Goal: Task Accomplishment & Management: Manage account settings

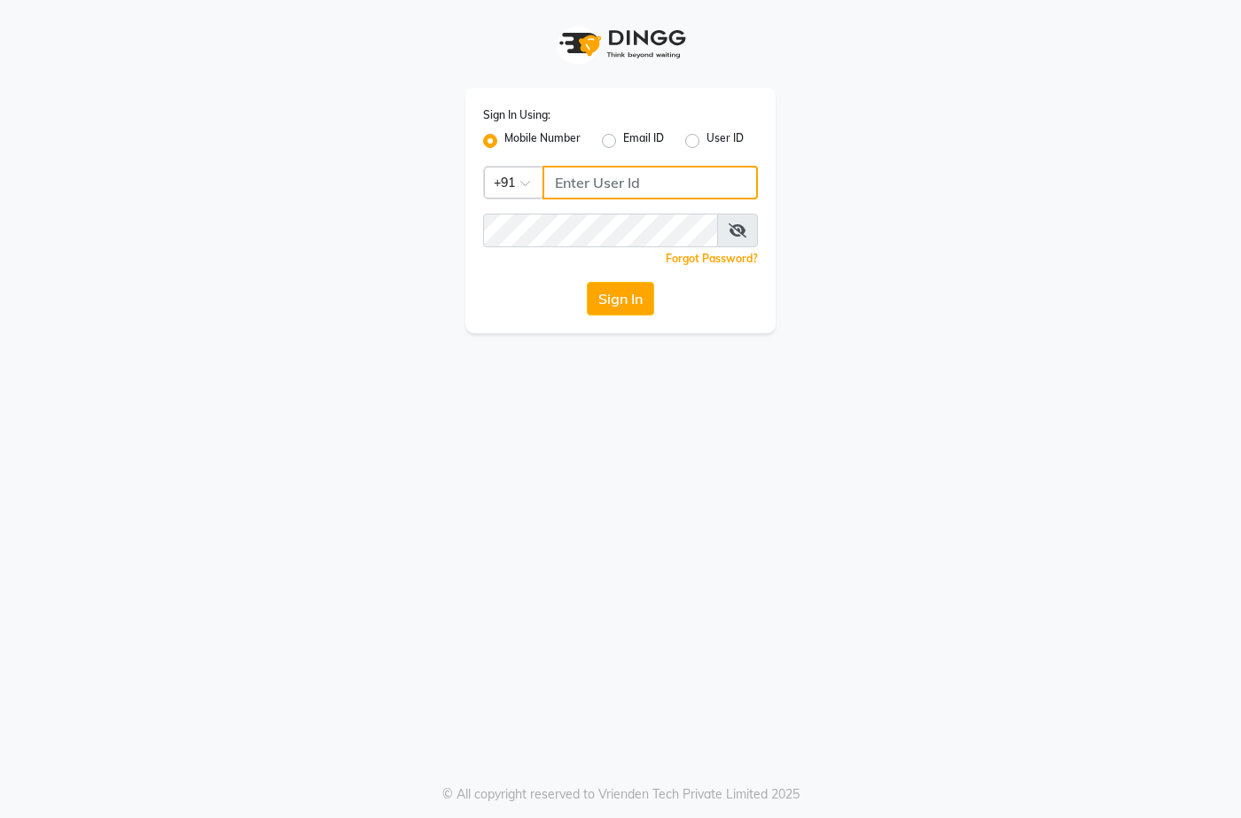
click at [556, 182] on input "Username" at bounding box center [649, 183] width 215 height 34
click at [587, 282] on button "Sign In" at bounding box center [620, 299] width 67 height 34
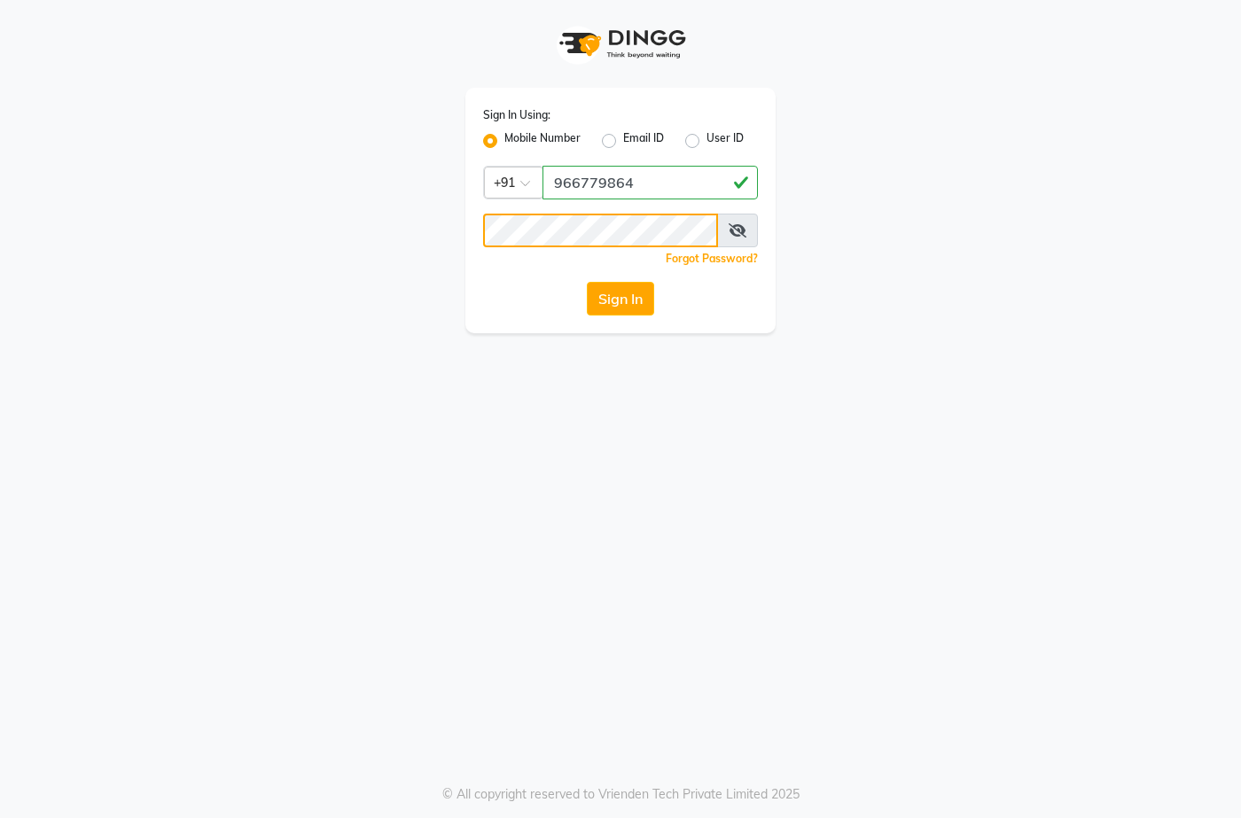
click at [587, 282] on button "Sign In" at bounding box center [620, 299] width 67 height 34
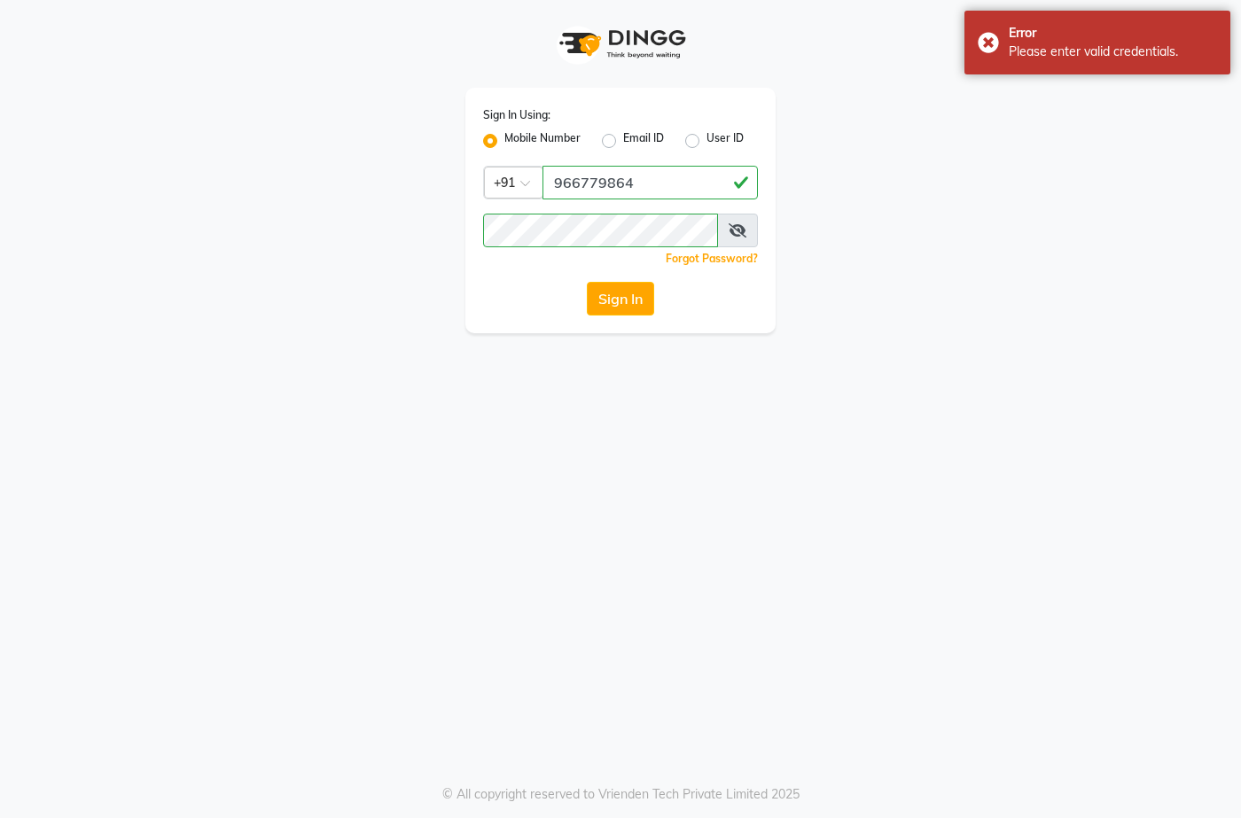
click at [743, 235] on icon at bounding box center [738, 230] width 18 height 14
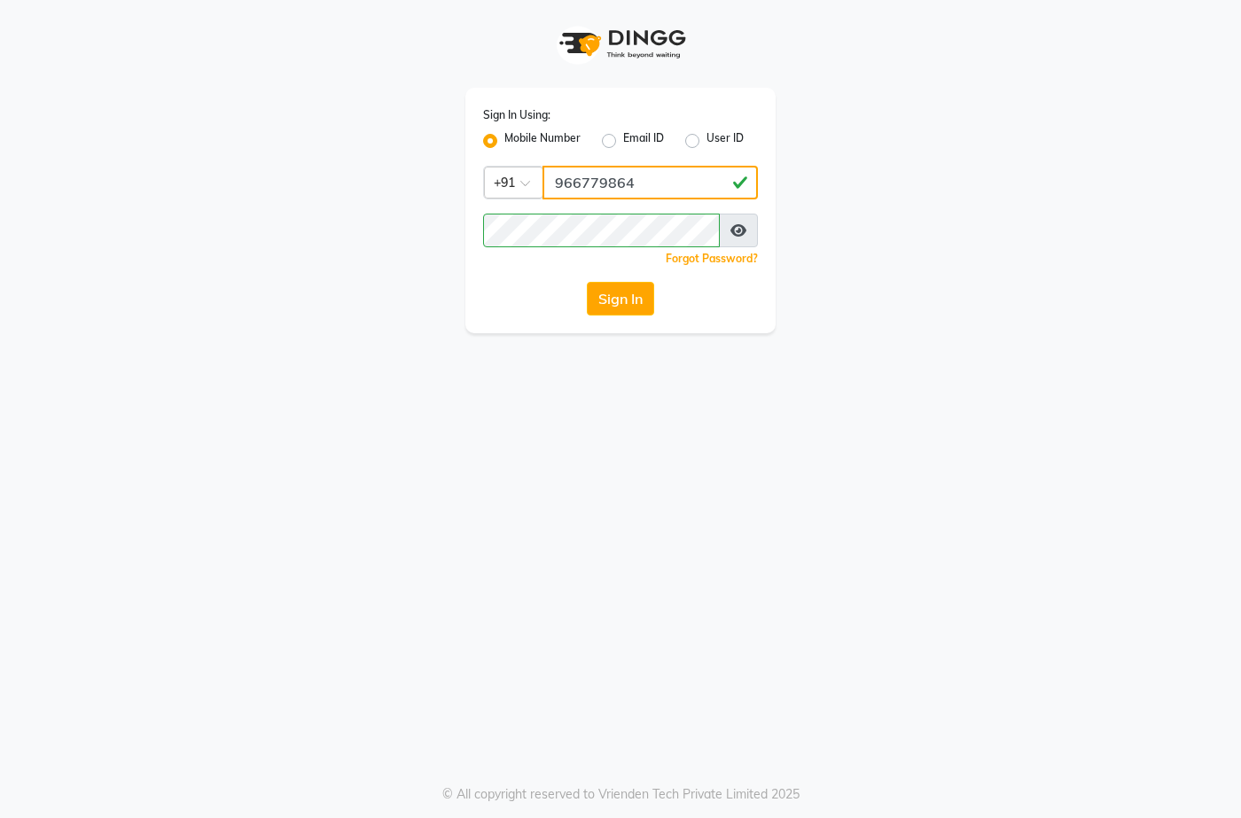
click at [640, 183] on input "966779864" at bounding box center [649, 183] width 215 height 34
type input "9667798641"
click at [587, 282] on button "Sign In" at bounding box center [620, 299] width 67 height 34
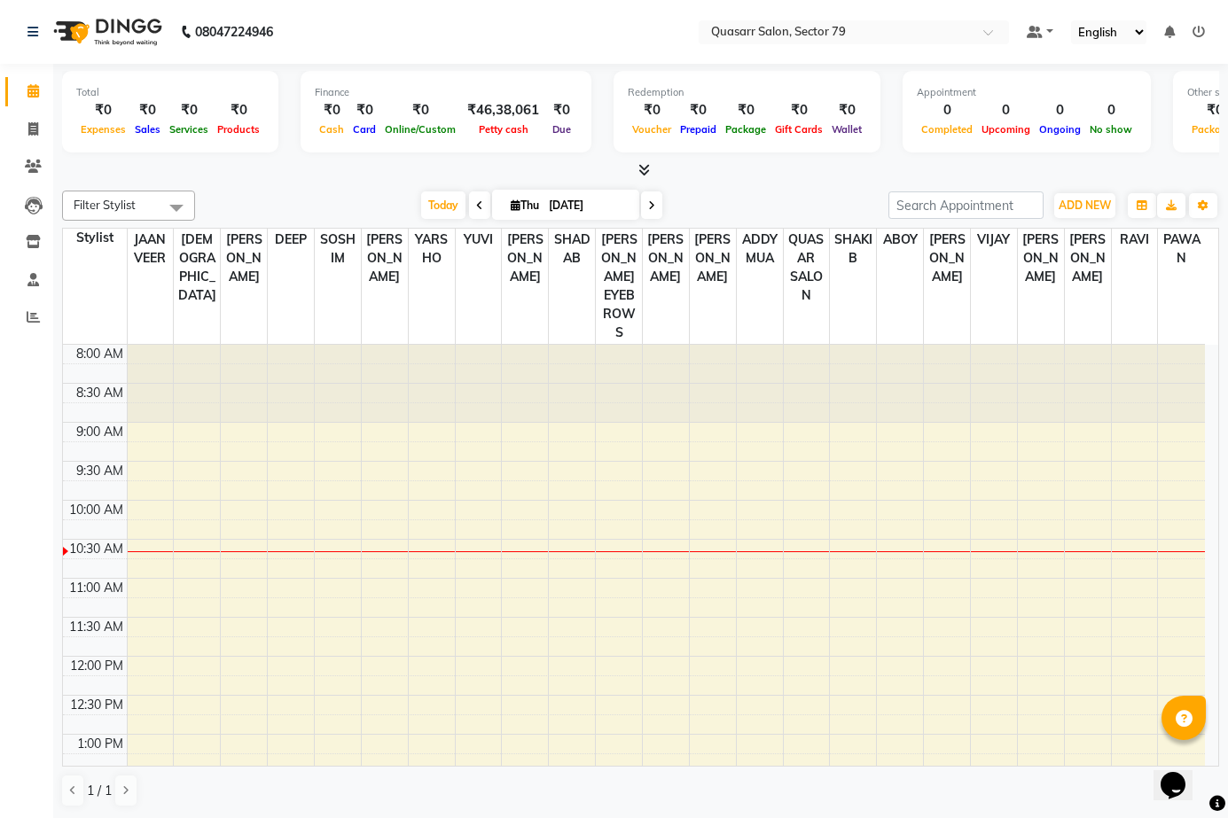
click at [26, 113] on li "Invoice" at bounding box center [26, 130] width 53 height 38
click at [43, 138] on span at bounding box center [33, 130] width 31 height 20
select select "service"
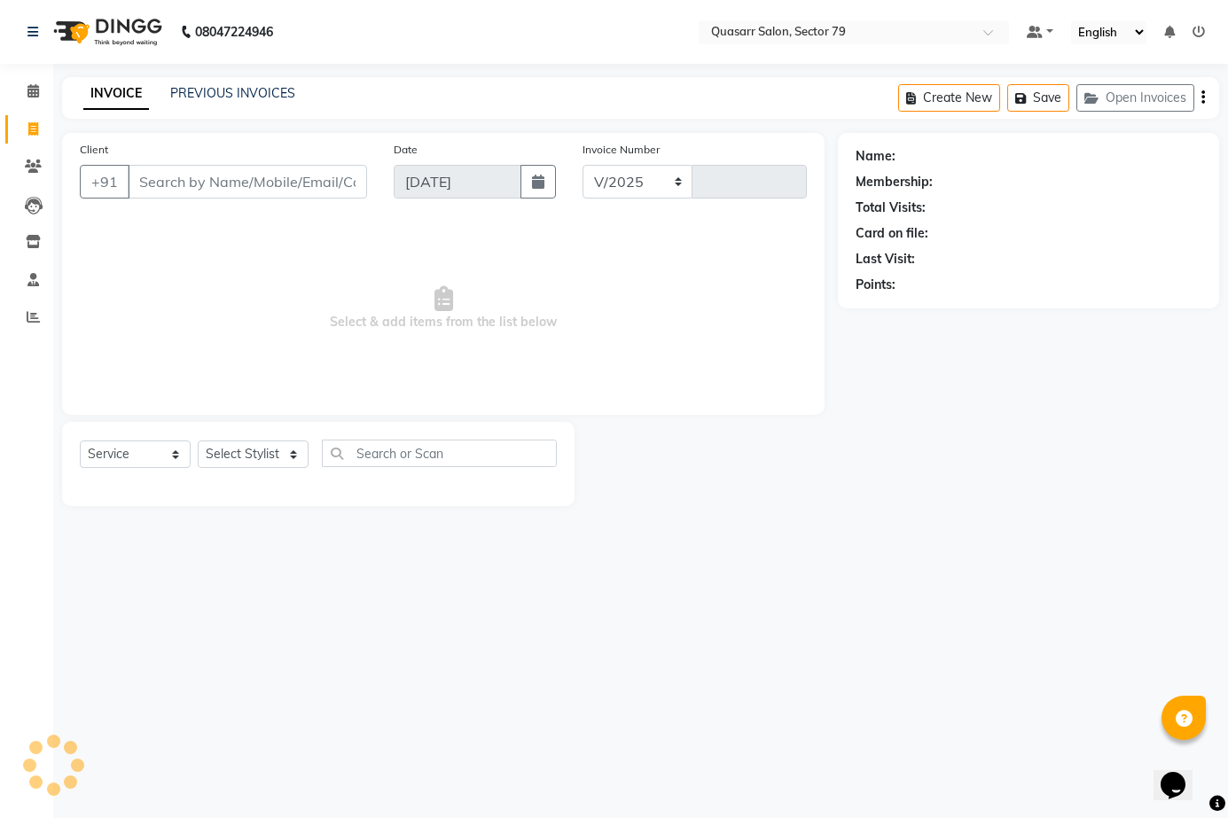
select select "7231"
type input "3558"
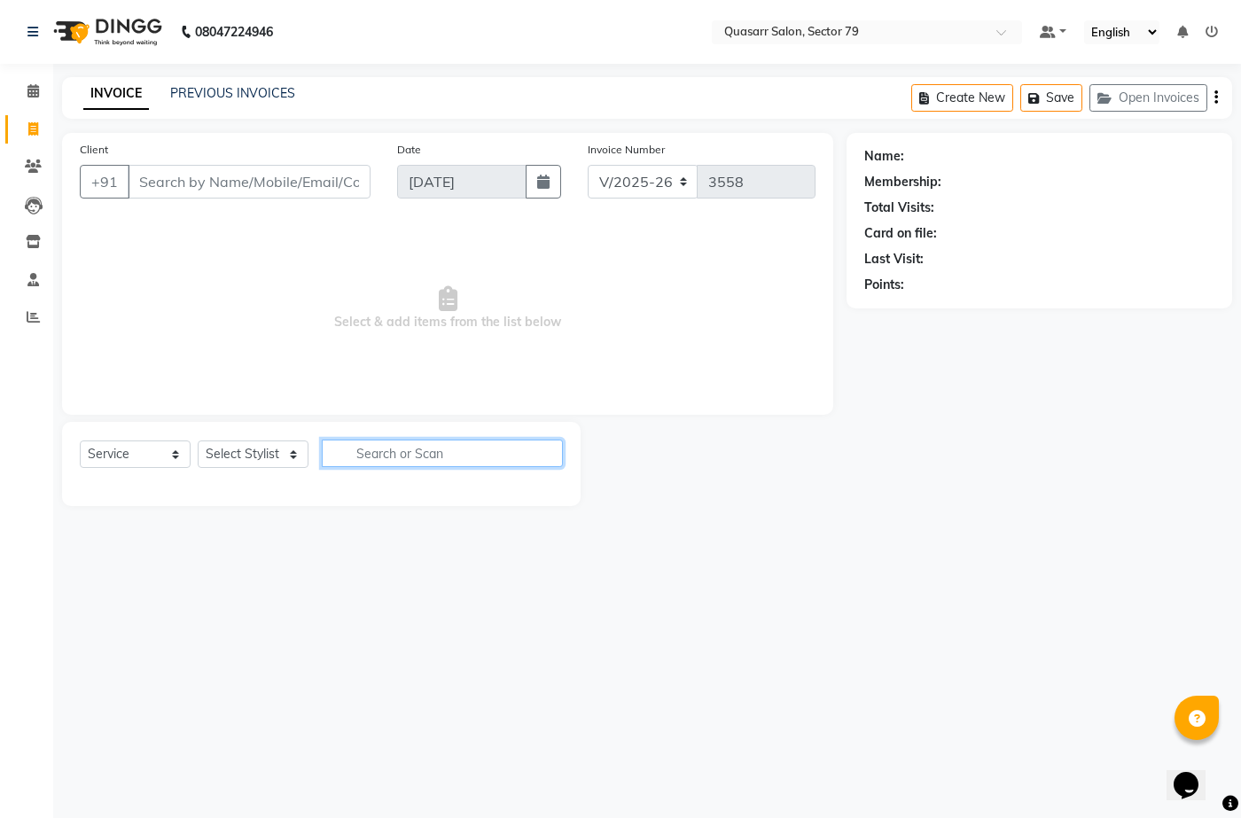
click at [410, 449] on input "text" at bounding box center [442, 453] width 241 height 27
type input "5"
click at [277, 457] on select "Select Stylist ABOY ADDY MUA Aruna Rai BHAWNA DEEP DINA GAITRI DEVI JAANVEER JO…" at bounding box center [253, 454] width 111 height 27
click at [252, 102] on div "PREVIOUS INVOICES" at bounding box center [232, 93] width 125 height 19
click at [254, 94] on link "PREVIOUS INVOICES" at bounding box center [232, 93] width 125 height 16
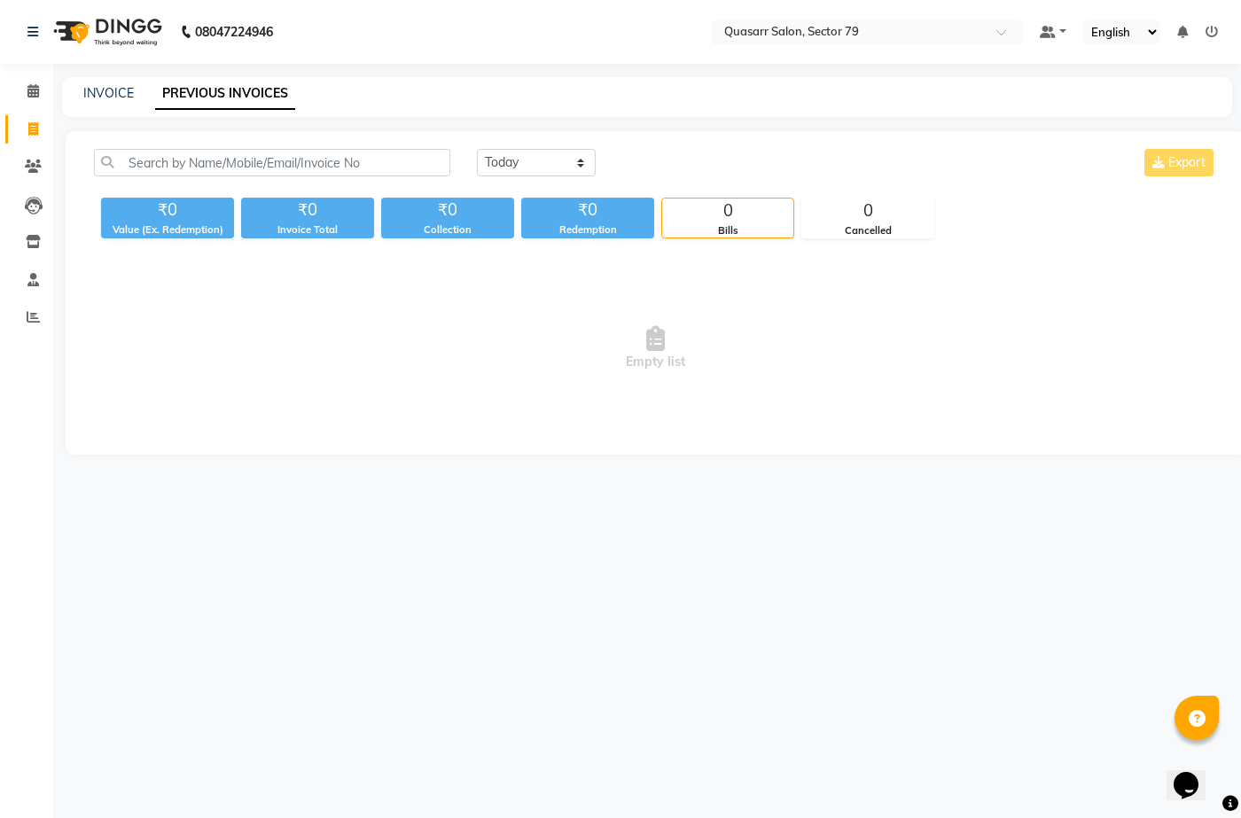
click at [515, 147] on div "Today Yesterday Custom Range Export ₹0 Value (Ex. Redemption) ₹0 Invoice Total …" at bounding box center [656, 293] width 1180 height 324
click at [537, 159] on select "Today Yesterday Custom Range" at bounding box center [536, 162] width 119 height 27
click at [477, 149] on select "Today Yesterday Custom Range" at bounding box center [536, 162] width 119 height 27
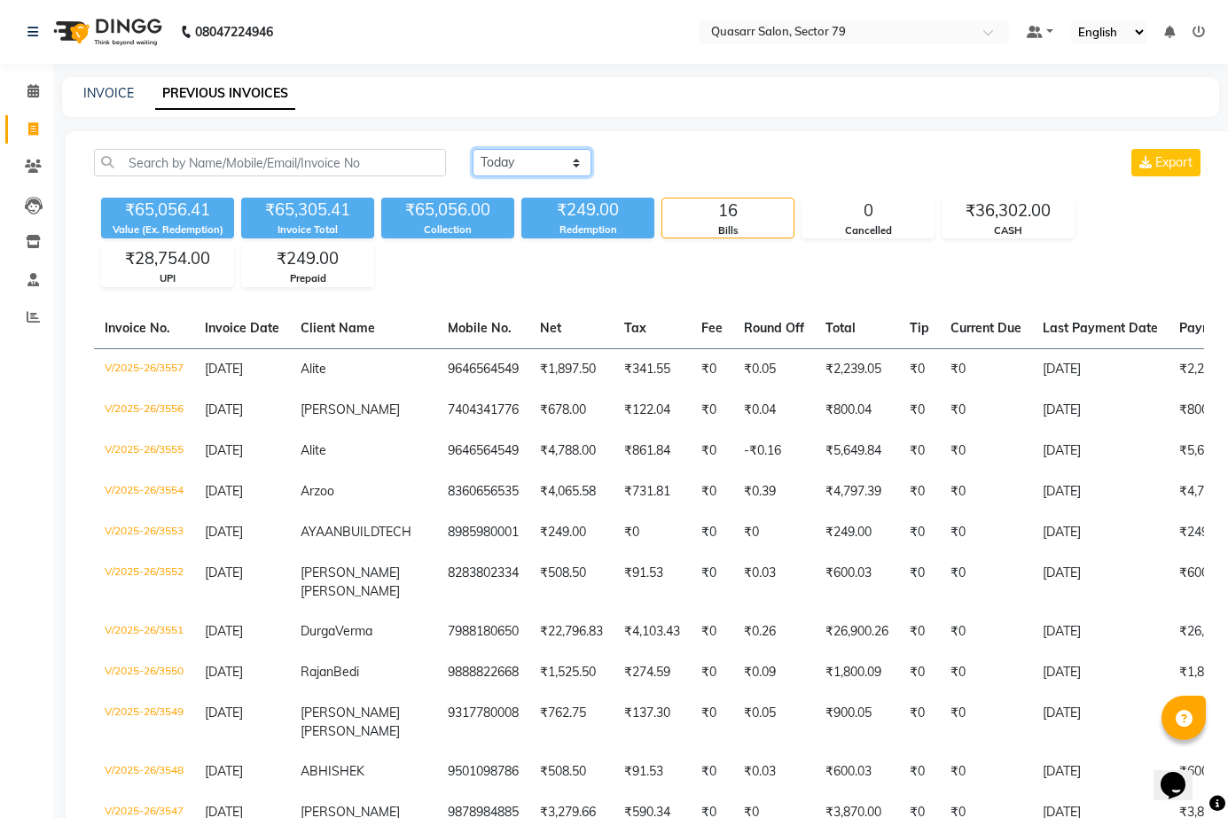
click at [524, 168] on select "Today Yesterday Custom Range" at bounding box center [531, 162] width 119 height 27
click at [472, 149] on select "Today Yesterday Custom Range" at bounding box center [531, 162] width 119 height 27
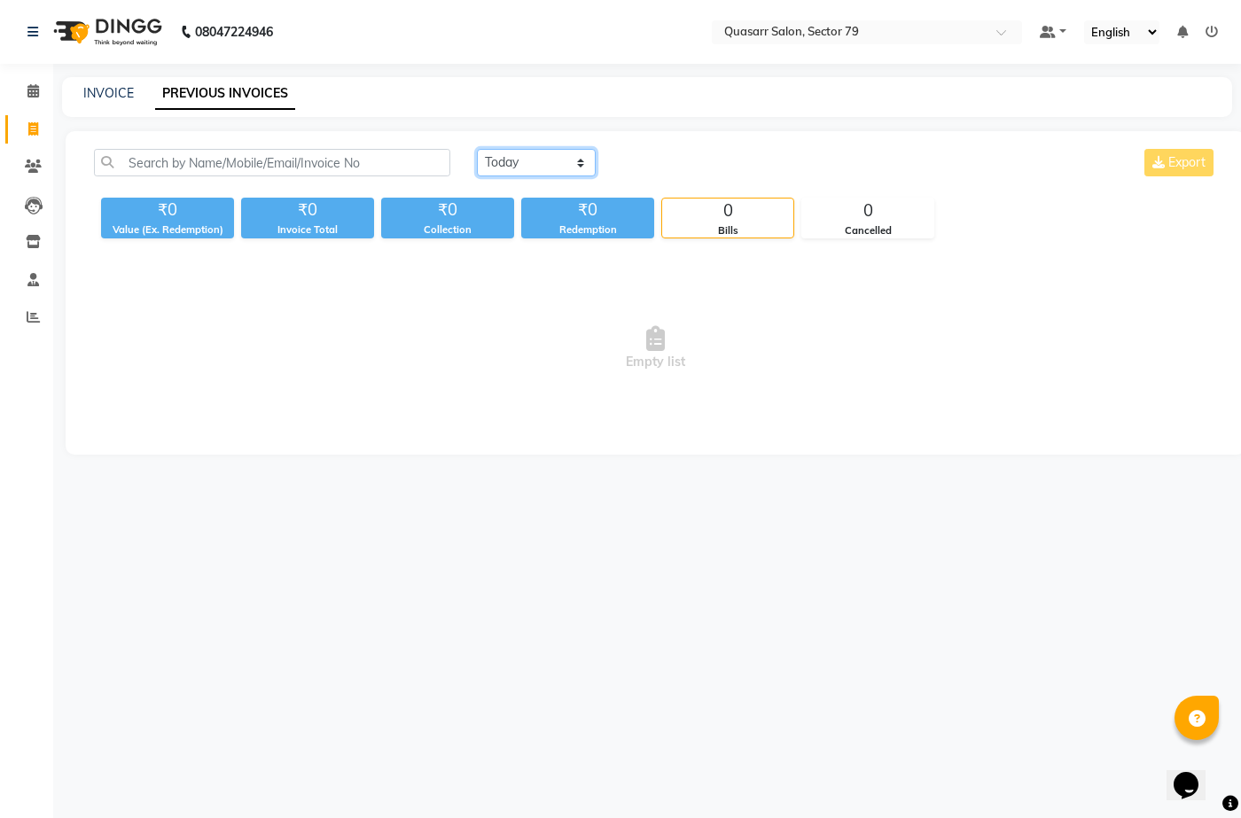
click at [520, 169] on select "Today Yesterday Custom Range" at bounding box center [536, 162] width 119 height 27
select select "yesterday"
click at [477, 149] on select "Today Yesterday Custom Range" at bounding box center [536, 162] width 119 height 27
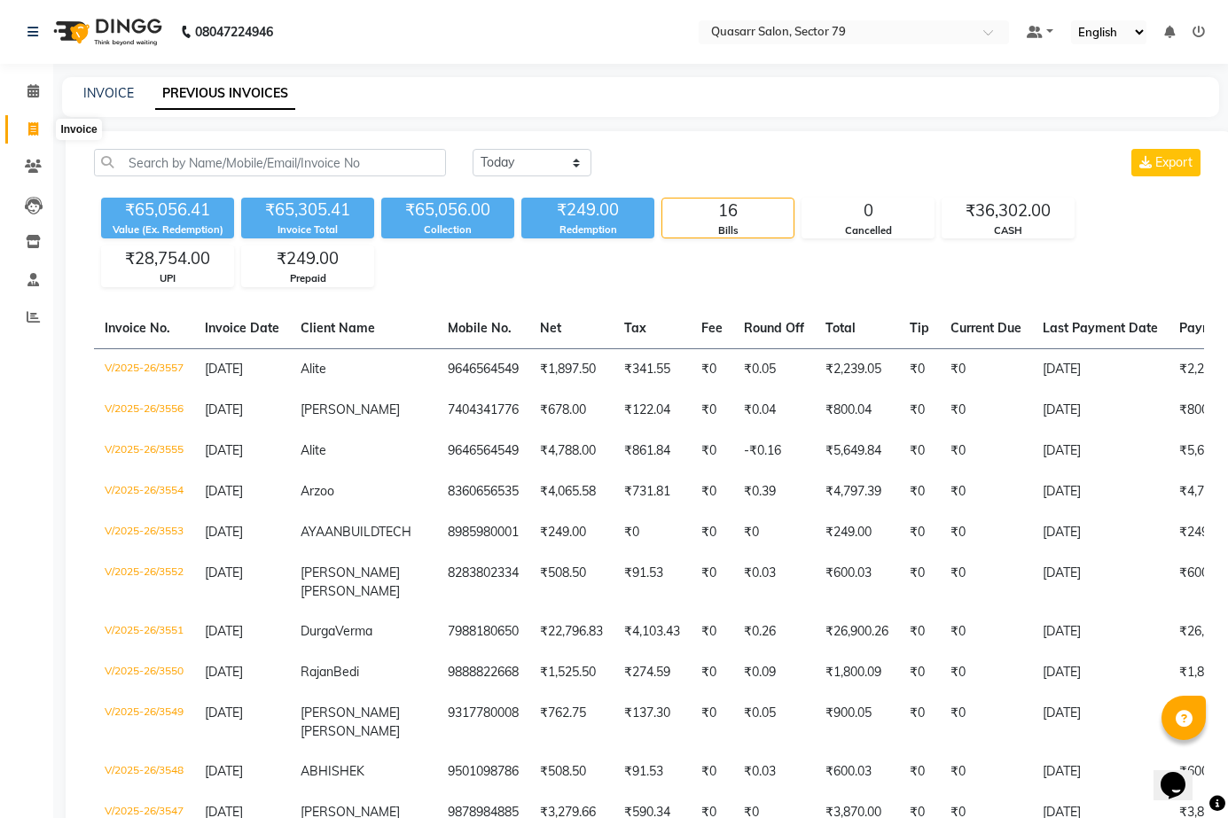
click at [35, 120] on span at bounding box center [33, 130] width 31 height 20
select select "service"
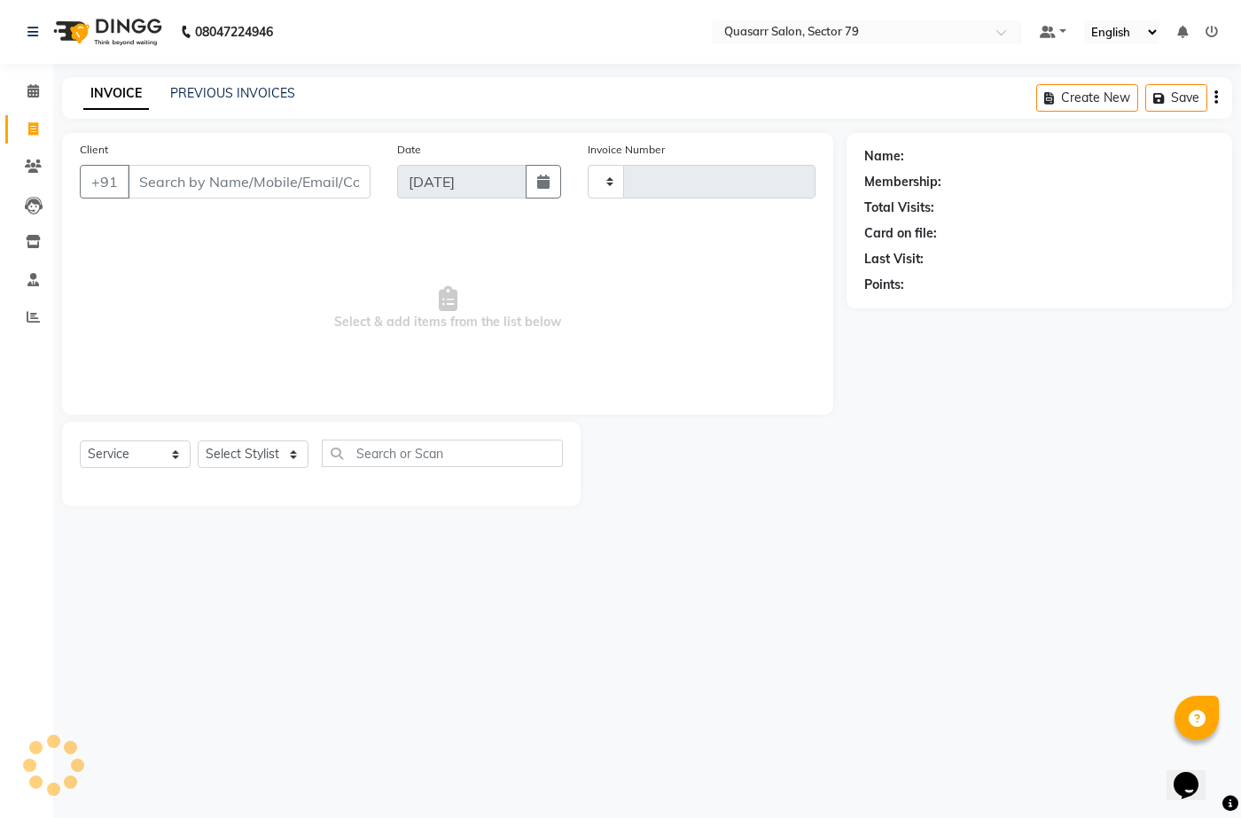
type input "3558"
select select "7231"
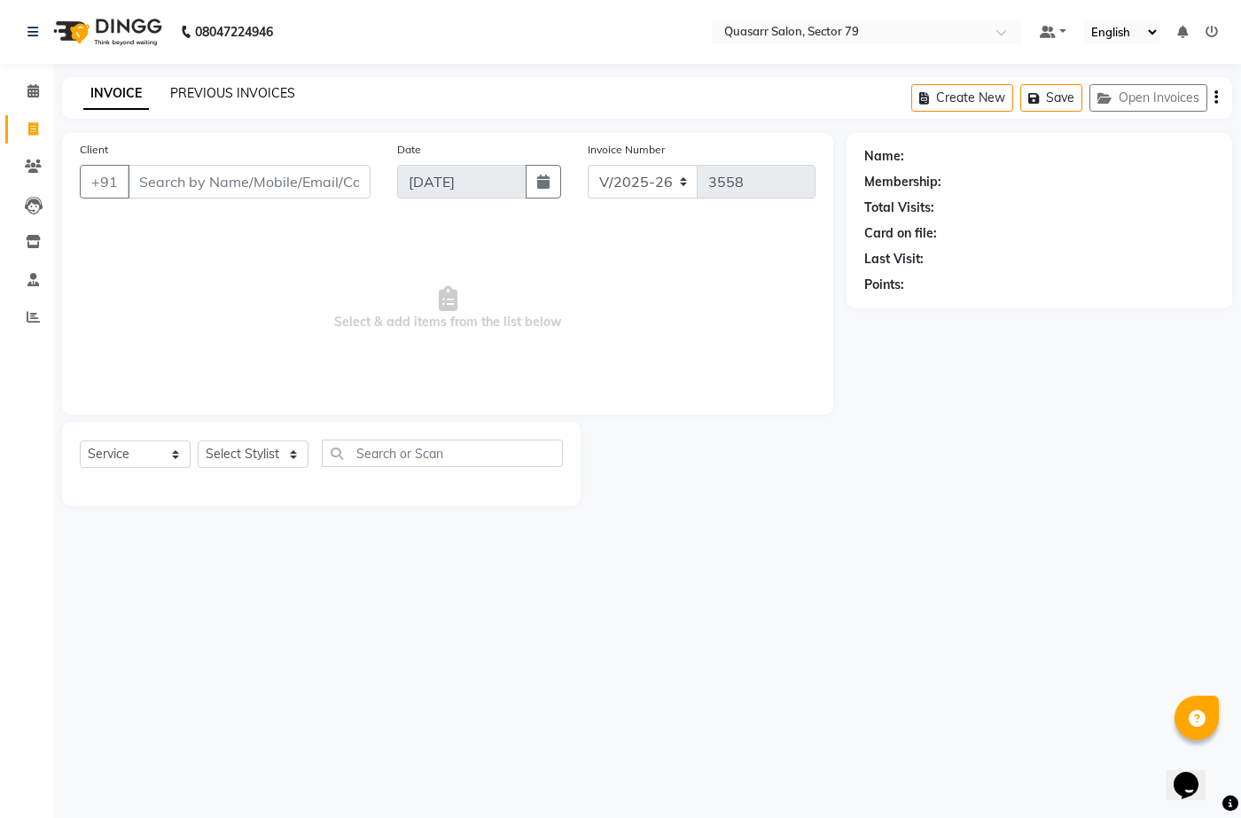
click at [258, 93] on link "PREVIOUS INVOICES" at bounding box center [232, 93] width 125 height 16
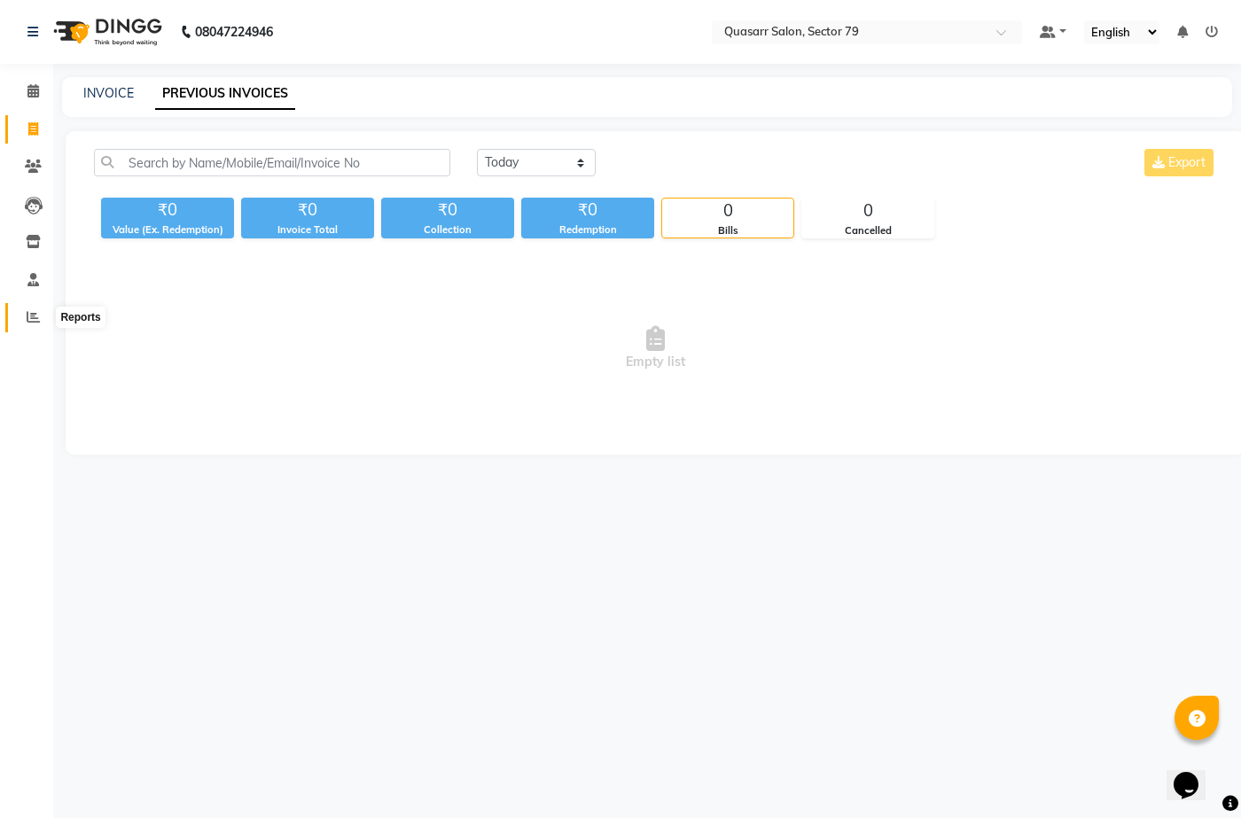
click at [28, 326] on span at bounding box center [33, 318] width 31 height 20
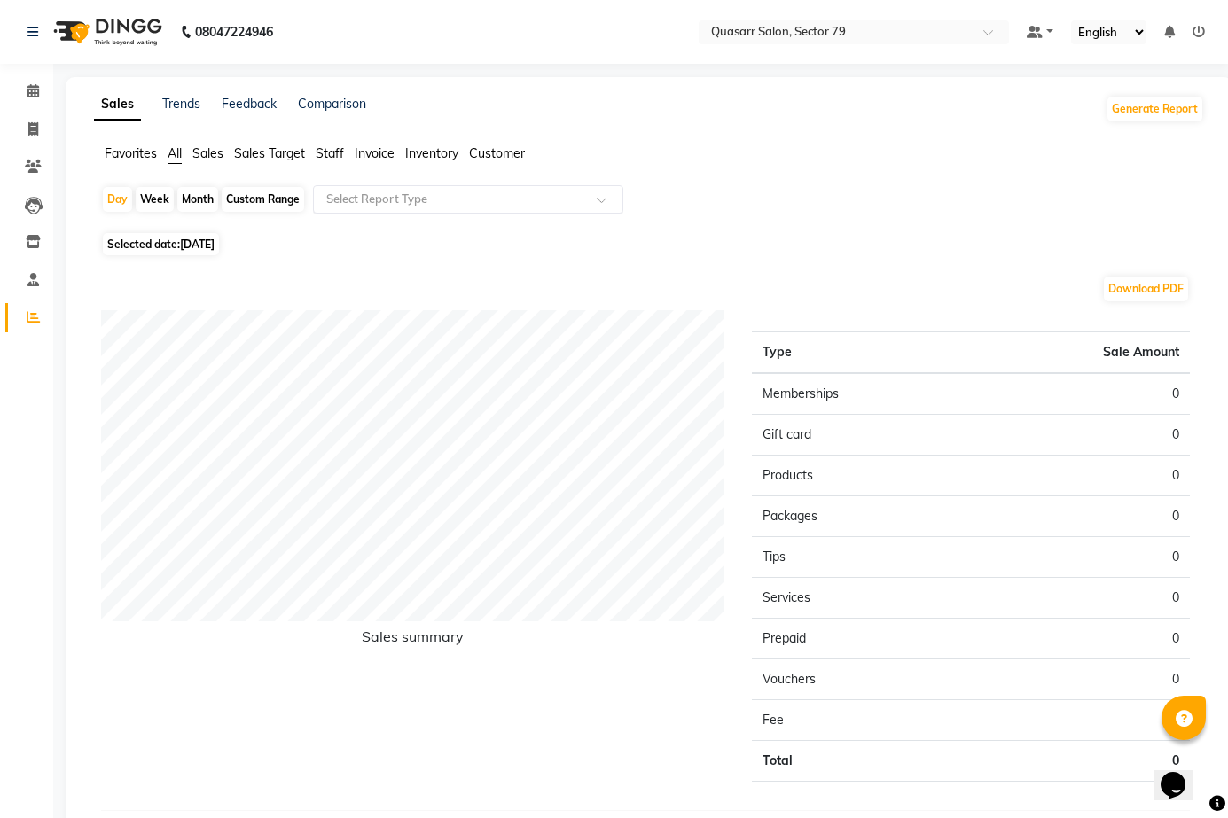
click at [394, 201] on input "text" at bounding box center [450, 200] width 255 height 18
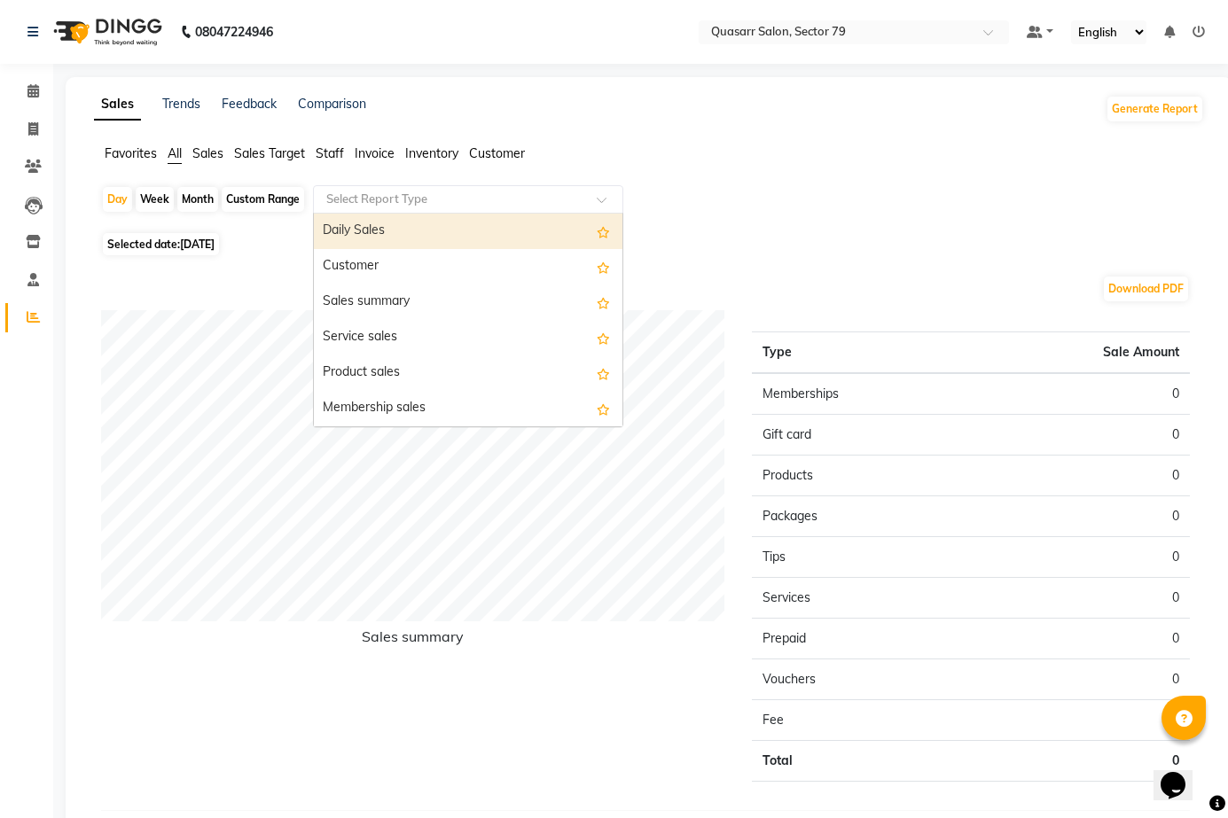
click at [396, 230] on div "Daily Sales" at bounding box center [468, 231] width 308 height 35
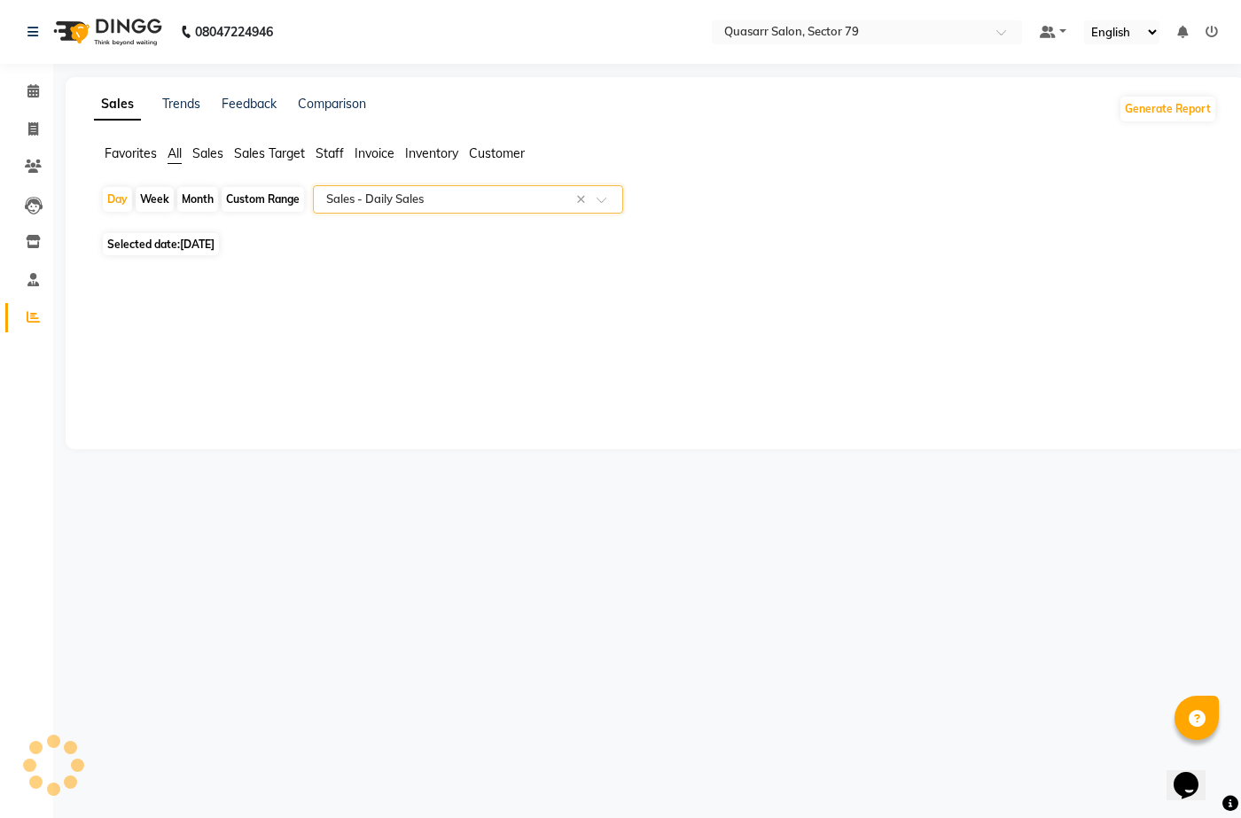
select select "full_report"
select select "csv"
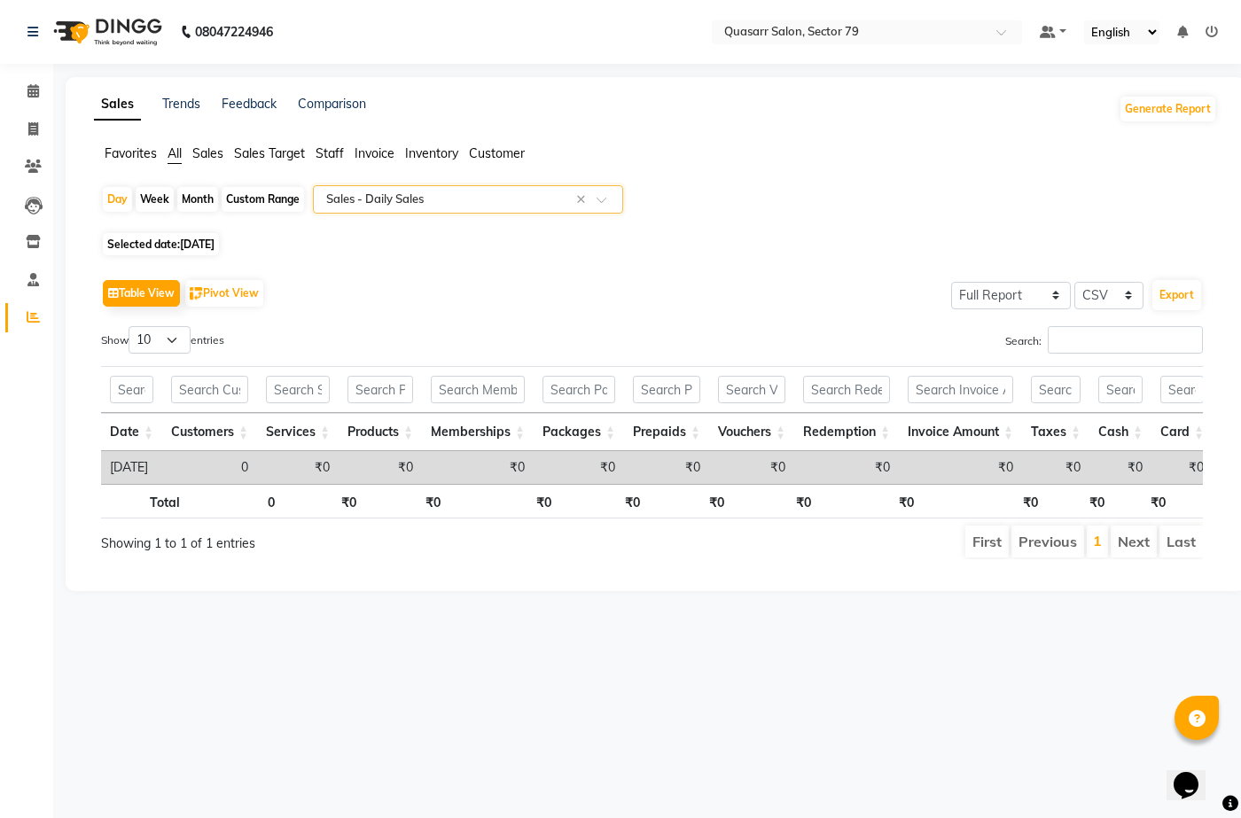
click at [200, 254] on span "Selected date: 04-09-2025" at bounding box center [161, 244] width 116 height 22
select select "9"
select select "2025"
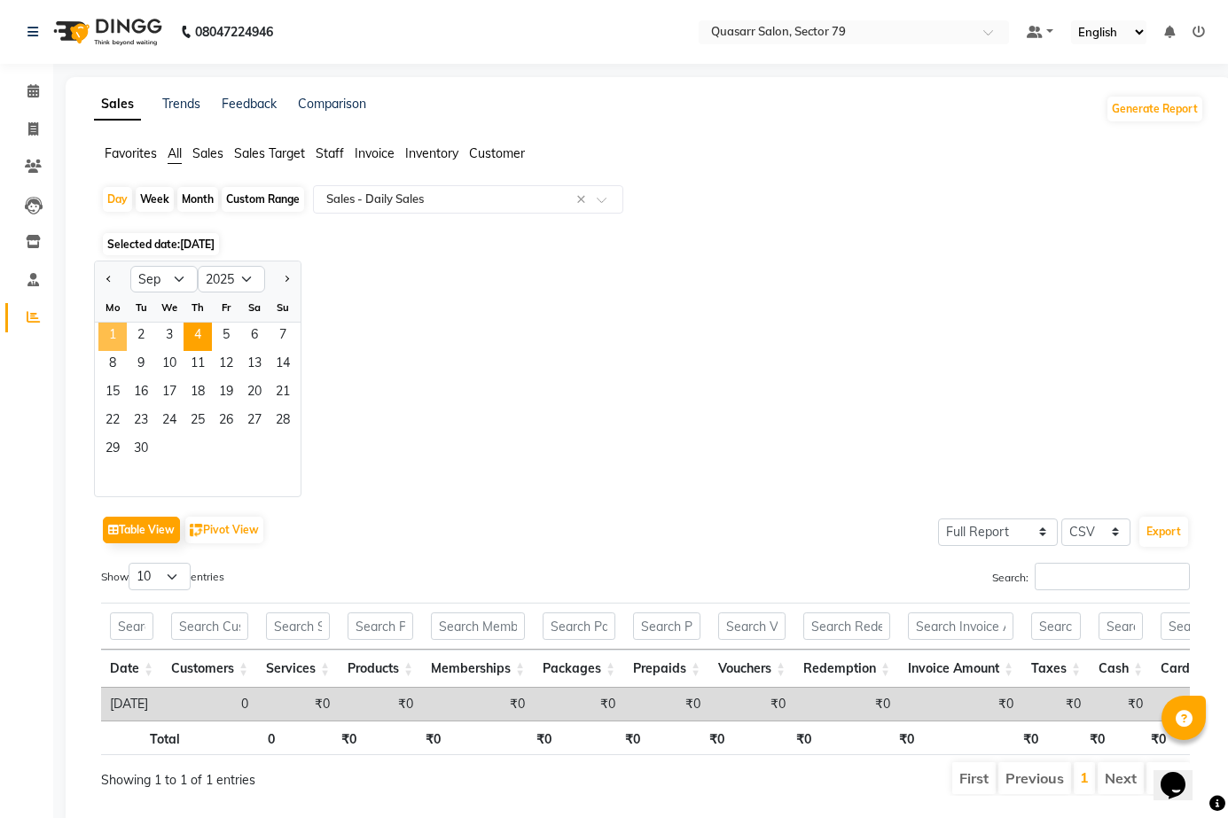
click at [116, 328] on span "1" at bounding box center [112, 337] width 28 height 28
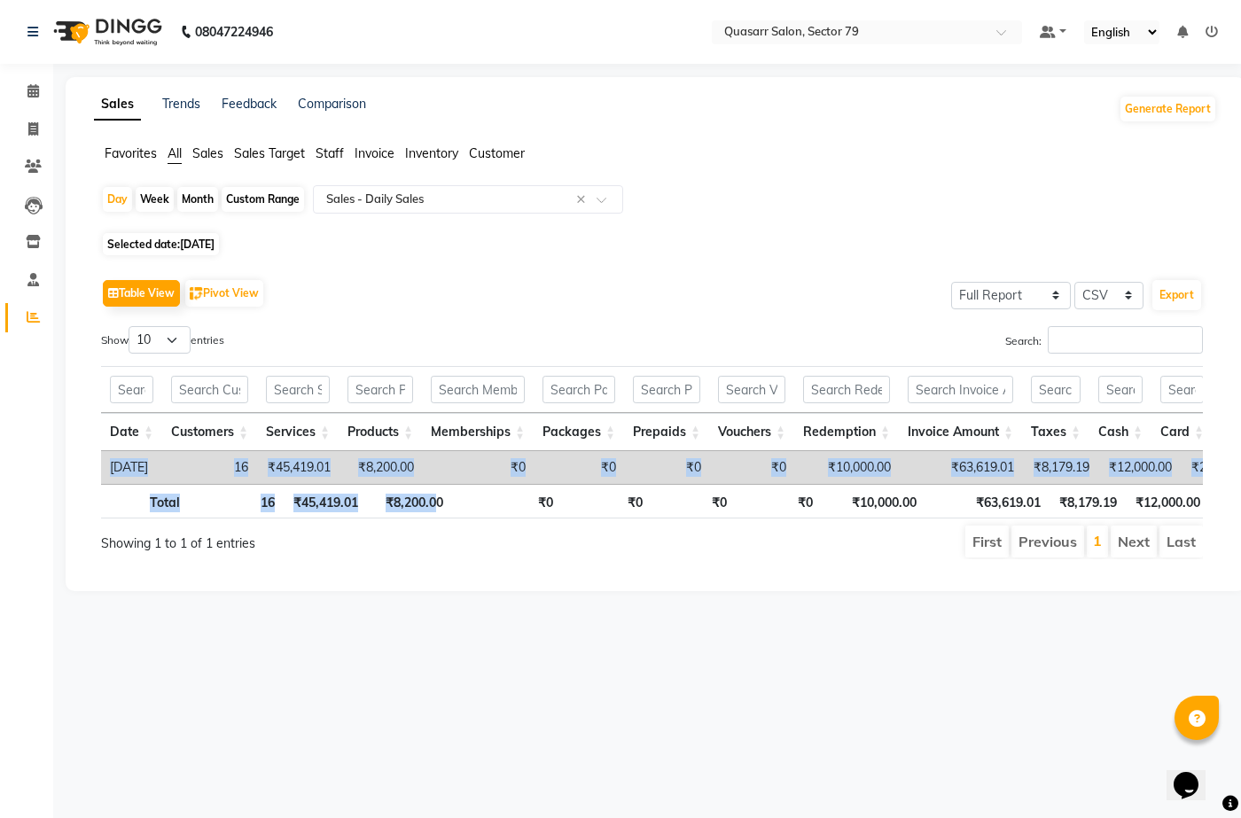
drag, startPoint x: 439, startPoint y: 497, endPoint x: 472, endPoint y: 496, distance: 32.8
click at [638, 496] on div "Date Customers Services Products Memberships Packages Prepaids Vouchers Redempt…" at bounding box center [652, 442] width 1102 height 163
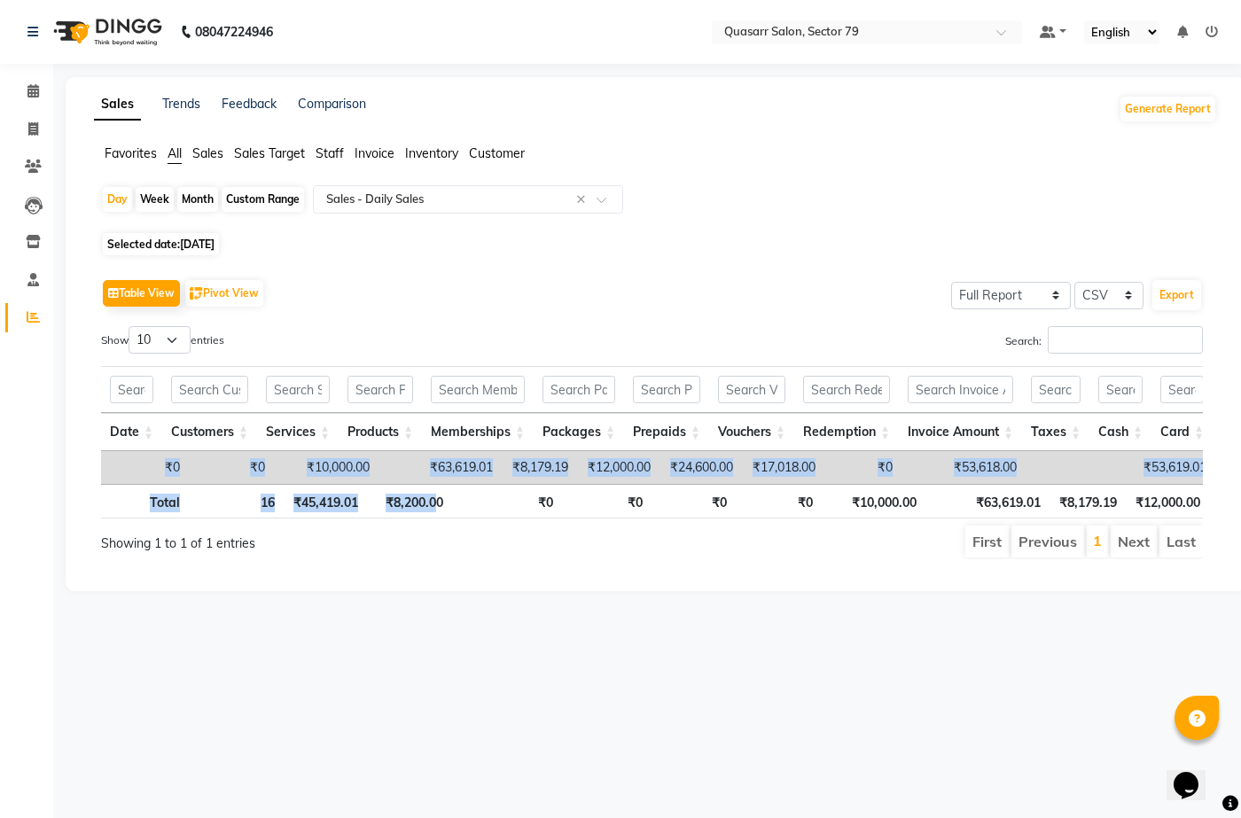
scroll to position [0, 950]
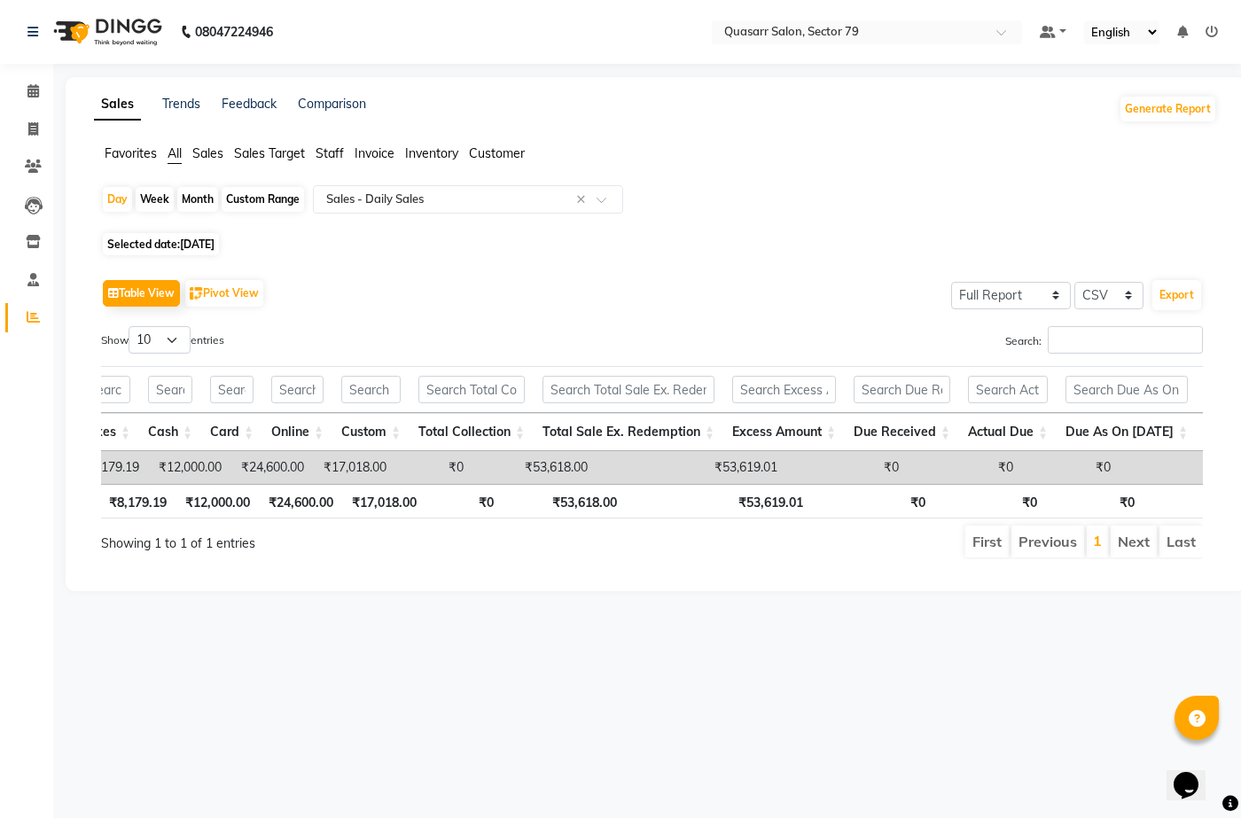
click at [605, 90] on div "Sales Trends Feedback Comparison Generate Report Favorites All Sales Sales Targ…" at bounding box center [656, 334] width 1180 height 514
click at [575, 462] on td "₹53,618.00" at bounding box center [534, 467] width 124 height 33
copy td "53,618.00"
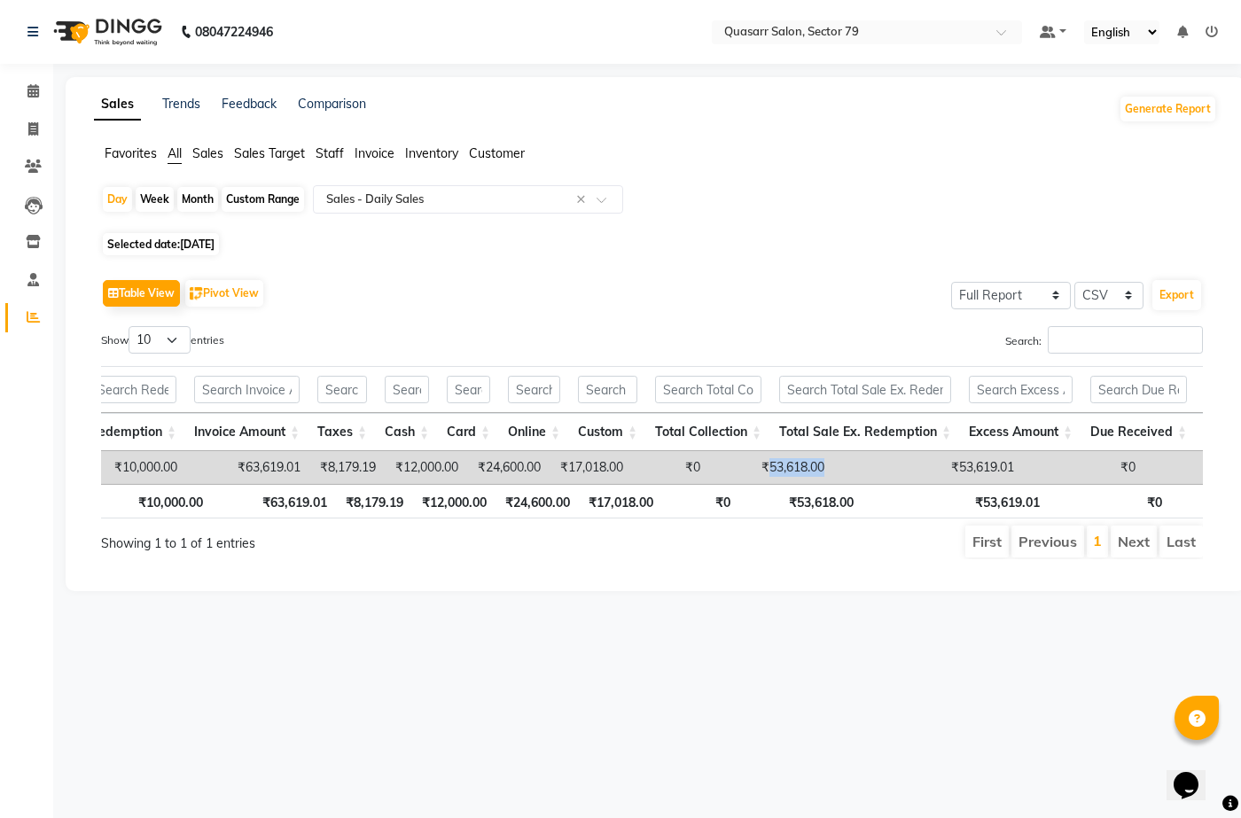
scroll to position [0, 711]
click at [363, 462] on td "₹8,179.19" at bounding box center [349, 467] width 75 height 33
copy td "8,179.19"
click at [459, 467] on td "₹12,000.00" at bounding box center [428, 467] width 82 height 33
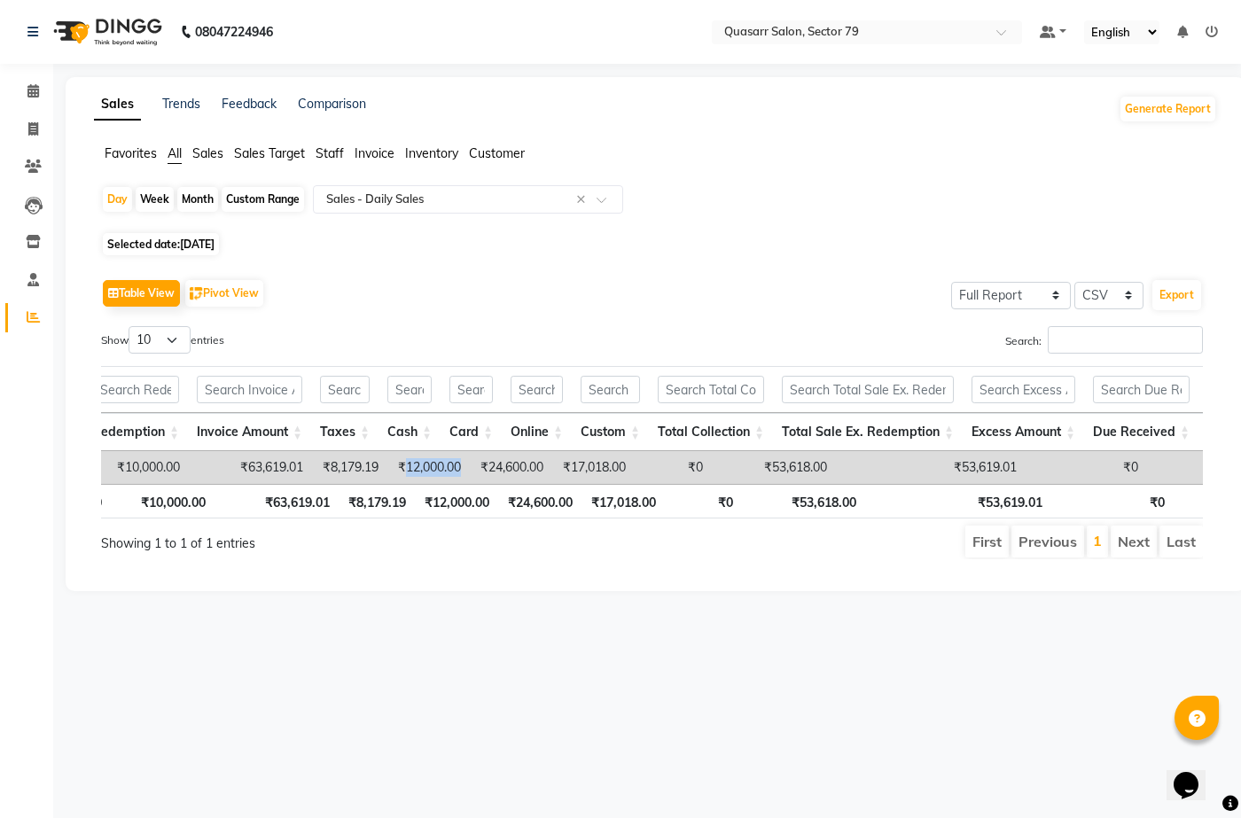
click at [459, 467] on td "₹12,000.00" at bounding box center [428, 467] width 82 height 33
copy td "12,000.00"
click at [535, 470] on td "₹24,600.00" at bounding box center [511, 467] width 82 height 33
copy td "24,600.00"
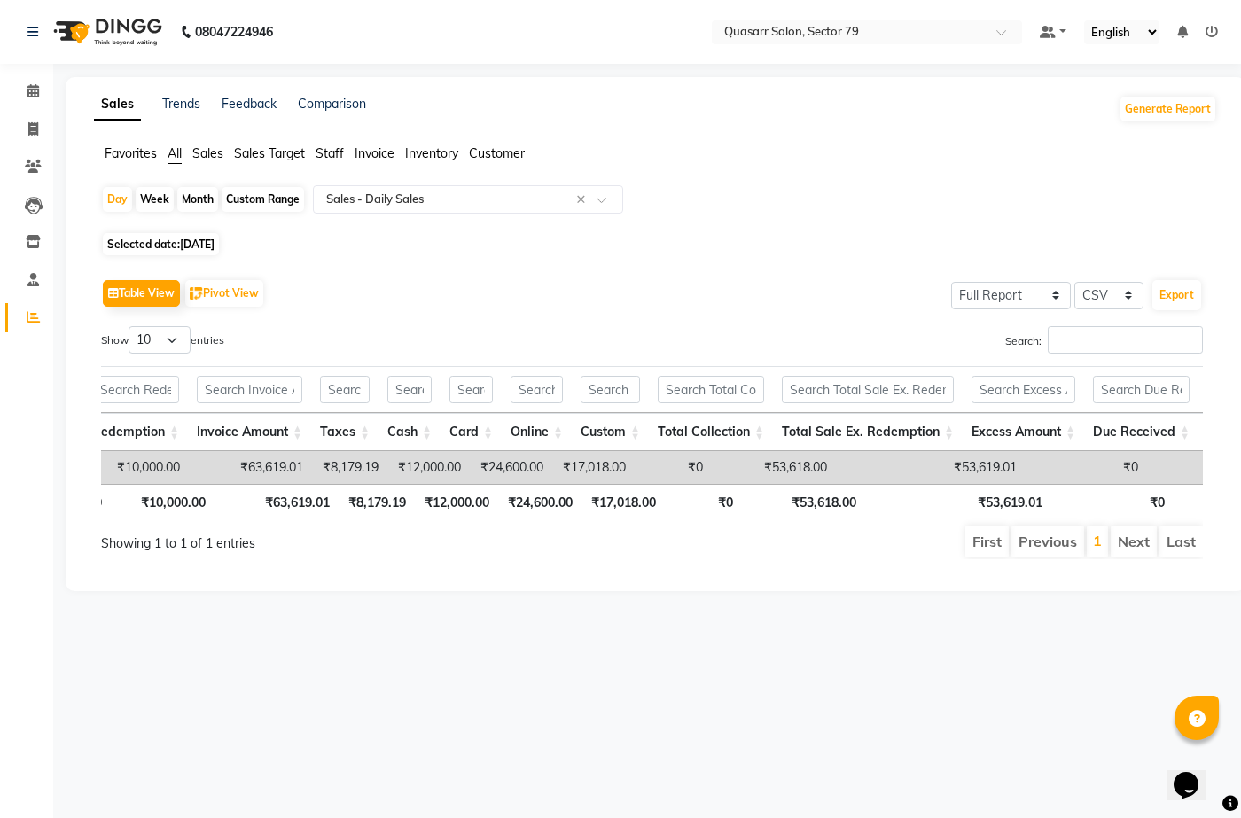
click at [624, 466] on td "₹17,018.00" at bounding box center [593, 467] width 82 height 33
copy td "17,018.00"
click at [816, 469] on td "₹53,618.00" at bounding box center [774, 467] width 124 height 33
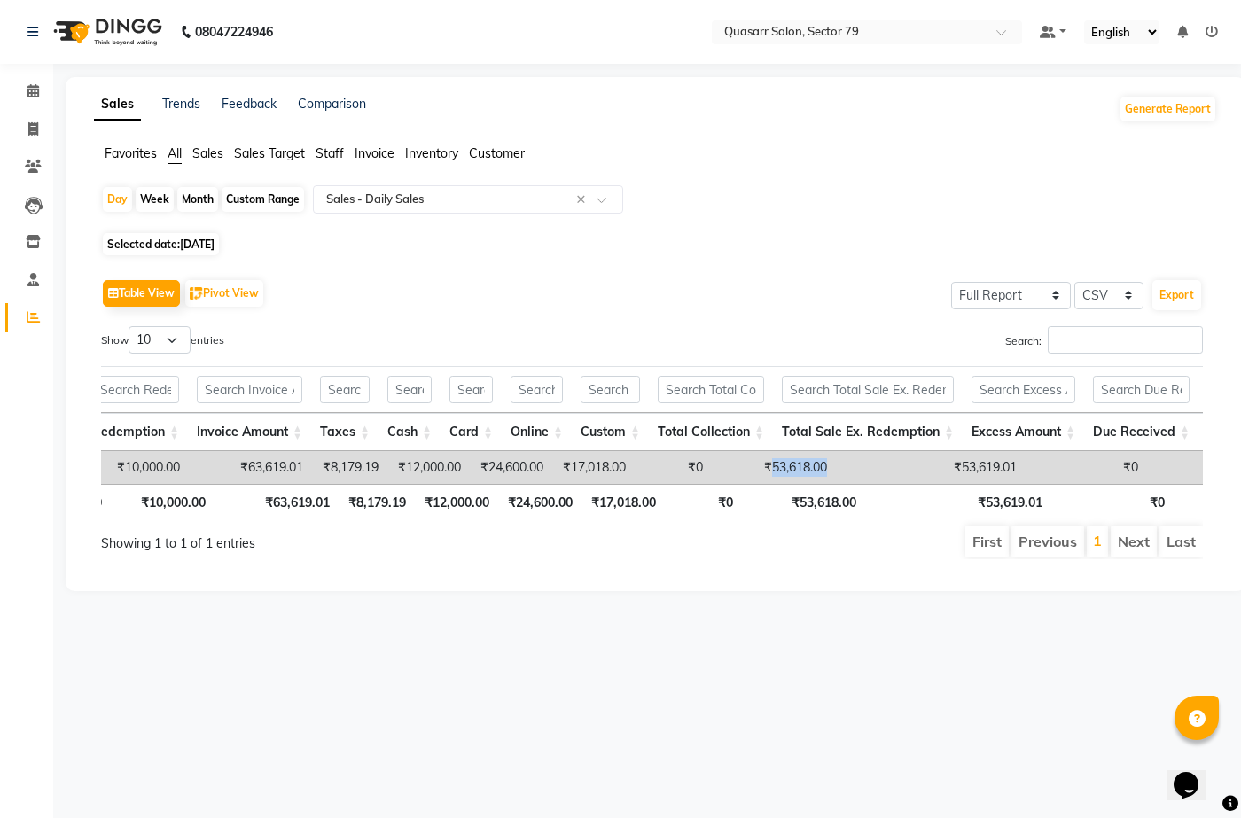
copy td "53,618.00"
click at [215, 247] on span "01-09-2025" at bounding box center [197, 244] width 35 height 13
select select "9"
select select "2025"
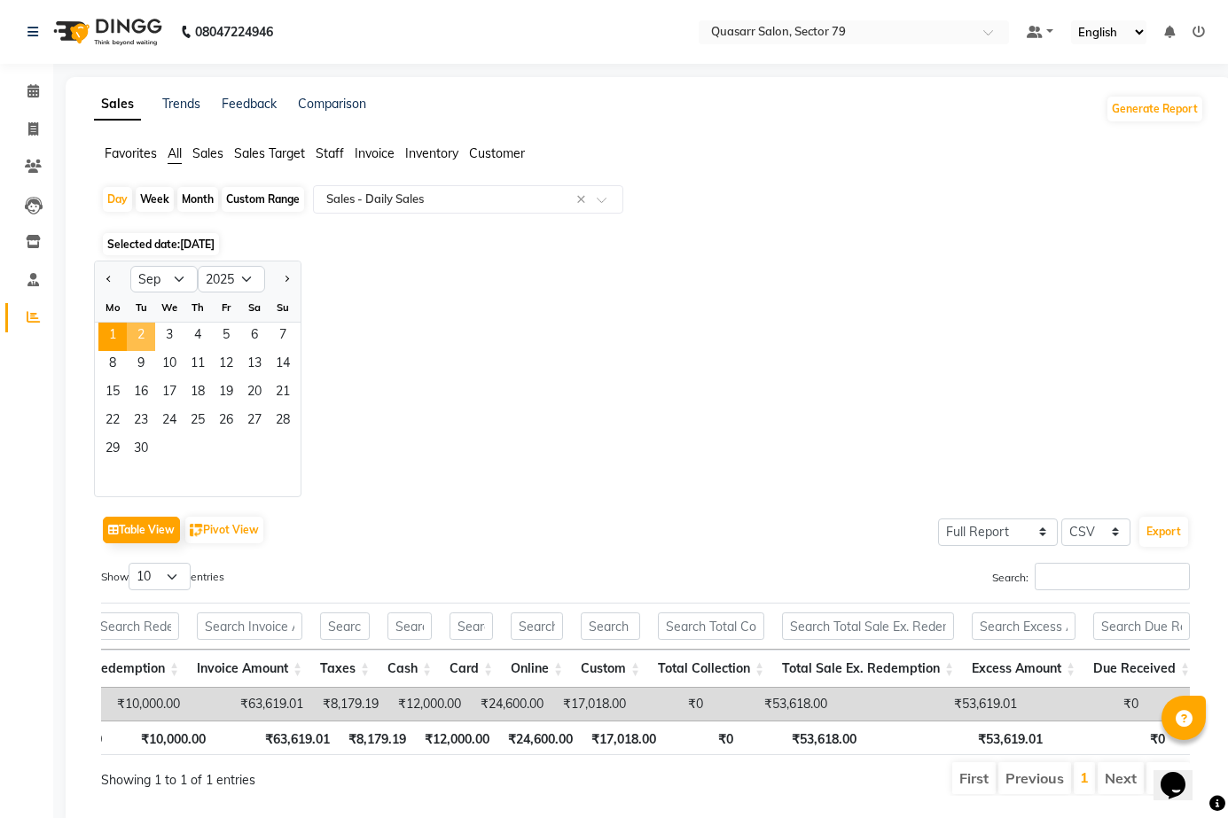
click at [137, 339] on span "2" at bounding box center [141, 337] width 28 height 28
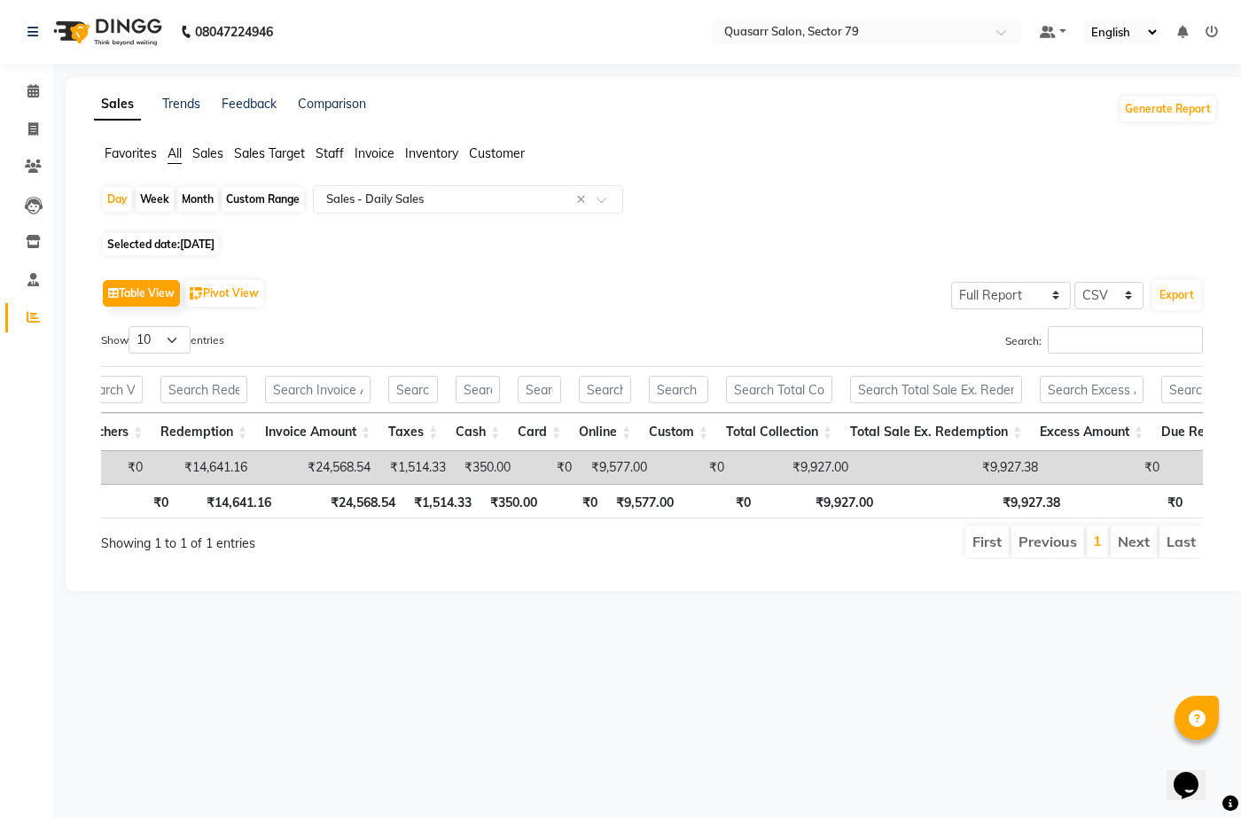
scroll to position [0, 0]
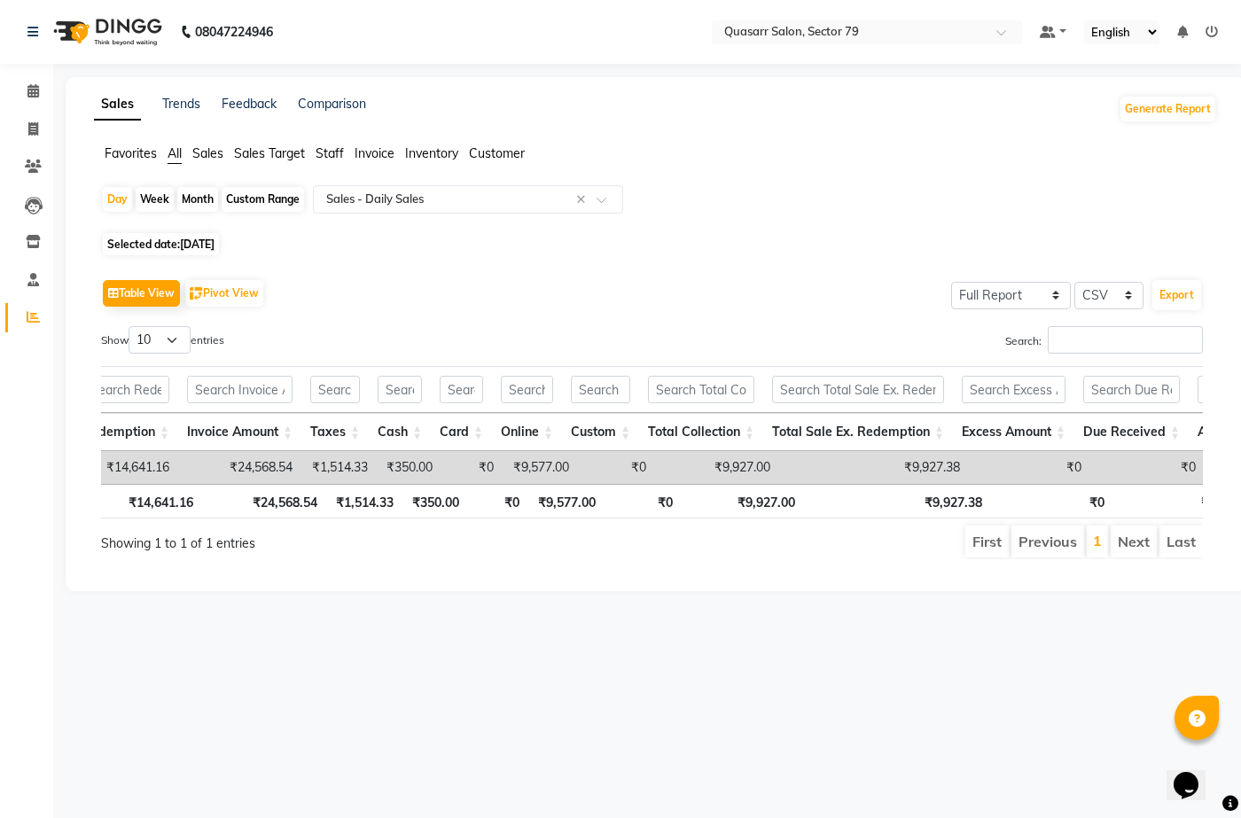
click at [779, 465] on td "₹9,927.00" at bounding box center [717, 467] width 124 height 33
click at [759, 464] on td "₹9,927.00" at bounding box center [717, 467] width 124 height 33
copy td "9,927.00"
click at [358, 469] on td "₹1,514.33" at bounding box center [338, 467] width 75 height 33
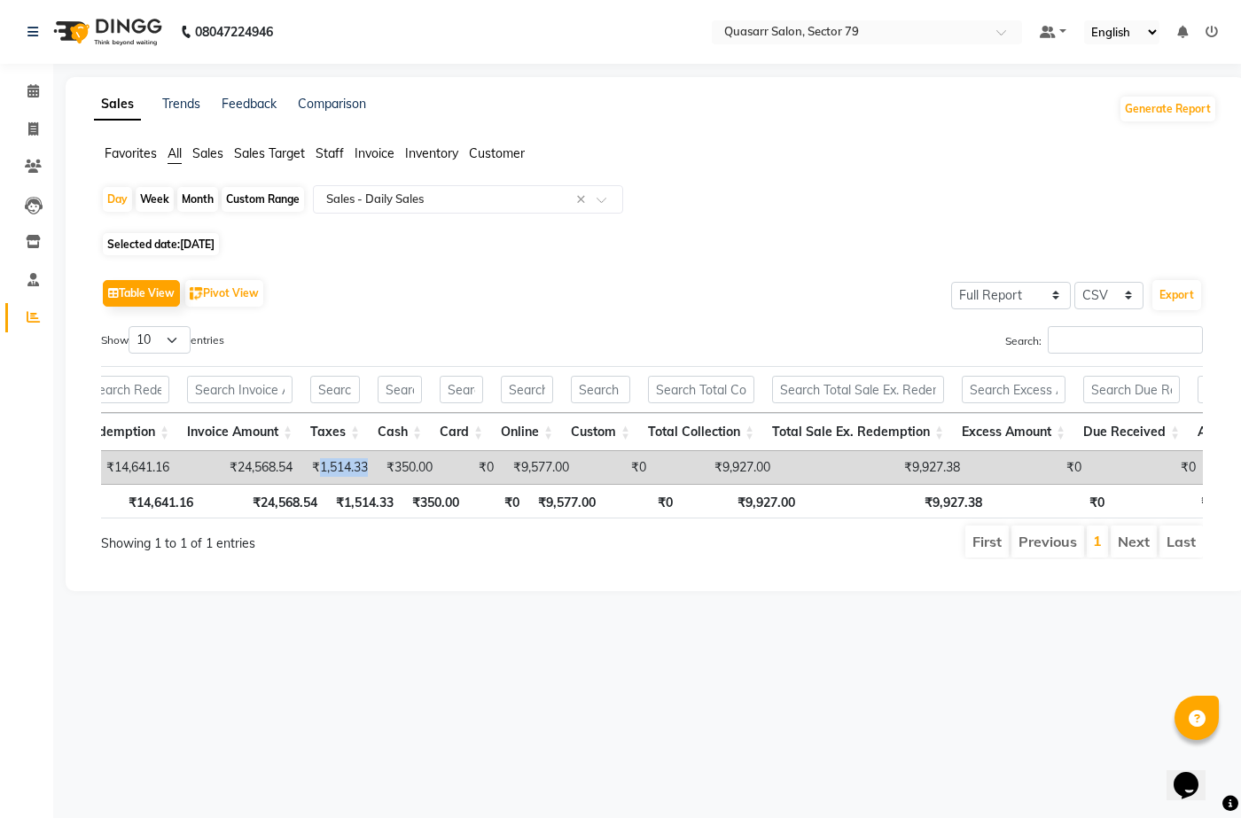
click at [358, 469] on td "₹1,514.33" at bounding box center [338, 467] width 75 height 33
copy td "1,514.33"
click at [439, 459] on td "₹350.00" at bounding box center [409, 467] width 65 height 33
copy td "350.00"
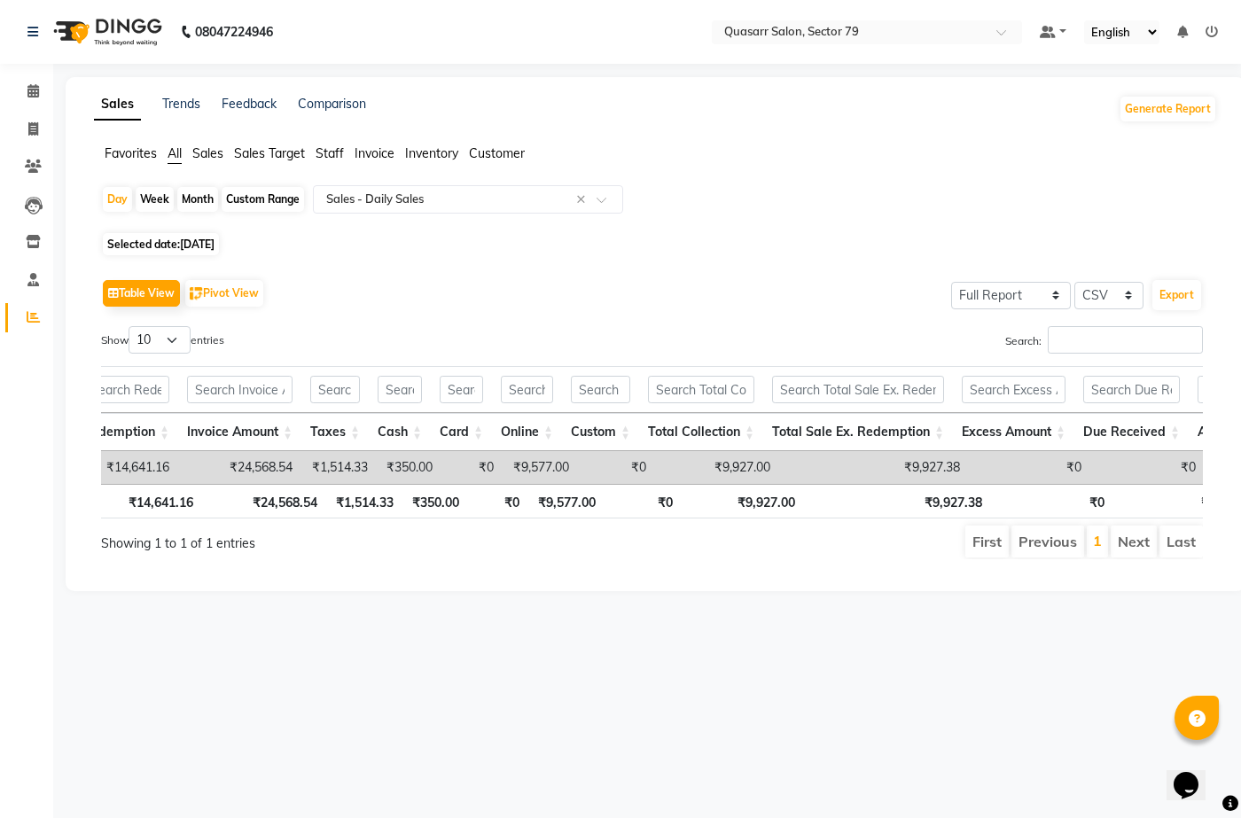
click at [561, 463] on td "₹9,577.00" at bounding box center [540, 467] width 75 height 33
copy td "9,577.00"
click at [207, 248] on span "02-09-2025" at bounding box center [197, 244] width 35 height 13
select select "9"
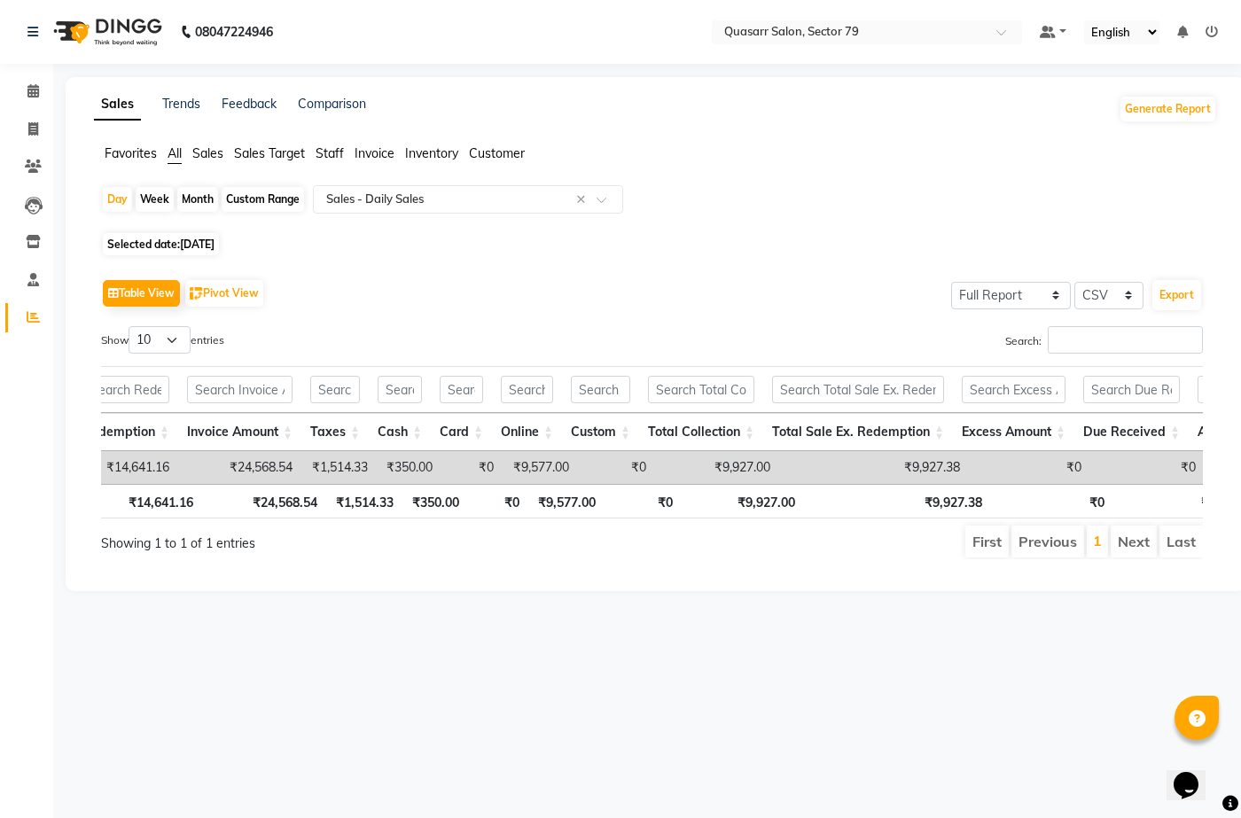
select select "2025"
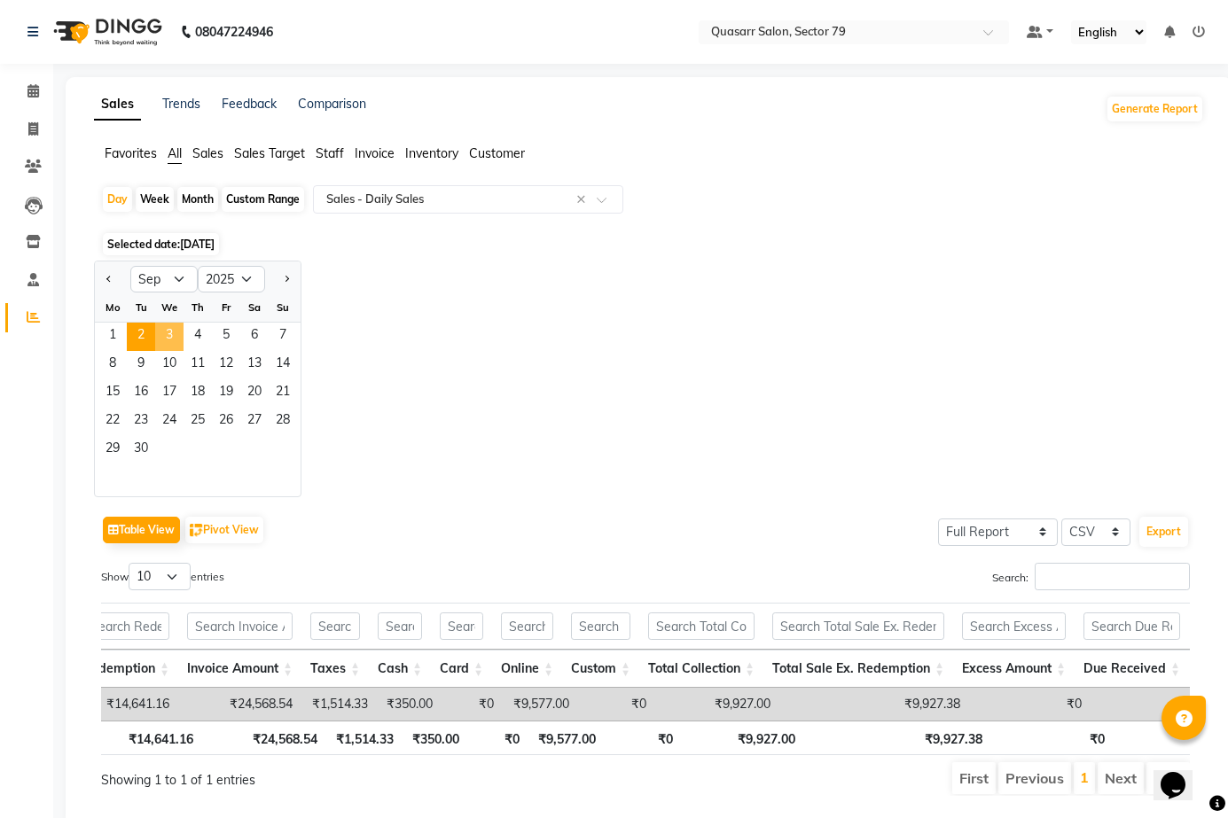
click at [174, 335] on span "3" at bounding box center [169, 337] width 28 height 28
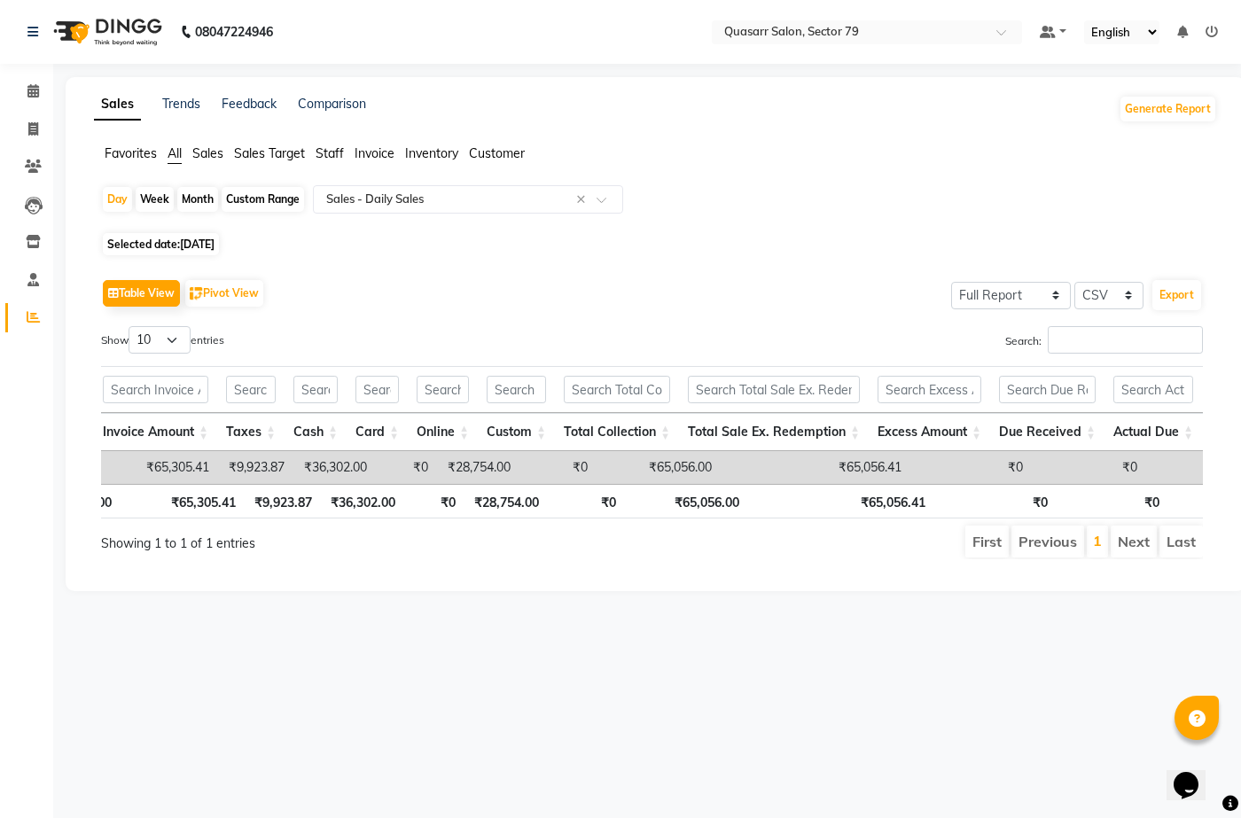
scroll to position [0, 839]
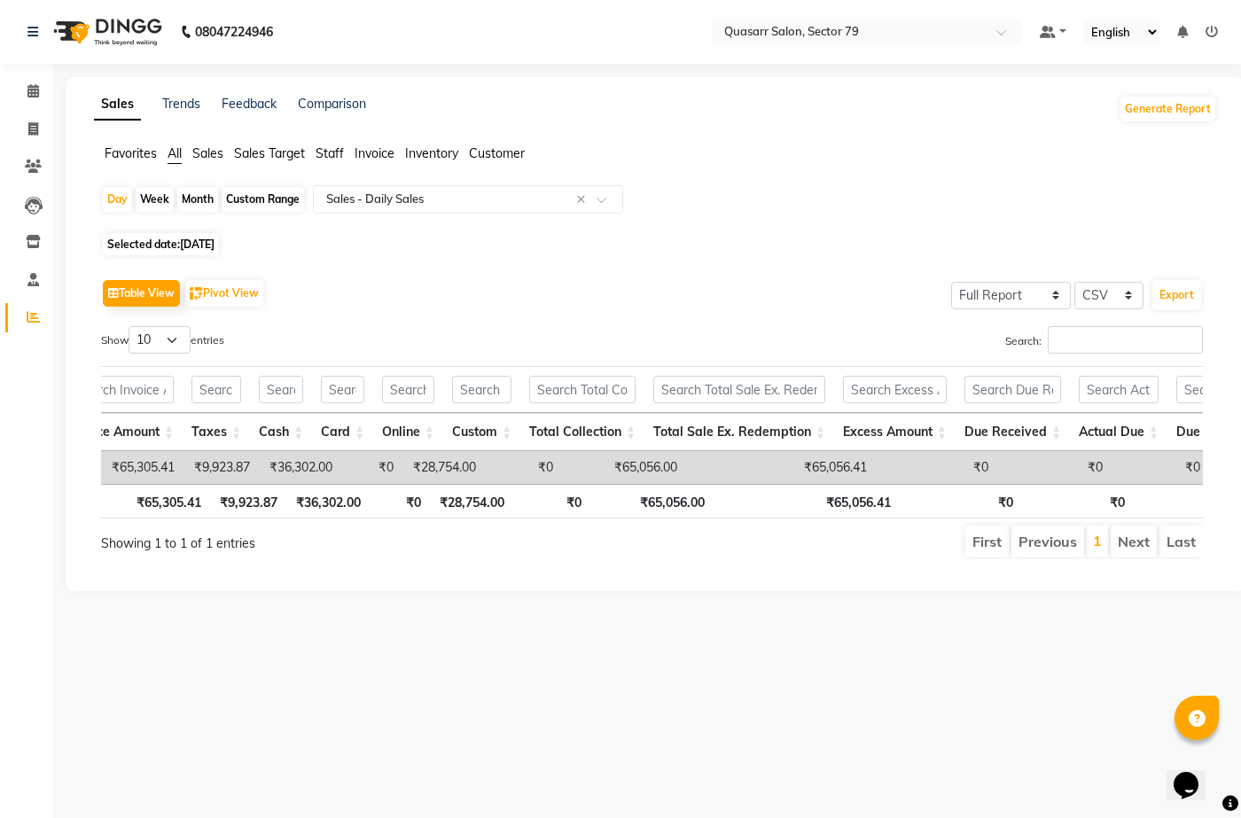
click at [667, 463] on td "₹65,056.00" at bounding box center [624, 467] width 124 height 33
click at [167, 466] on td "₹65,305.41" at bounding box center [121, 467] width 123 height 33
click at [229, 470] on td "₹9,923.87" at bounding box center [220, 467] width 75 height 33
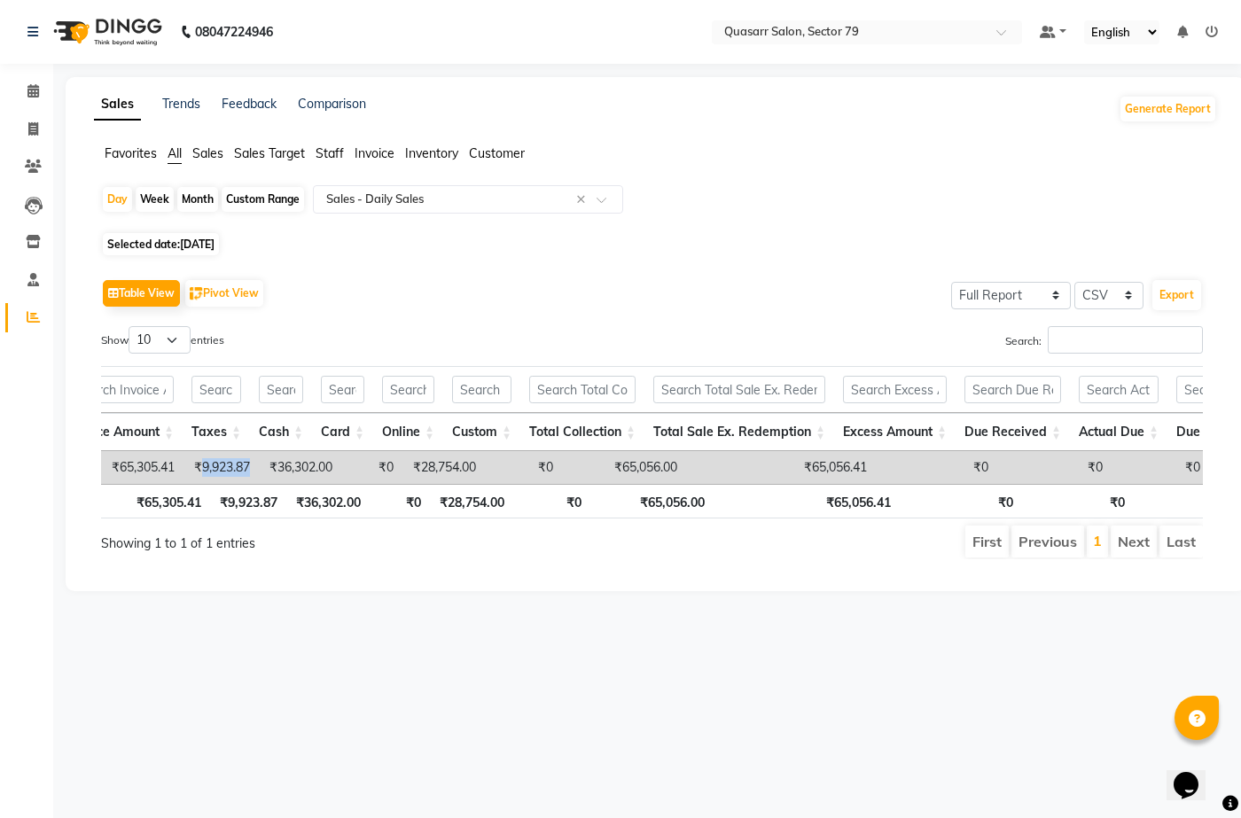
click at [229, 470] on td "₹9,923.87" at bounding box center [220, 467] width 75 height 33
click at [328, 464] on td "₹36,302.00" at bounding box center [300, 467] width 82 height 33
click at [450, 463] on td "₹28,754.00" at bounding box center [443, 467] width 82 height 33
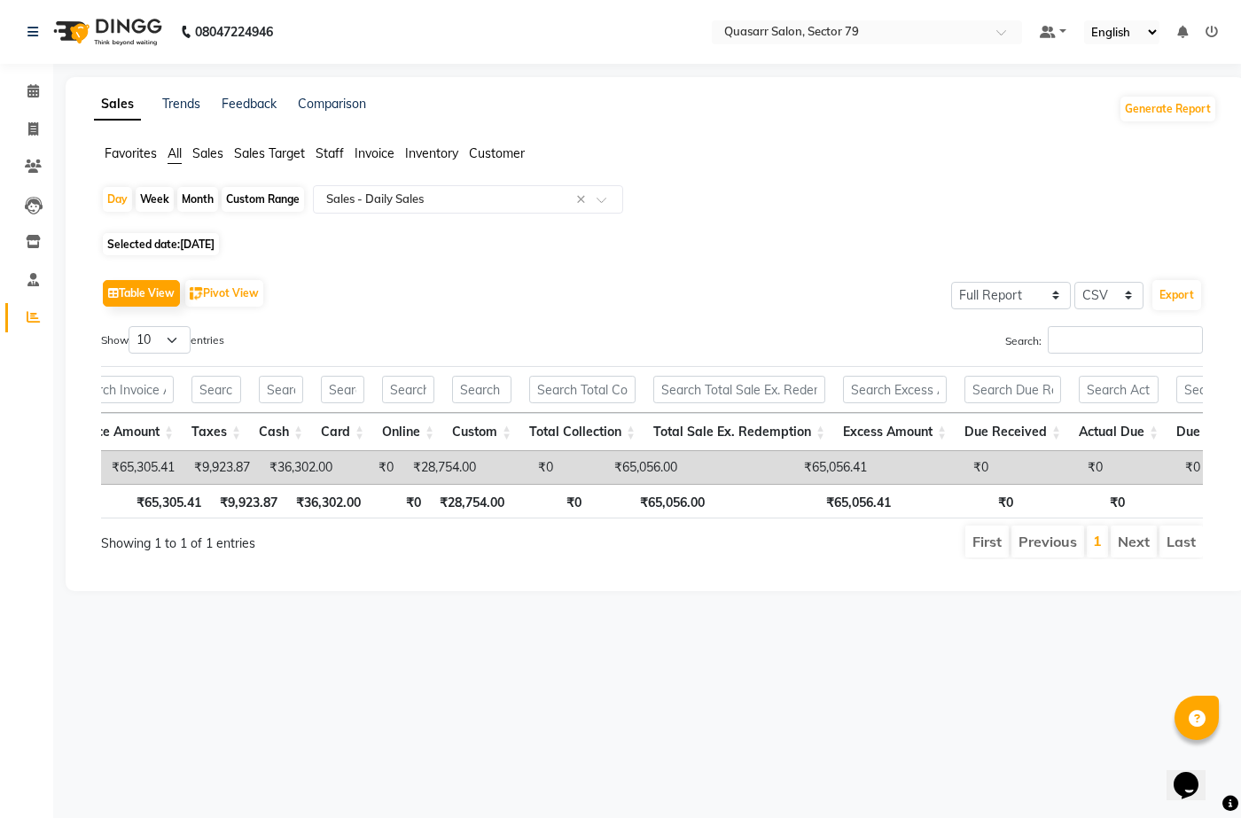
click at [210, 244] on span "03-09-2025" at bounding box center [197, 244] width 35 height 13
select select "9"
select select "2025"
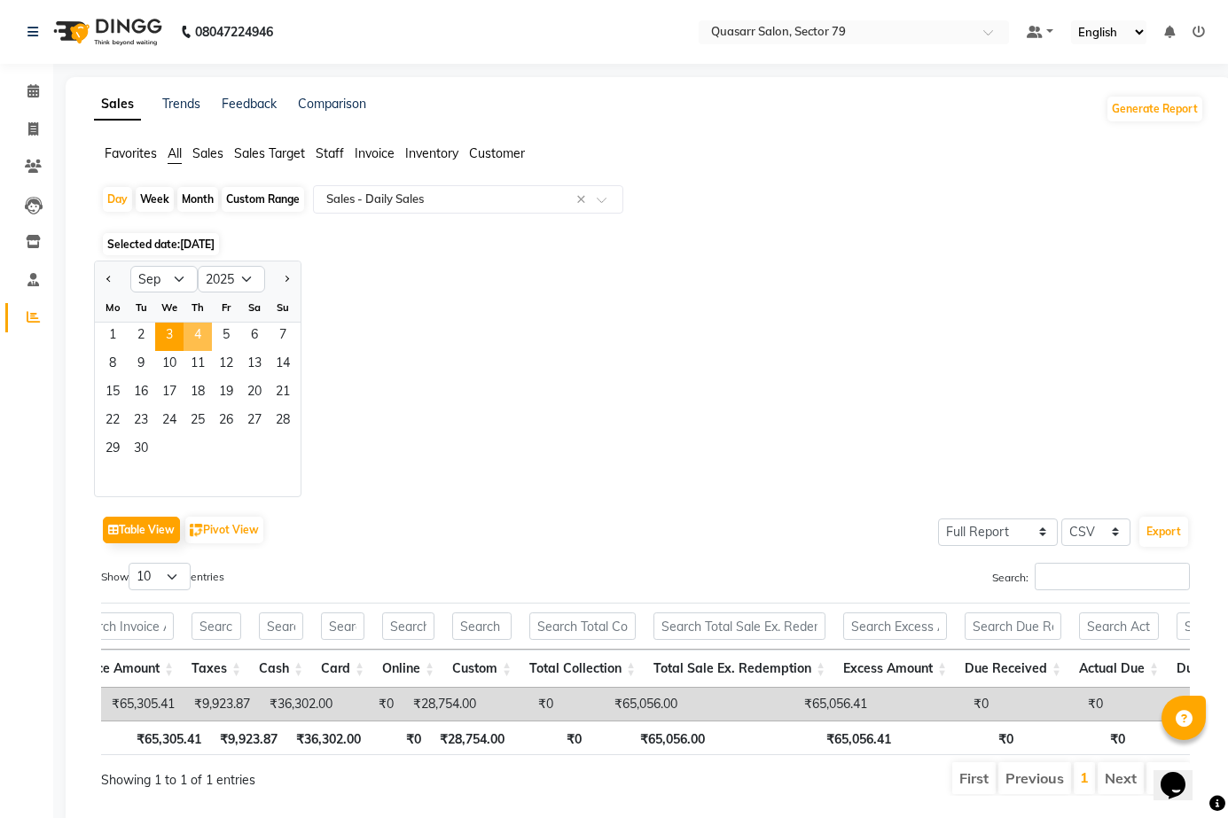
click at [193, 338] on span "4" at bounding box center [197, 337] width 28 height 28
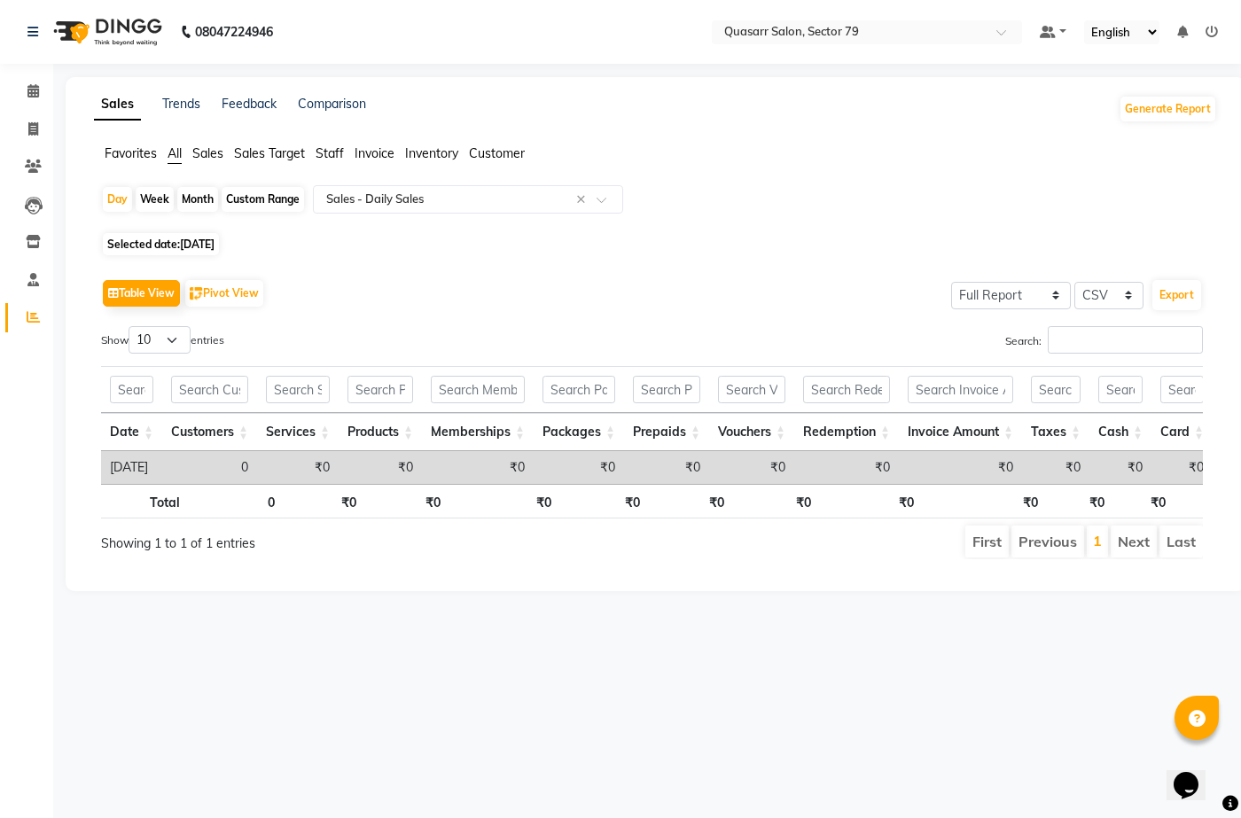
click at [494, 61] on nav "08047224946 Select Location × Quasarr Salon, Sector 79 Default Panel My Panel E…" at bounding box center [620, 32] width 1241 height 64
click at [215, 242] on span "04-09-2025" at bounding box center [197, 244] width 35 height 13
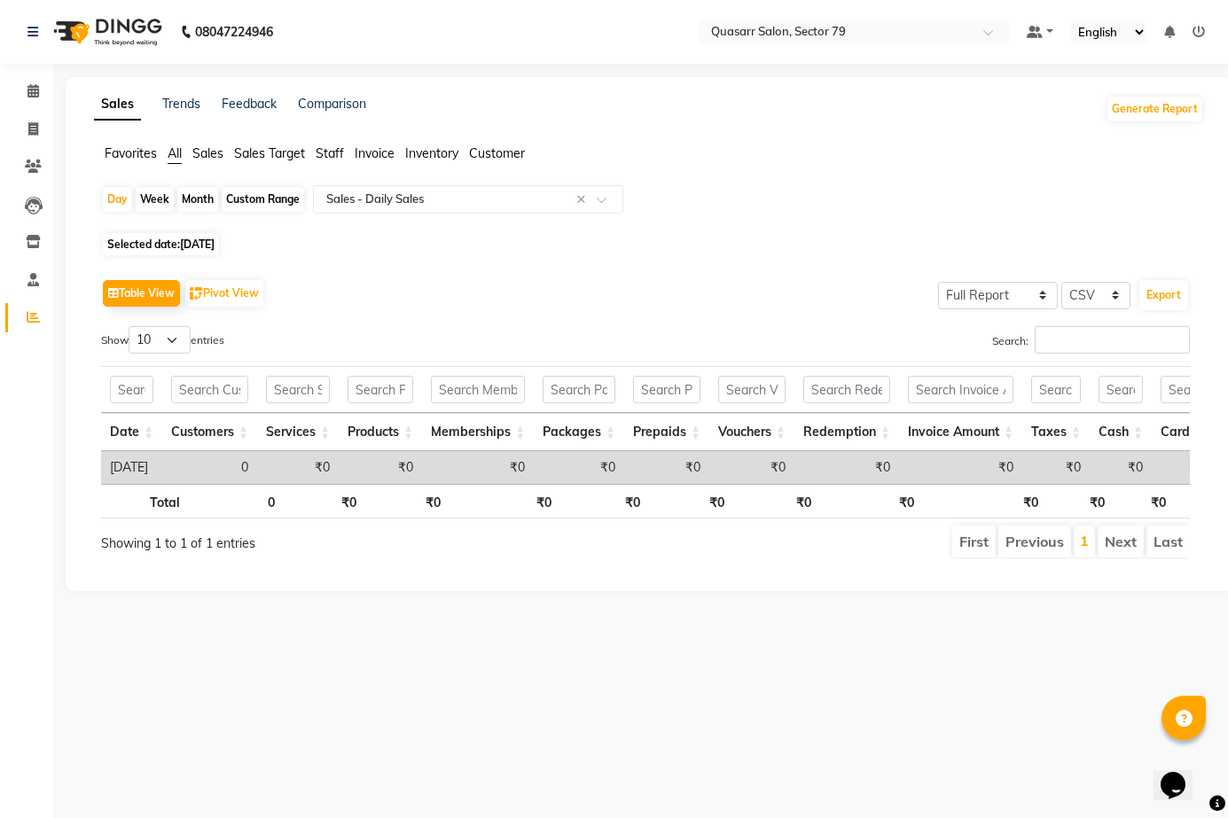
select select "9"
select select "2025"
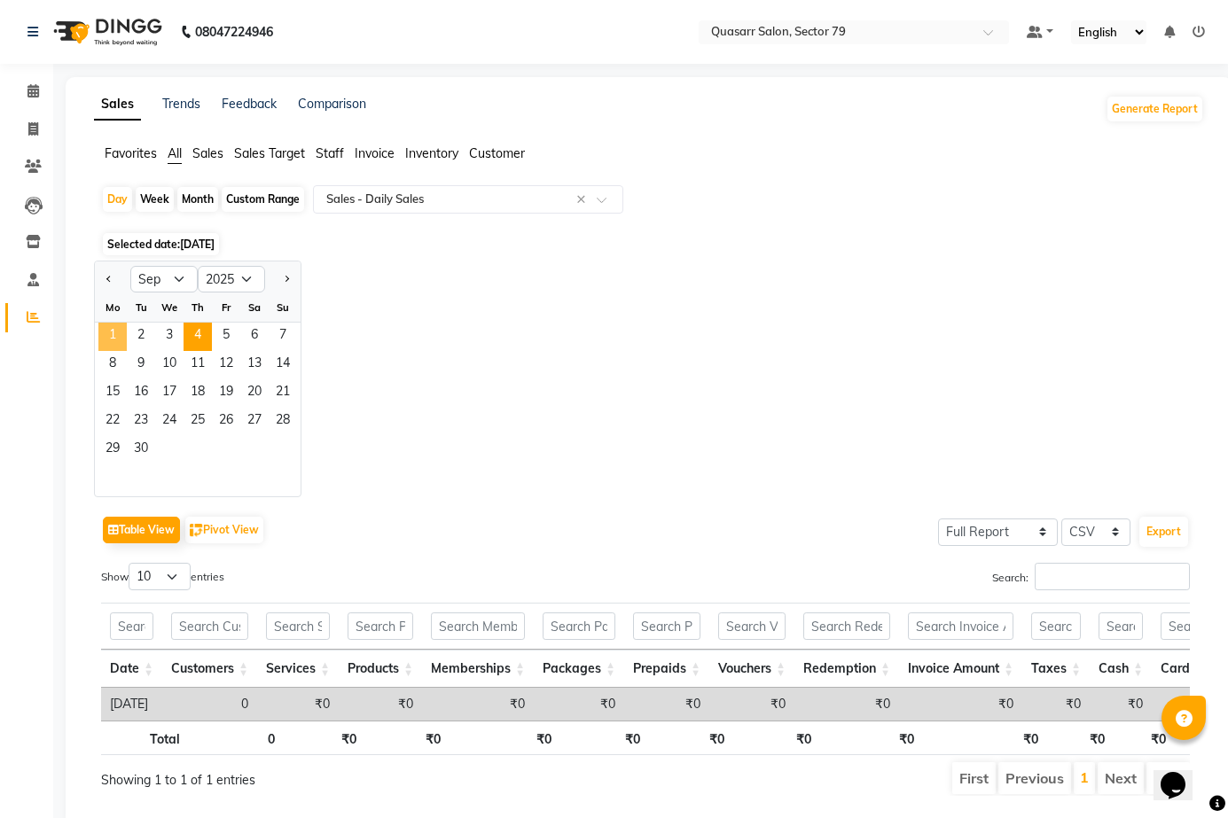
click at [121, 334] on span "1" at bounding box center [112, 337] width 28 height 28
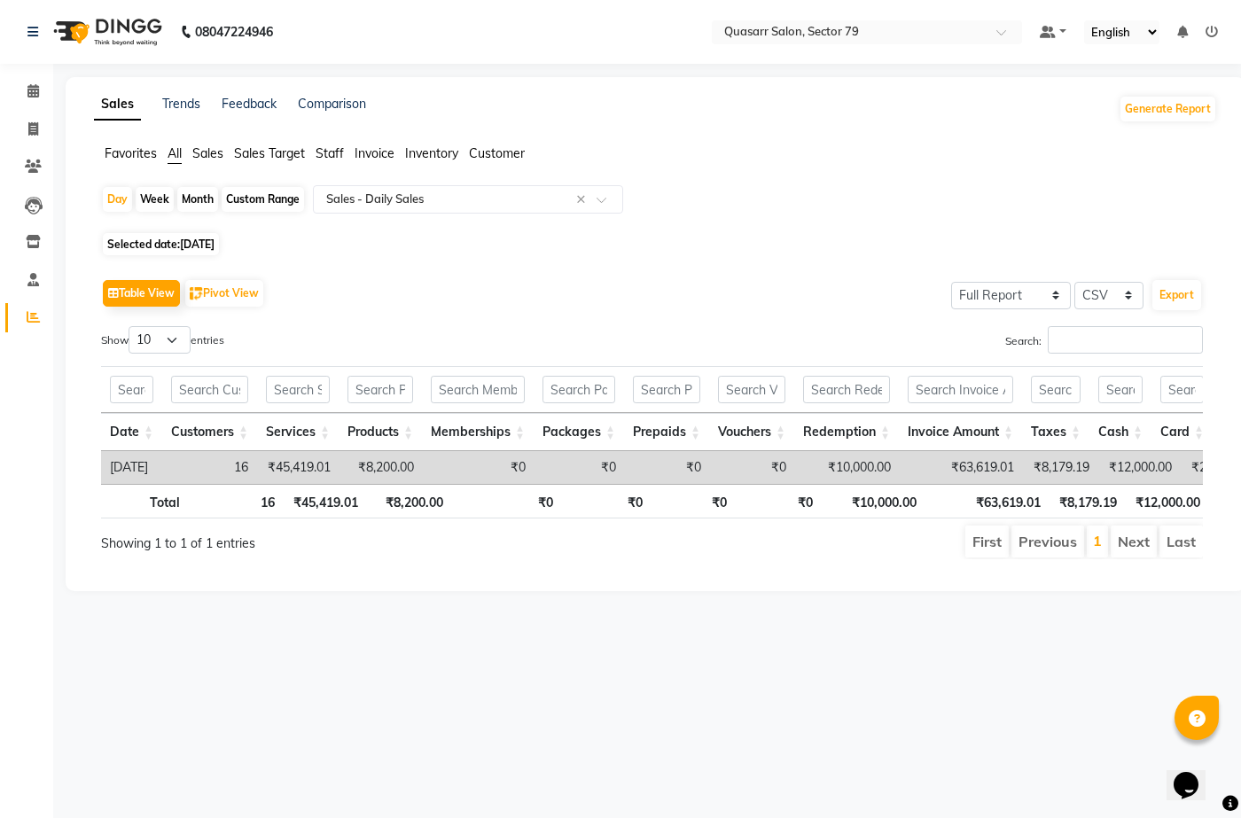
click at [268, 198] on div "Custom Range" at bounding box center [263, 199] width 82 height 25
select select "9"
select select "2025"
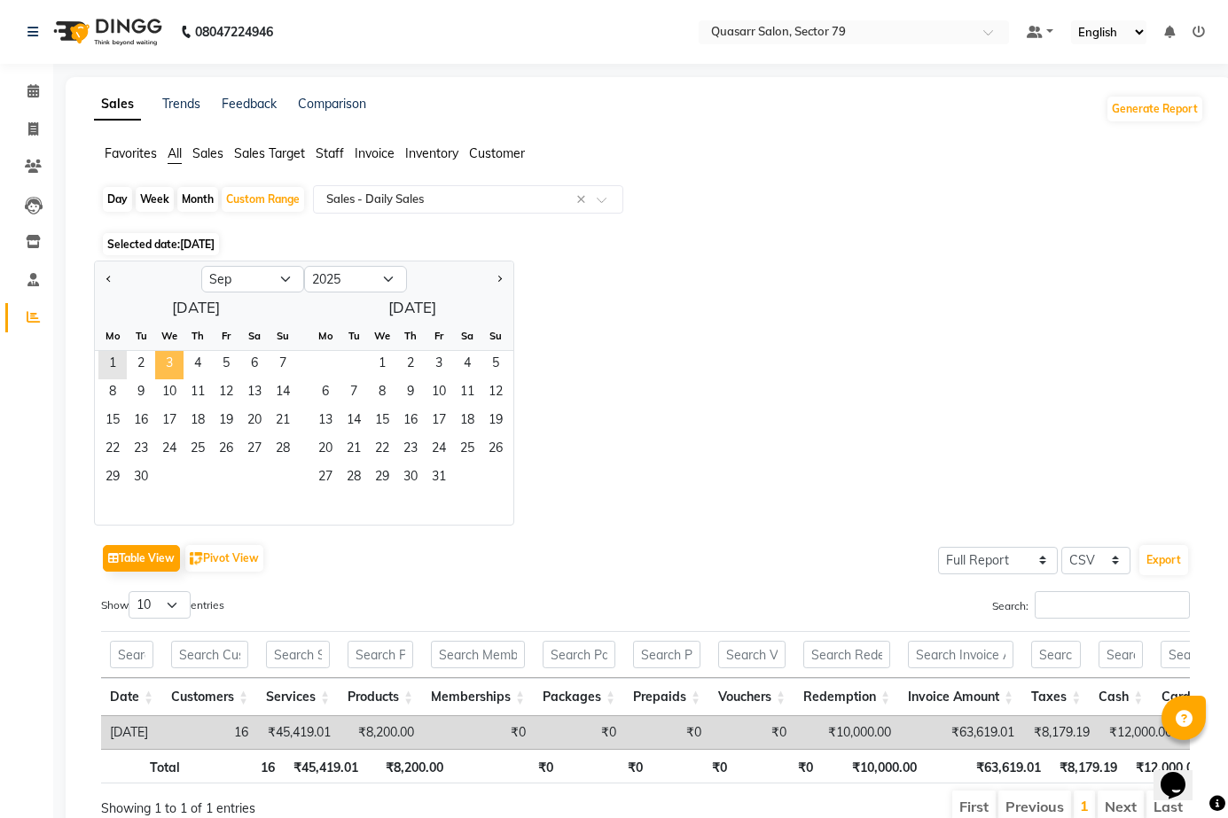
click at [176, 364] on span "3" at bounding box center [169, 365] width 28 height 28
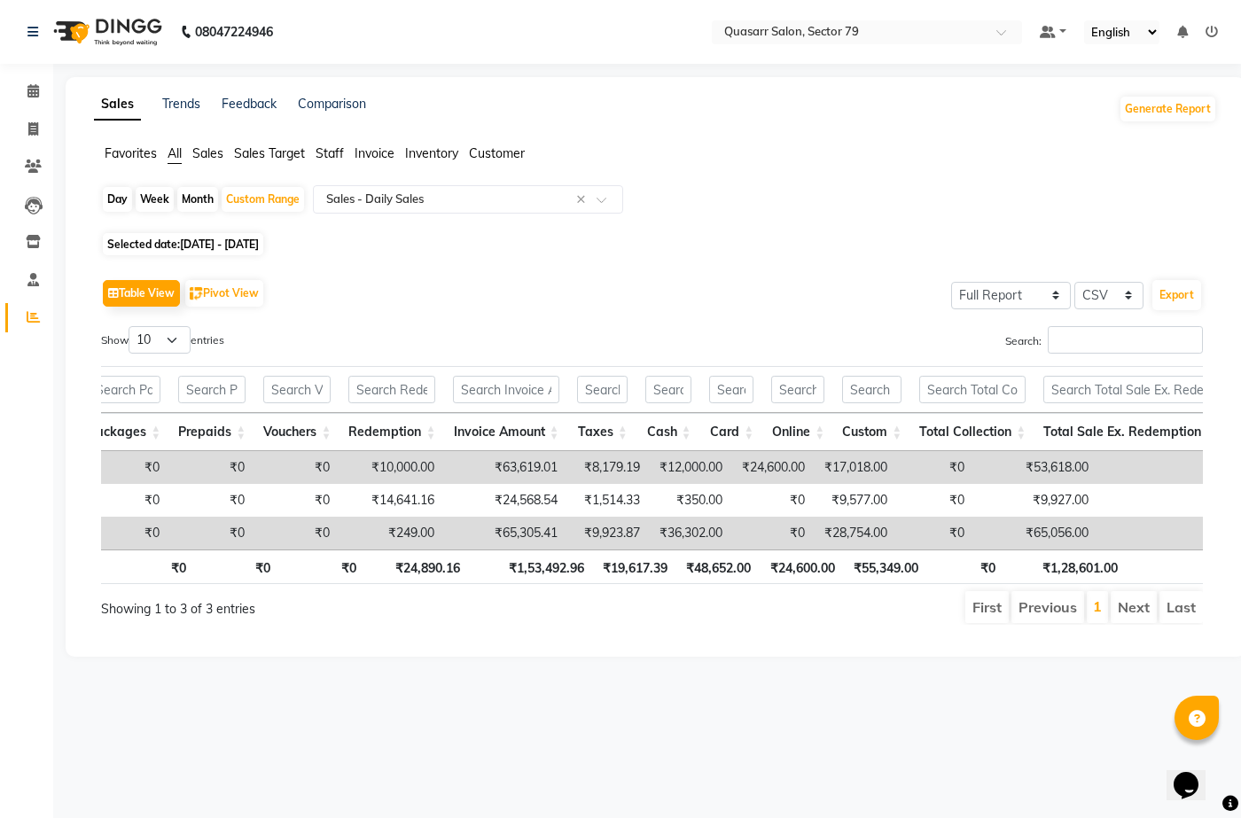
scroll to position [0, 459]
click at [678, 183] on app-reports "Favorites All Sales Sales Target Staff Invoice Inventory Customer Day Week Mont…" at bounding box center [655, 391] width 1144 height 495
click at [34, 128] on icon at bounding box center [33, 128] width 10 height 13
select select "7231"
select select "service"
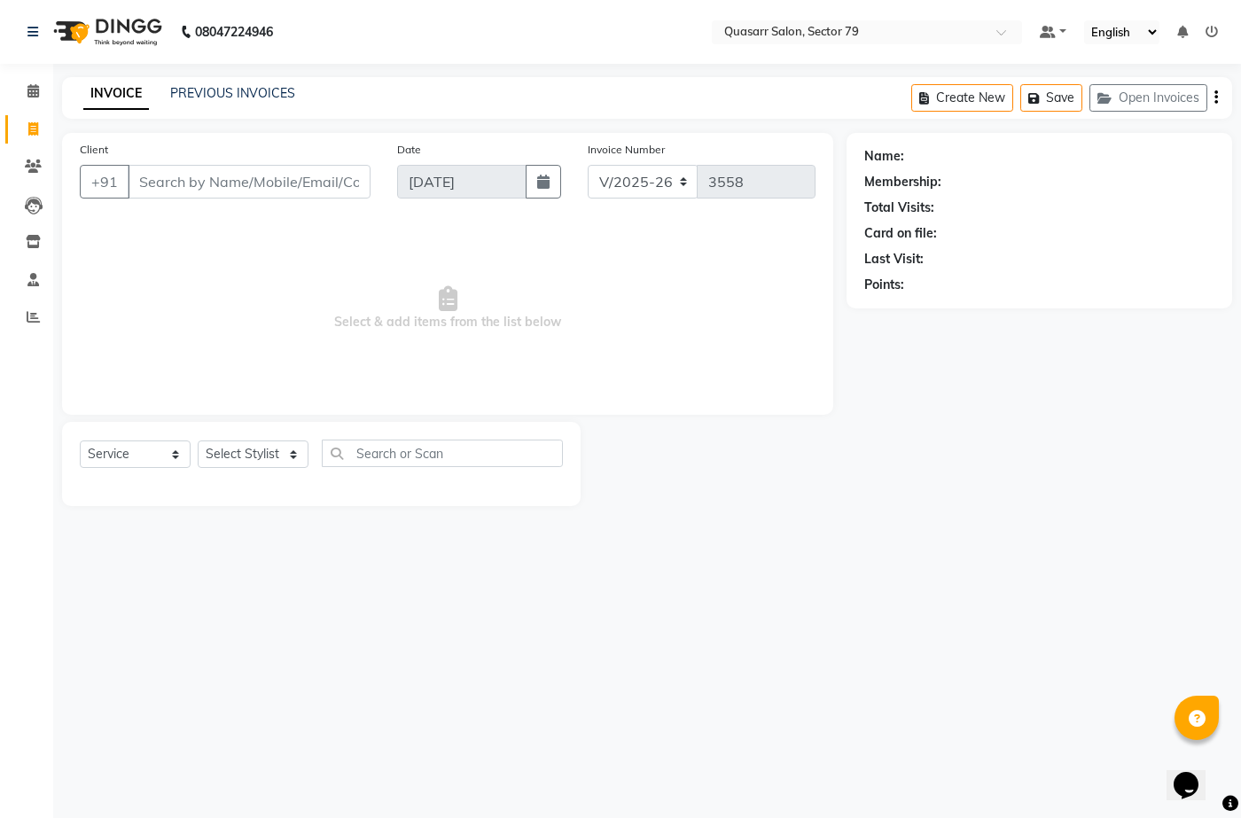
click at [428, 67] on div "08047224946 Select Location × Quasarr Salon, Sector 79 Default Panel My Panel E…" at bounding box center [620, 409] width 1241 height 818
click at [478, 40] on nav "08047224946 Select Location × Quasarr Salon, Sector 79 Default Panel My Panel E…" at bounding box center [620, 32] width 1241 height 64
click at [484, 29] on nav "08047224946 Select Location × Quasarr Salon, Sector 79 Default Panel My Panel E…" at bounding box center [620, 32] width 1241 height 64
click at [44, 317] on span at bounding box center [33, 318] width 31 height 20
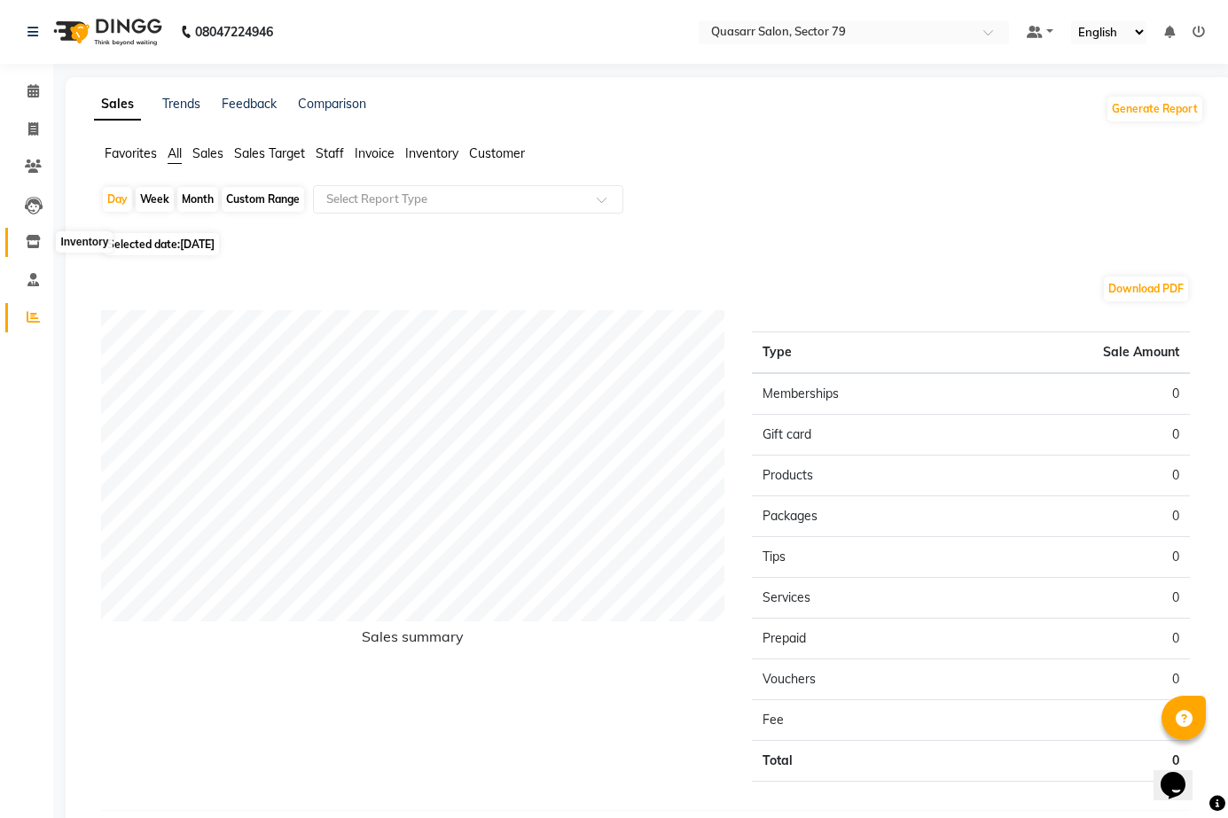
click at [47, 243] on span at bounding box center [33, 242] width 31 height 20
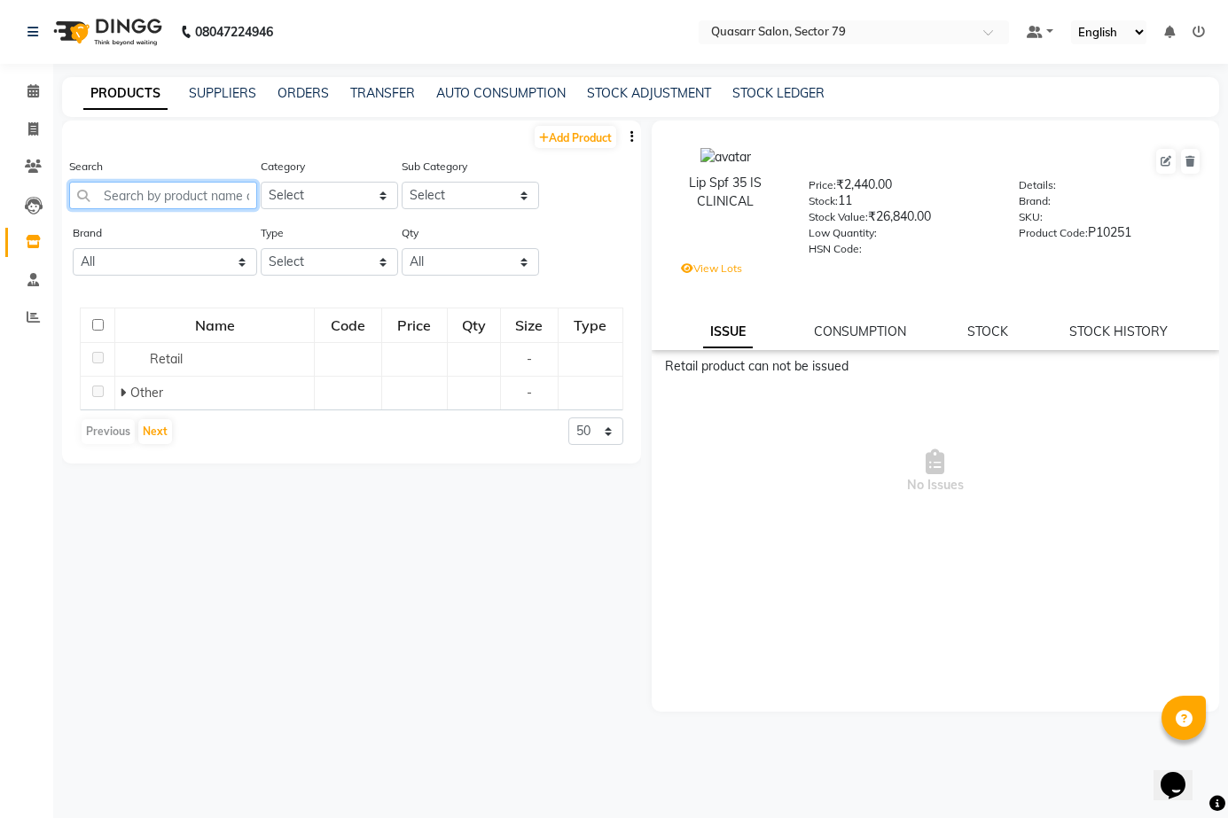
click at [199, 193] on input "text" at bounding box center [163, 195] width 188 height 27
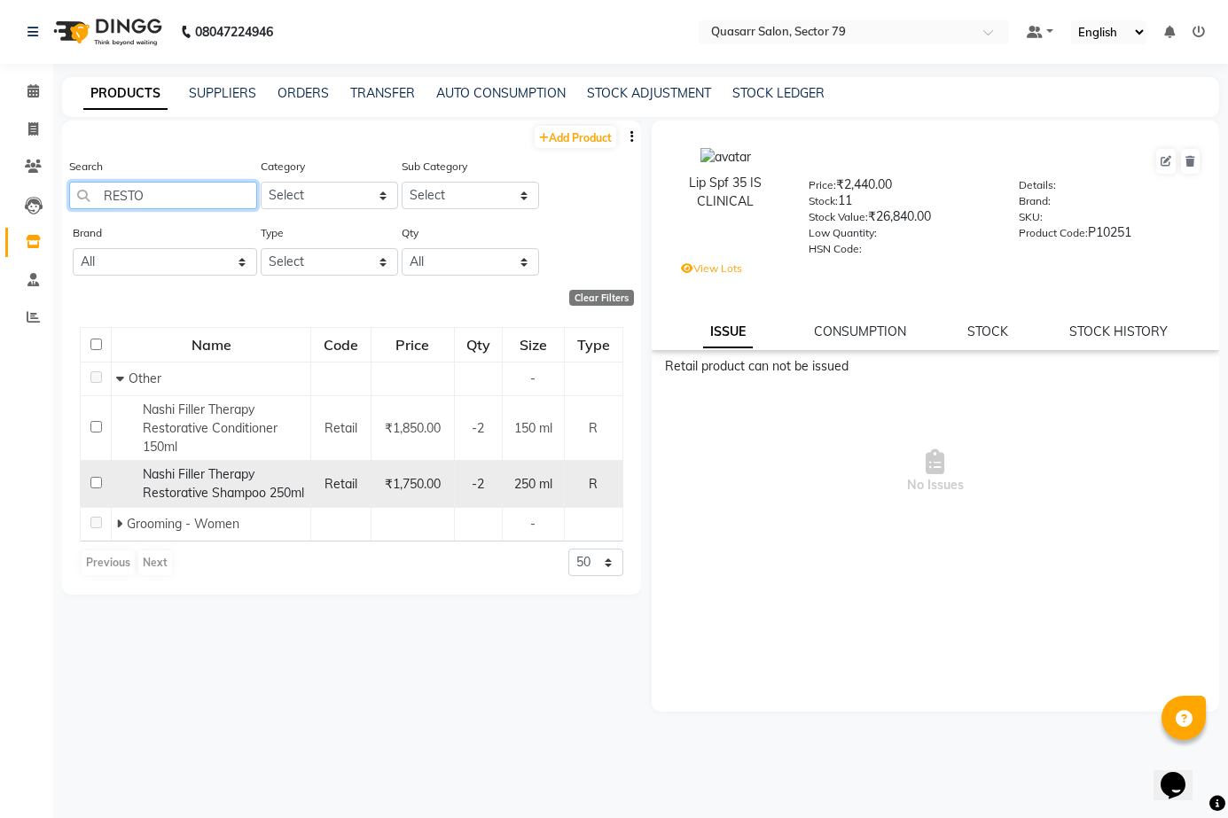
type input "RESTO"
click at [257, 481] on div "Nashi Filler Therapy Restorative Shampoo 250ml" at bounding box center [211, 483] width 190 height 37
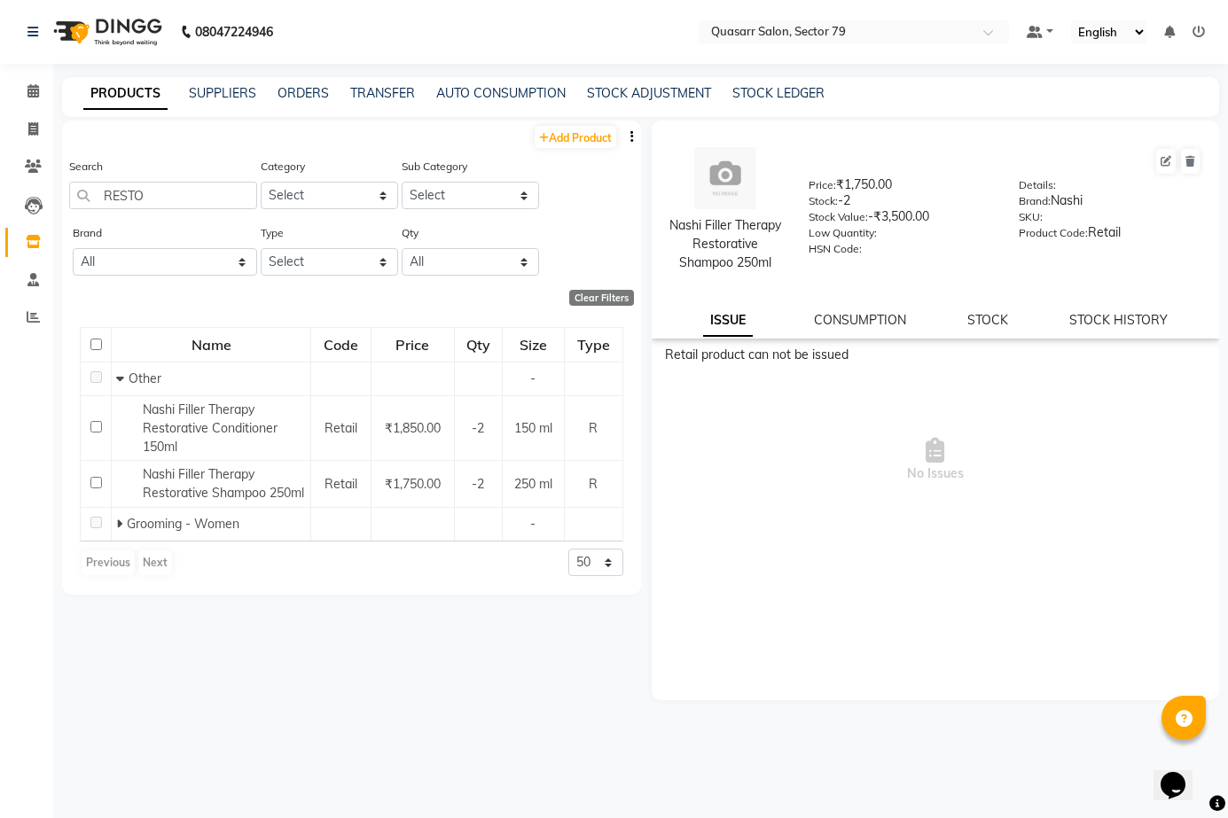
click at [1104, 339] on div "Nashi Filler Therapy Restorative Shampoo 250ml Price: ₹1,750.00 Stock: -2 Stock…" at bounding box center [936, 230] width 568 height 218
click at [992, 328] on link "STOCK" at bounding box center [987, 320] width 41 height 16
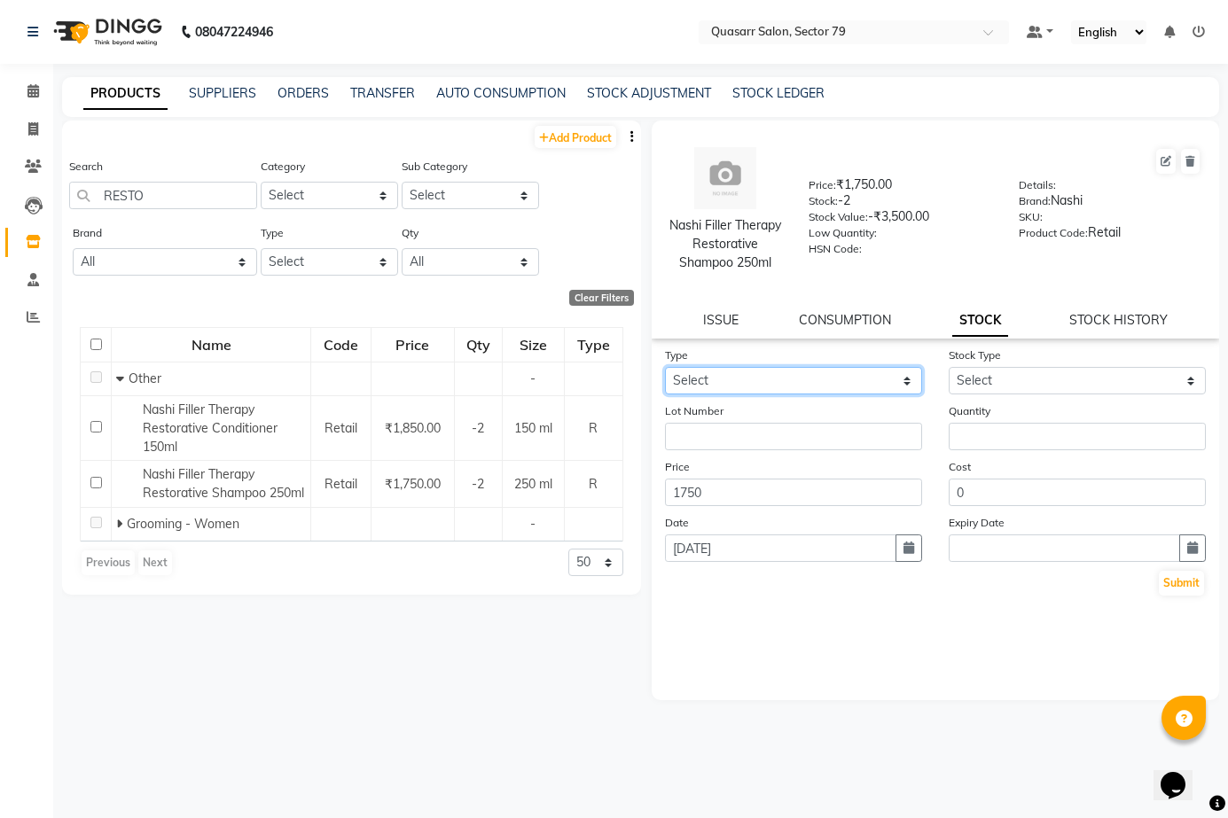
click at [780, 394] on select "Select In Out" at bounding box center [793, 380] width 257 height 27
select select "in"
click at [665, 386] on select "Select In Out" at bounding box center [793, 380] width 257 height 27
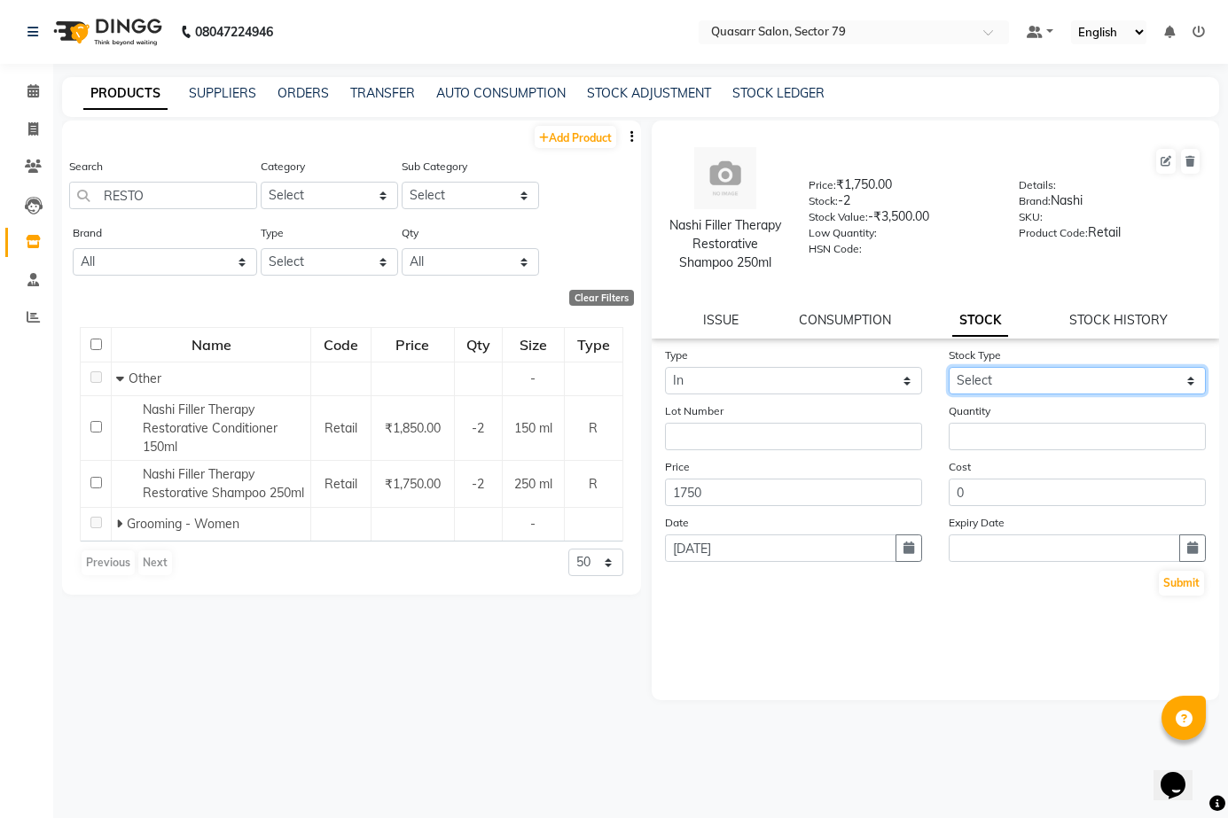
click at [1002, 394] on select "Select New Stock Adjustment Return Other" at bounding box center [1076, 380] width 257 height 27
select select "new stock"
click at [948, 386] on select "Select New Stock Adjustment Return Other" at bounding box center [1076, 380] width 257 height 27
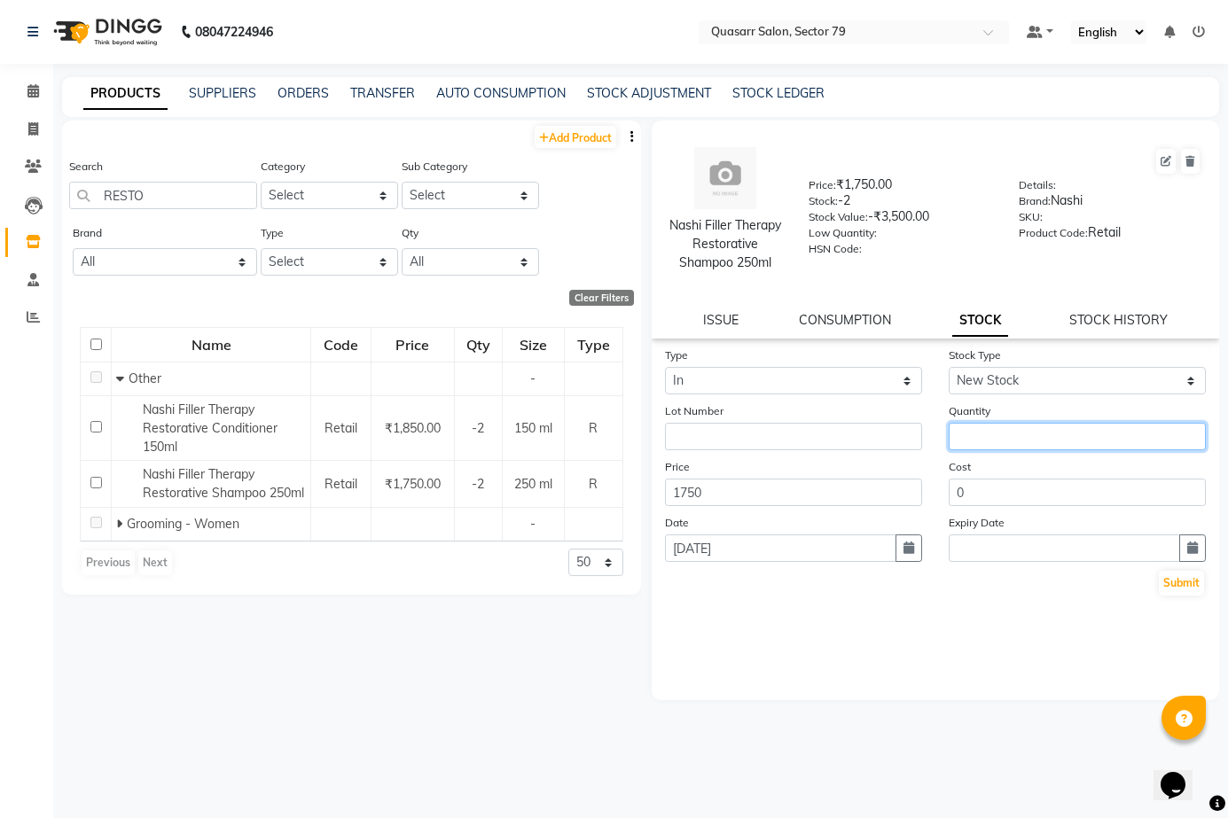
click at [957, 450] on input "number" at bounding box center [1076, 436] width 257 height 27
type input "8"
drag, startPoint x: 1000, startPoint y: 456, endPoint x: 933, endPoint y: 456, distance: 66.5
click at [933, 450] on div "Lot Number Quantity 8" at bounding box center [936, 426] width 568 height 49
drag, startPoint x: 905, startPoint y: 453, endPoint x: 875, endPoint y: 453, distance: 30.1
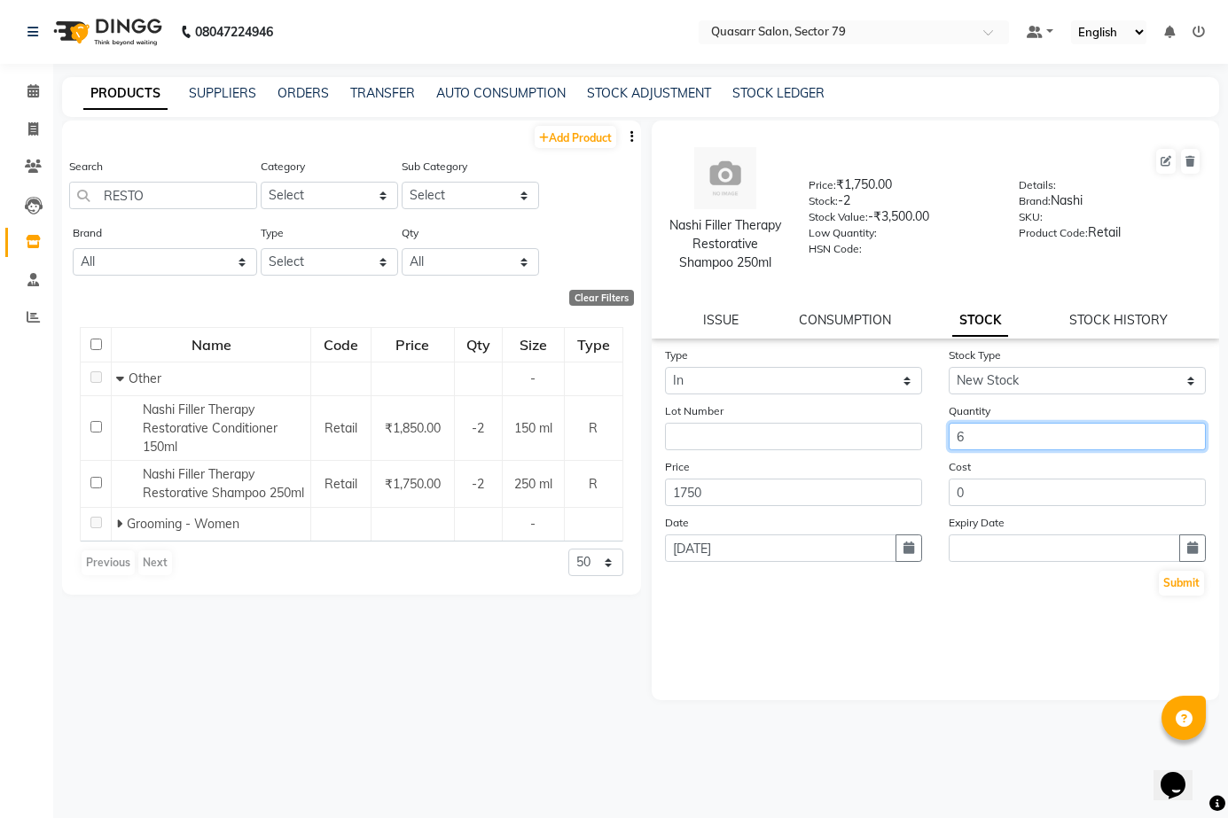
click at [871, 450] on div "Lot Number Quantity 6" at bounding box center [936, 426] width 568 height 49
type input "8"
click at [905, 554] on icon "button" at bounding box center [908, 548] width 11 height 12
select select "9"
select select "2025"
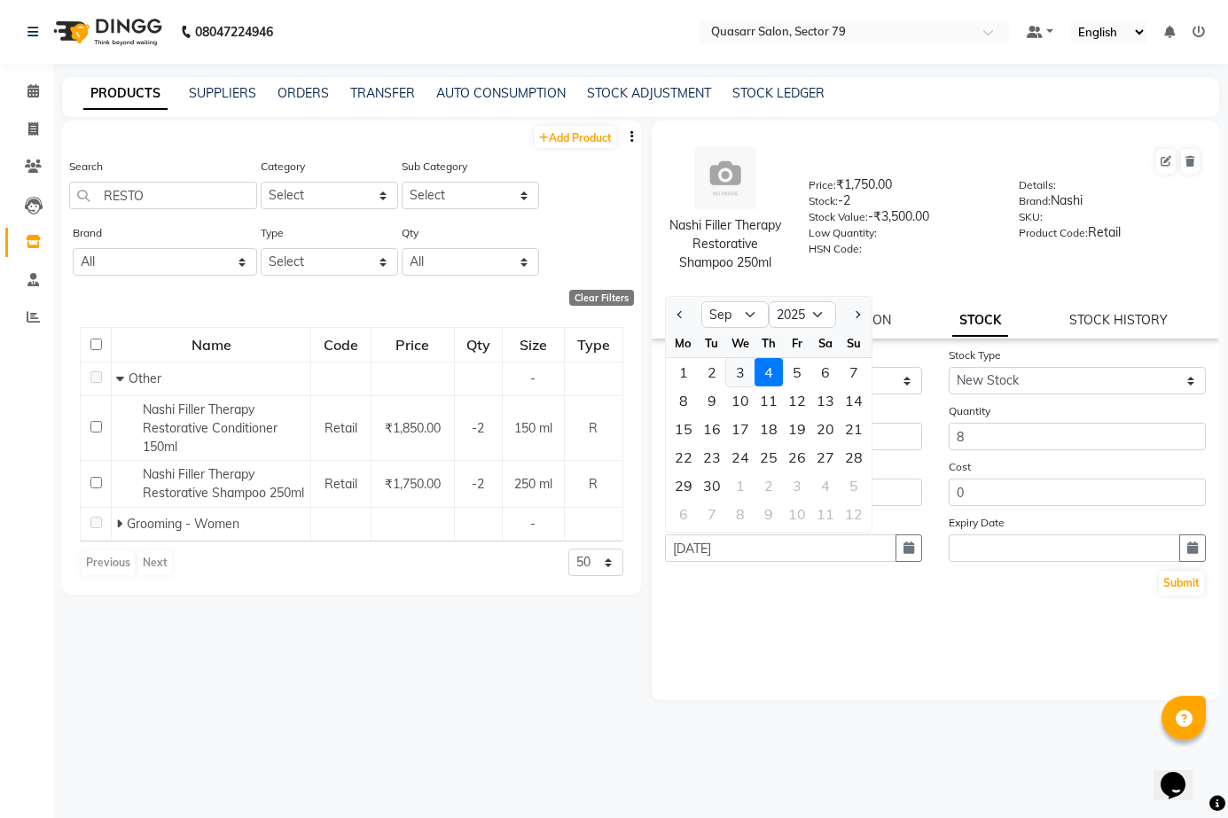
click at [740, 386] on div "3" at bounding box center [740, 372] width 28 height 28
type input "03-09-2025"
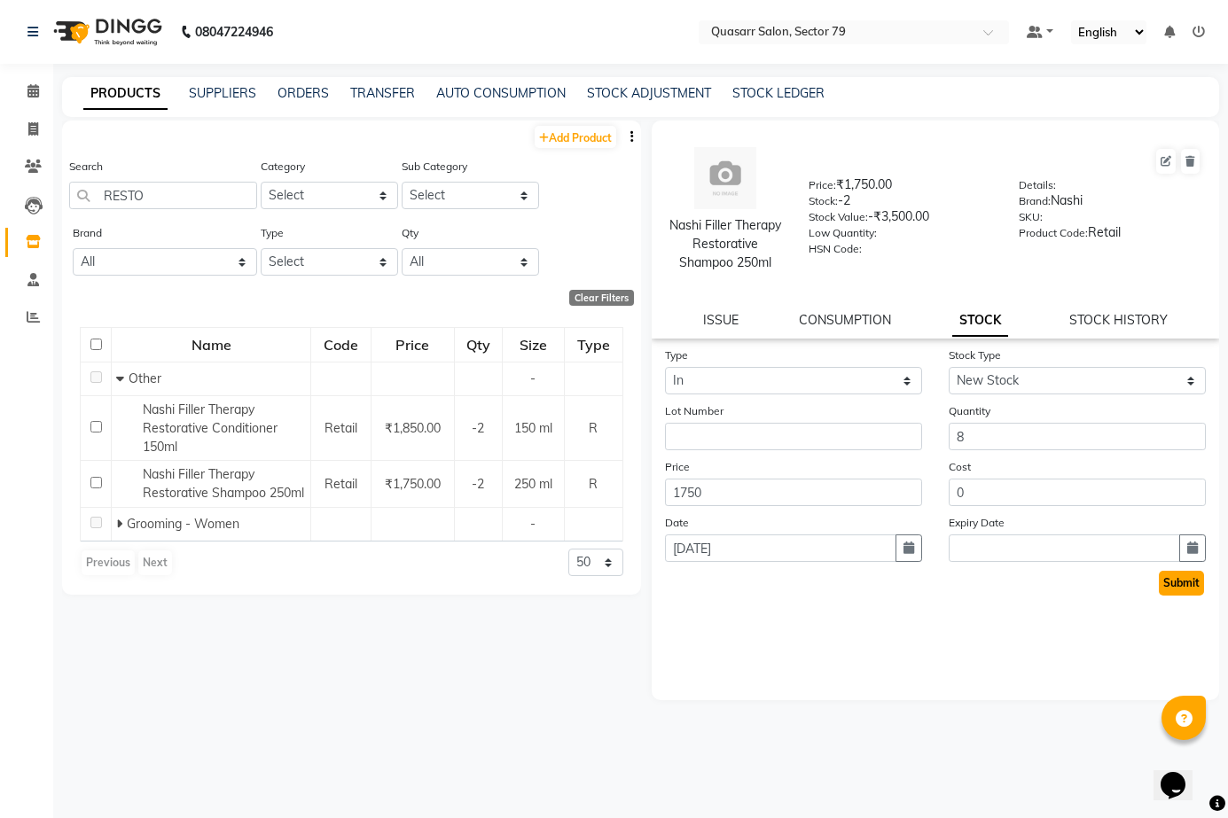
click at [1176, 596] on button "Submit" at bounding box center [1181, 583] width 45 height 25
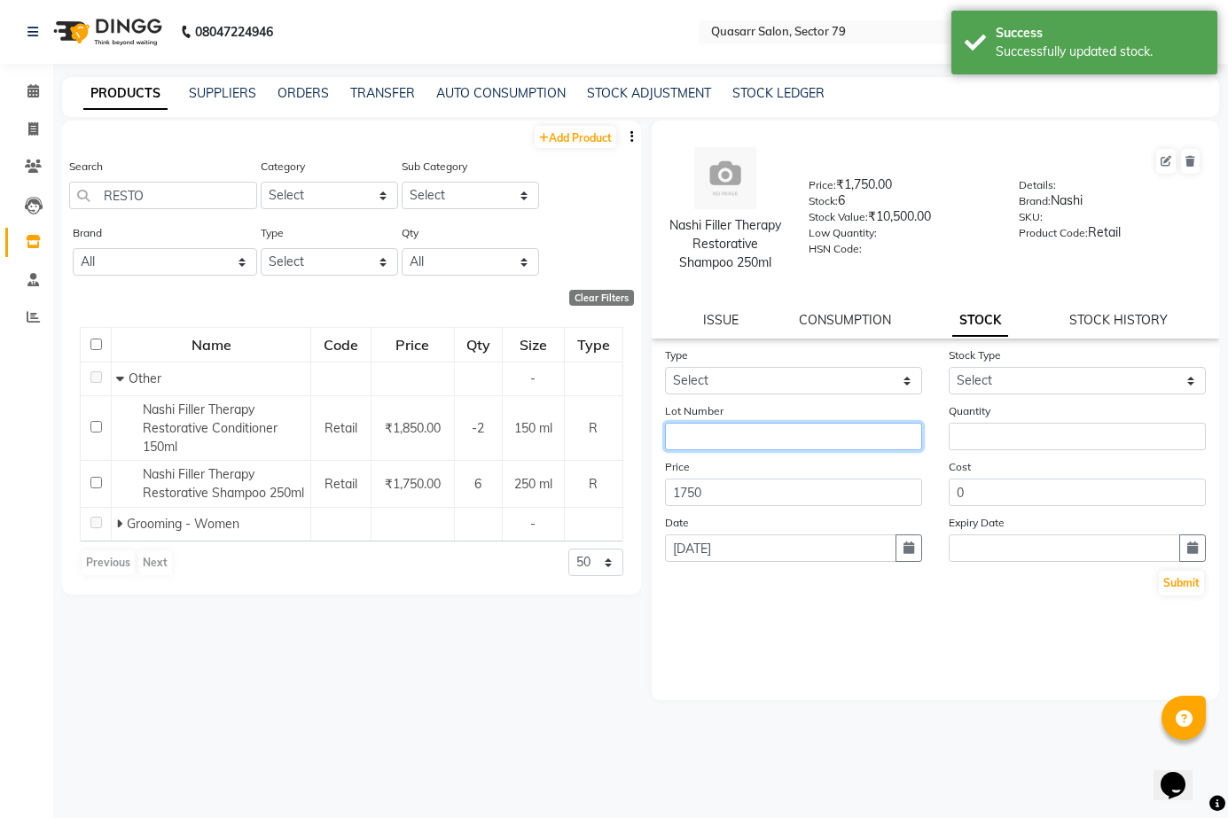
click at [745, 450] on input "text" at bounding box center [793, 436] width 257 height 27
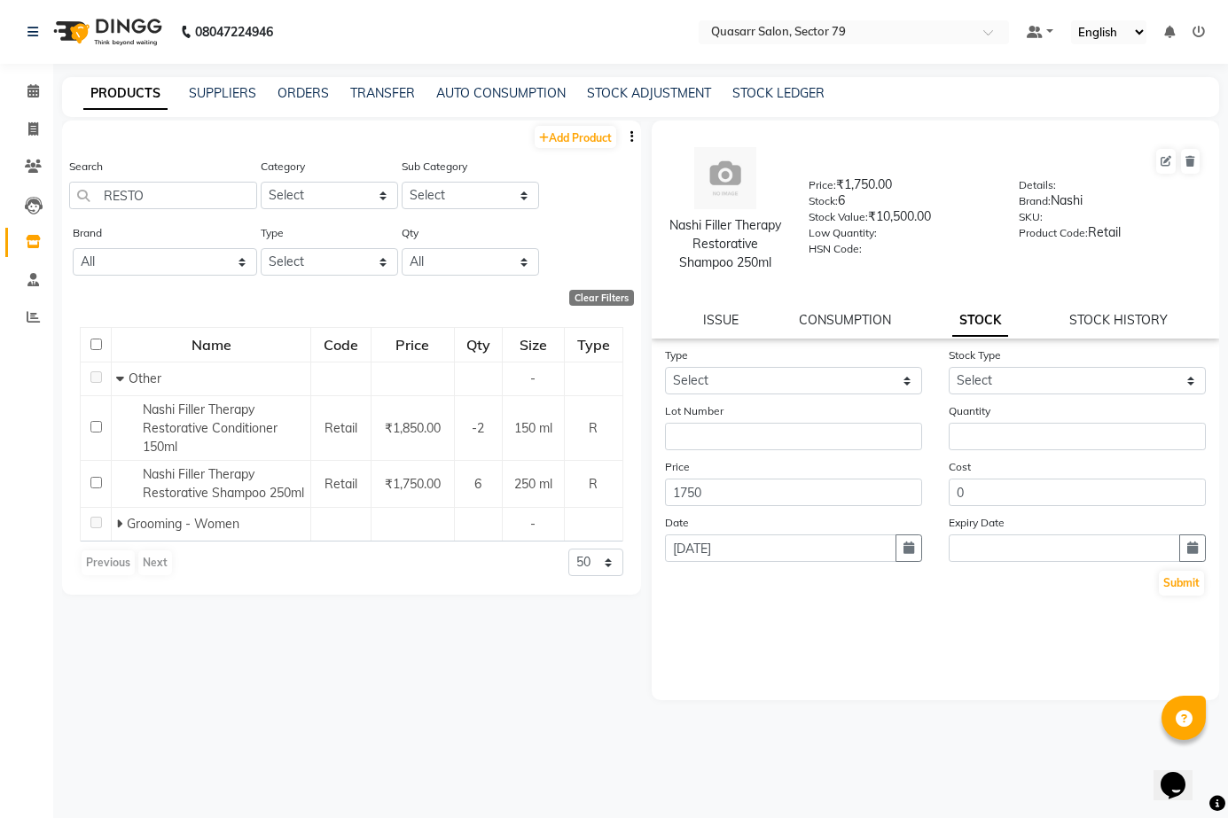
click at [1135, 339] on div "Nashi Filler Therapy Restorative Shampoo 250ml Price: ₹1,750.00 Stock: 6 Stock …" at bounding box center [936, 230] width 568 height 218
click at [1136, 328] on link "STOCK HISTORY" at bounding box center [1118, 320] width 98 height 16
select select "all"
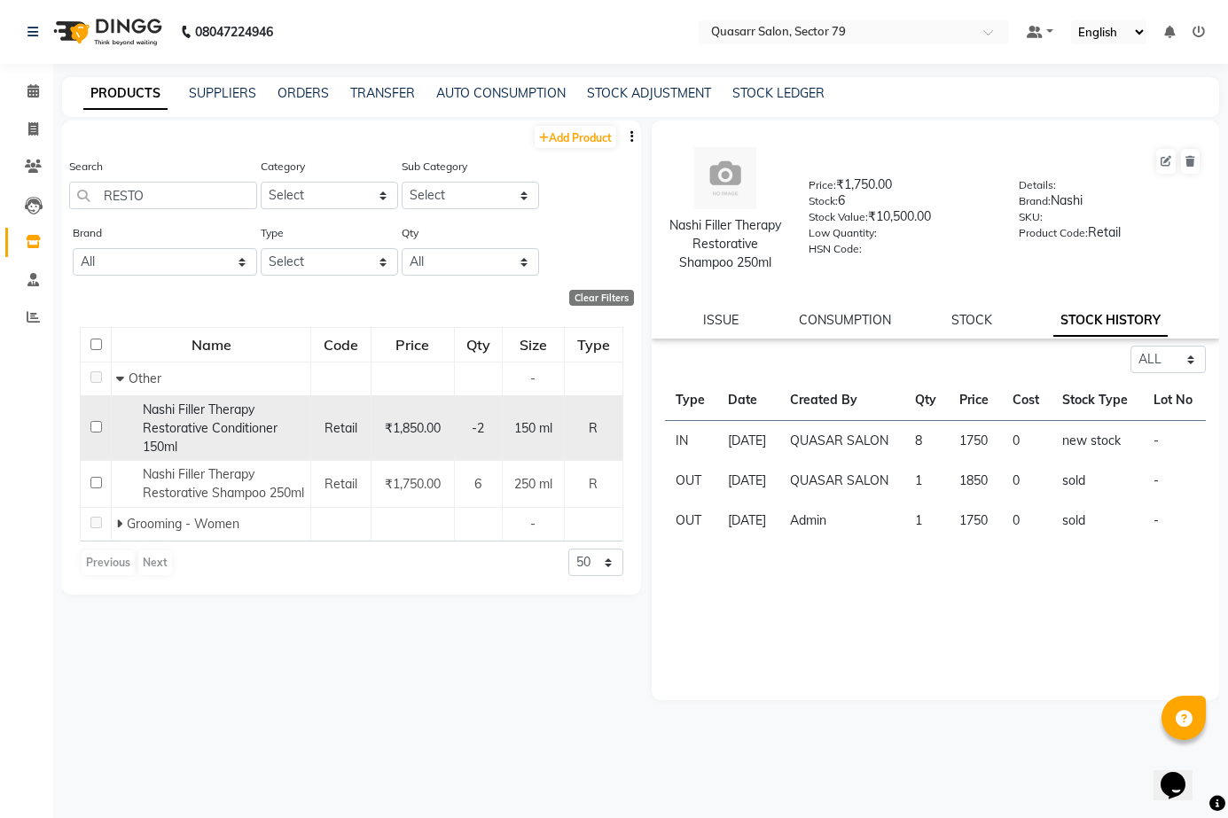
click at [306, 436] on div "Nashi Filler Therapy Restorative Conditioner 150ml" at bounding box center [211, 429] width 190 height 56
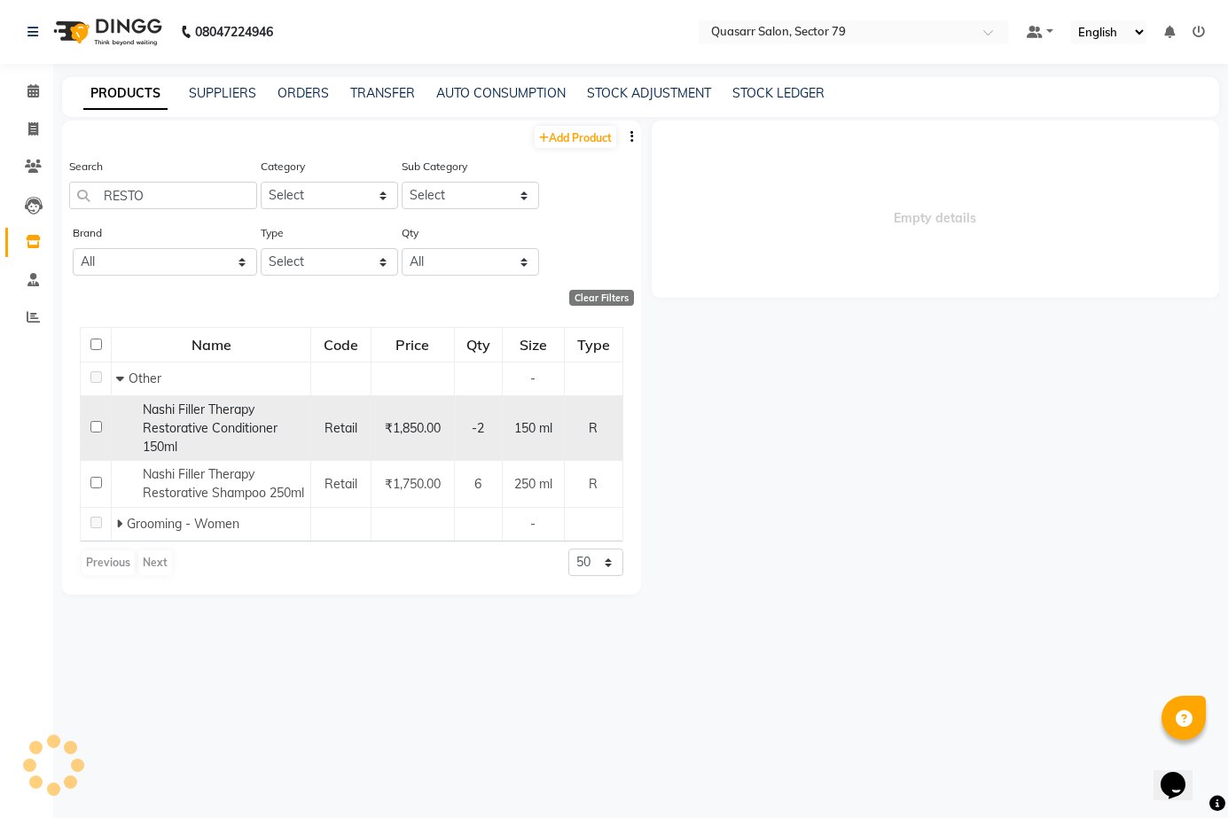
select select "all"
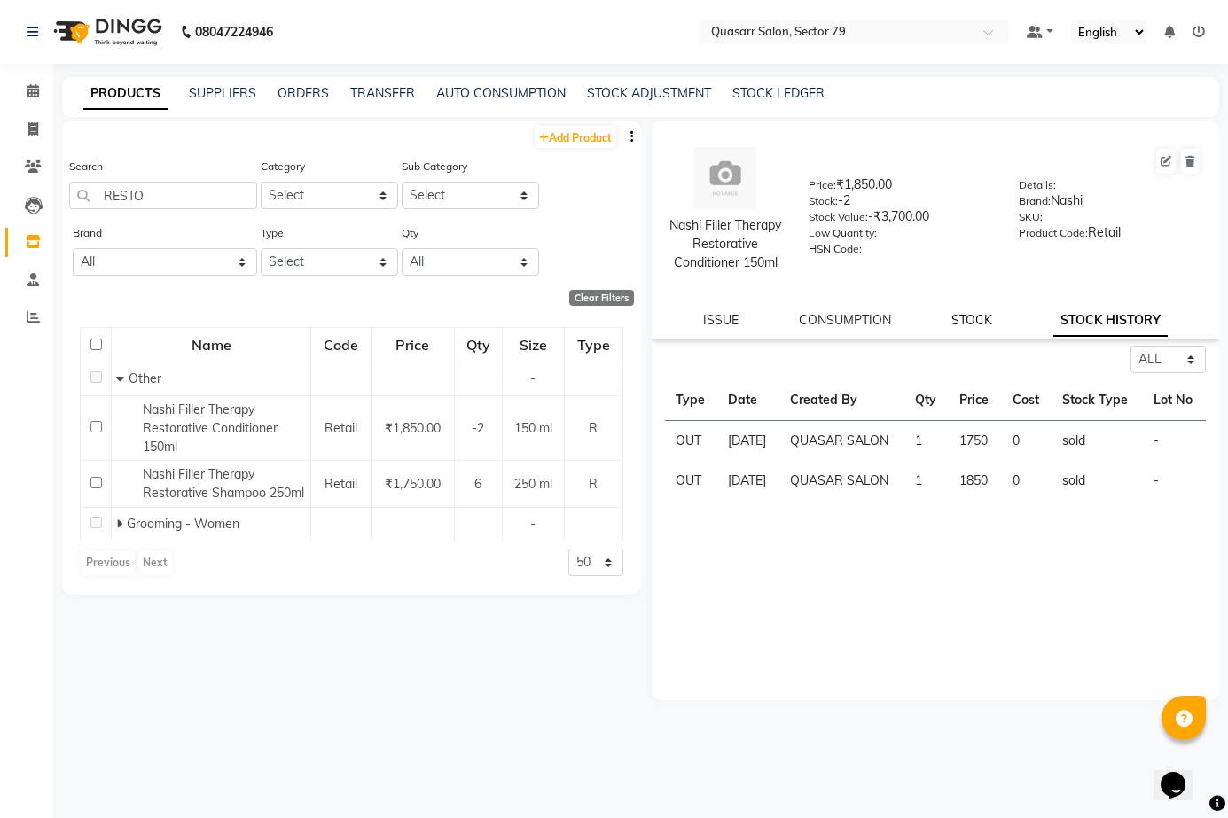
click at [965, 328] on link "STOCK" at bounding box center [971, 320] width 41 height 16
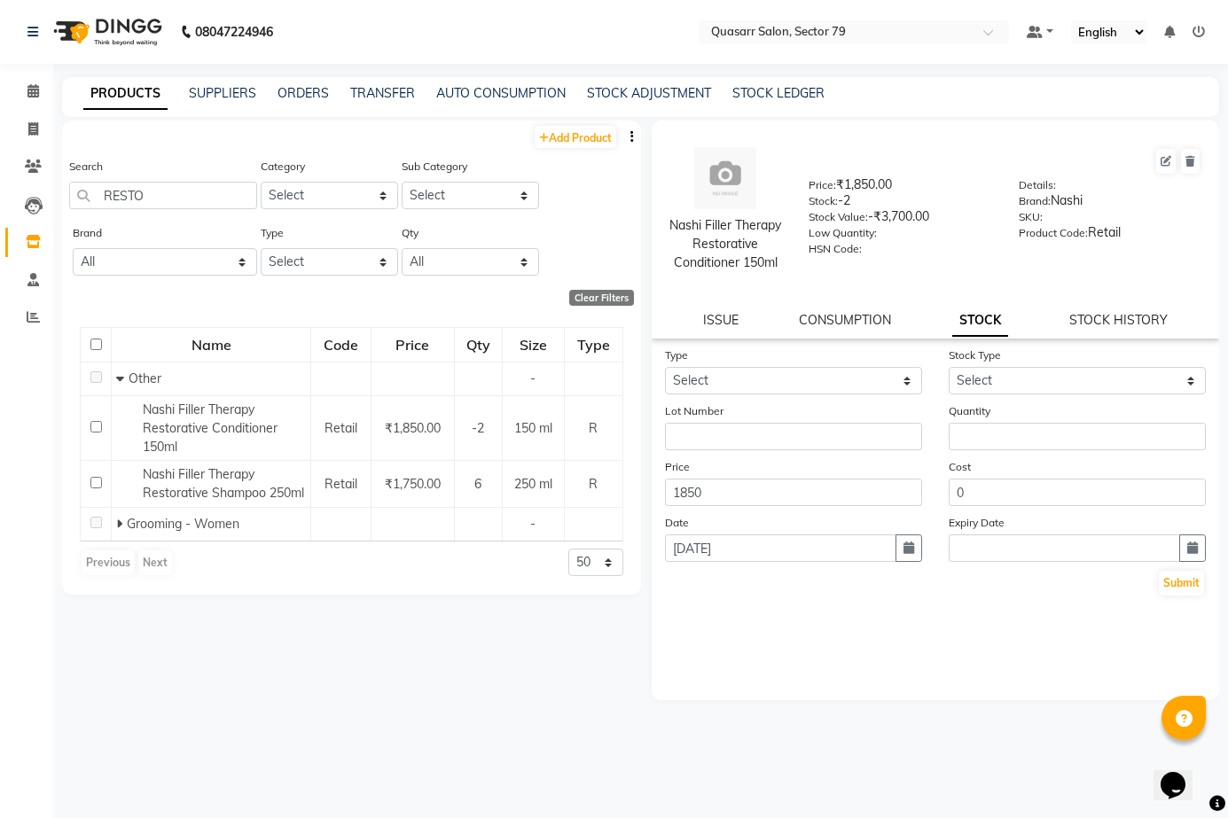
click at [547, 75] on div "08047224946 Select Location × Quasarr Salon, Sector 79 Default Panel My Panel E…" at bounding box center [614, 415] width 1228 height 830
click at [36, 137] on span at bounding box center [33, 130] width 31 height 20
select select "service"
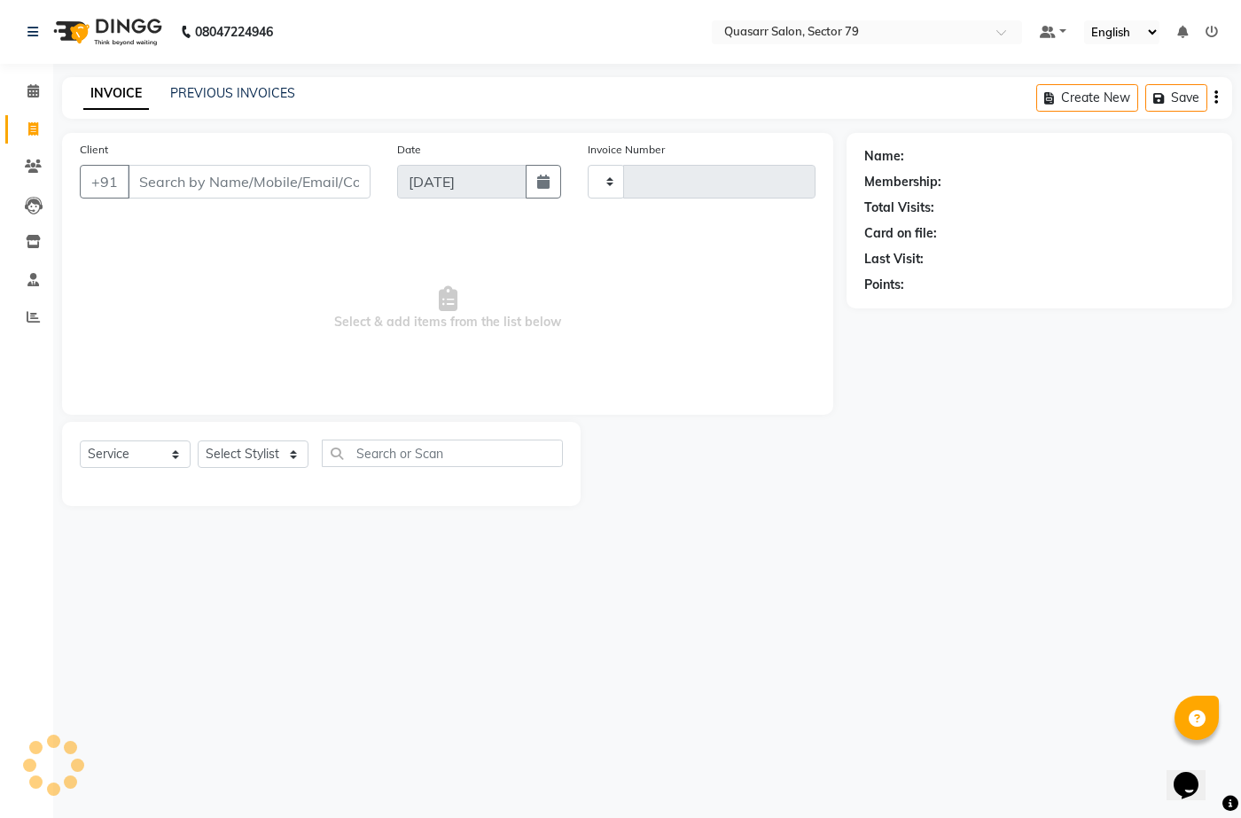
type input "3558"
select select "7231"
click at [385, 72] on div "08047224946 Select Location × Quasarr Salon, Sector 79 Default Panel My Panel E…" at bounding box center [620, 409] width 1241 height 818
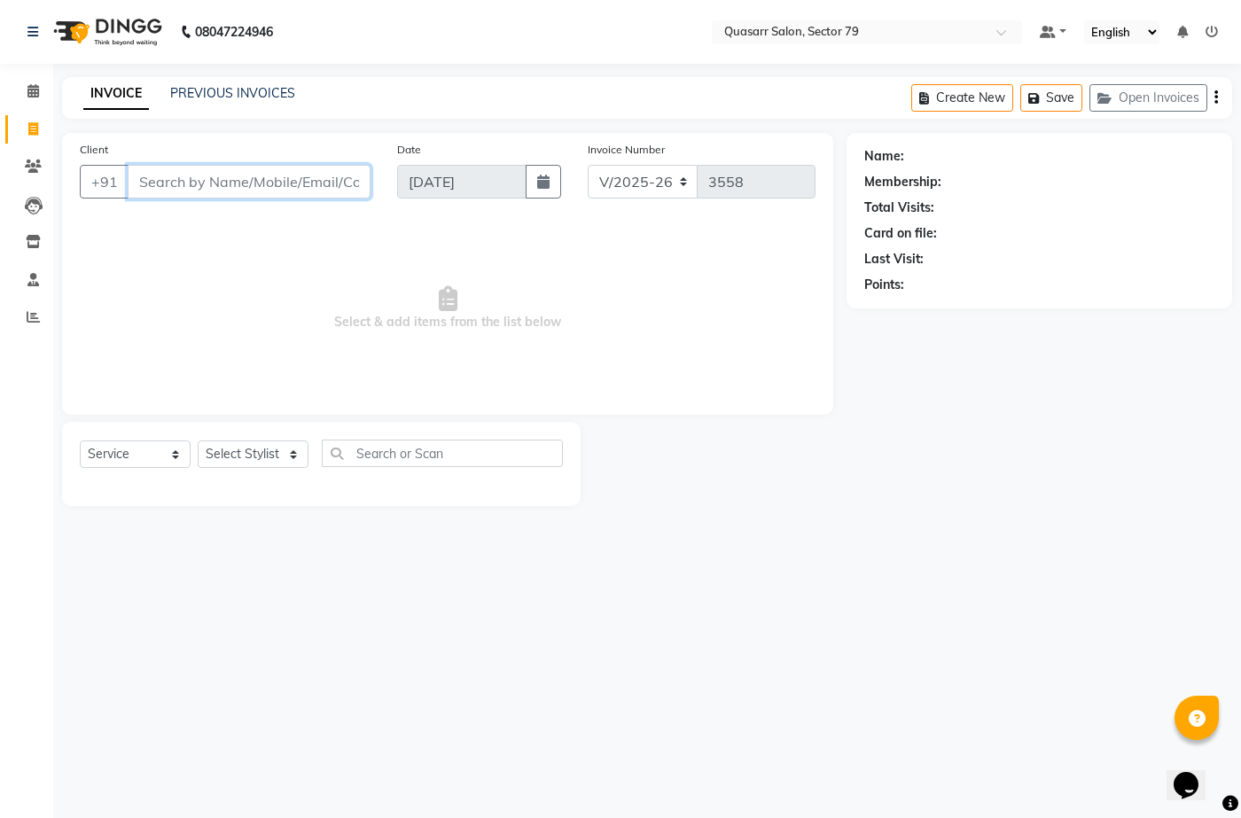
click at [280, 180] on input "Client" at bounding box center [249, 182] width 243 height 34
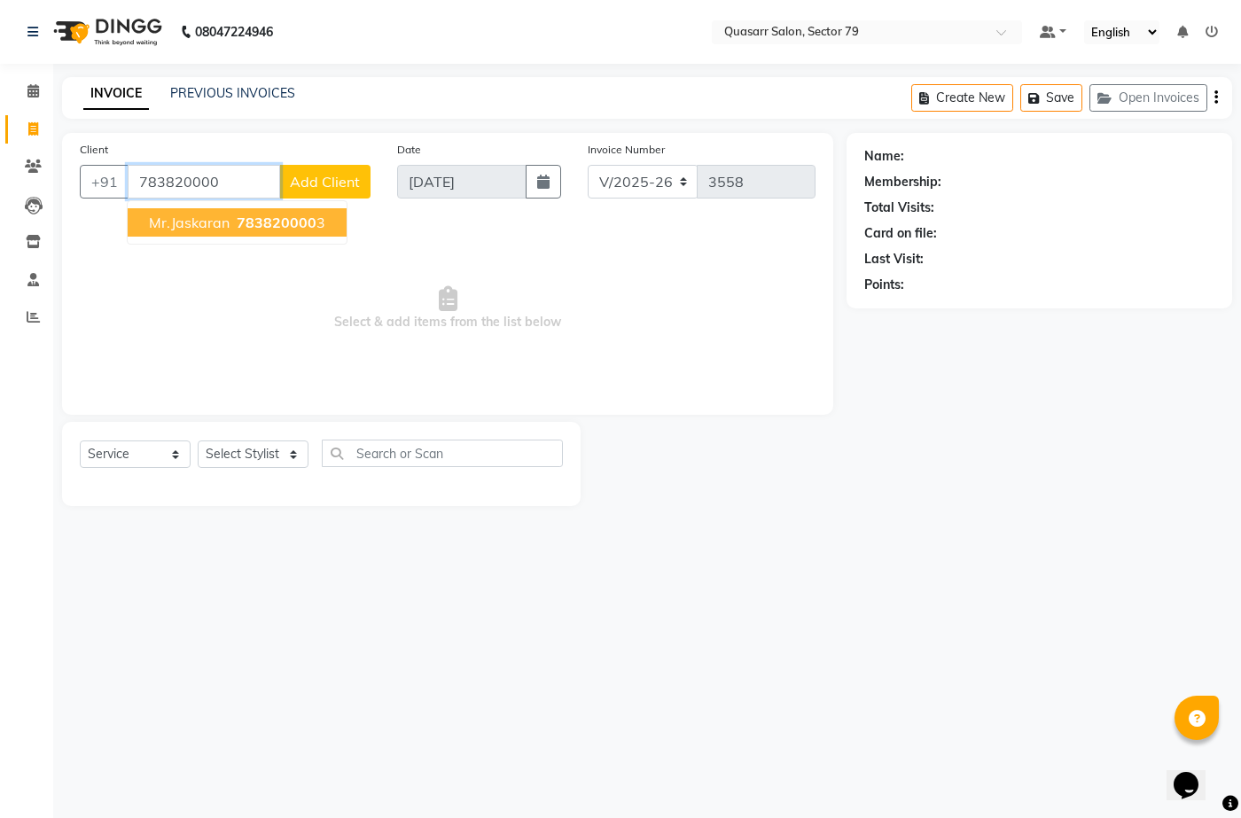
click at [296, 232] on button "Mr.Jaskaran 783820000 3" at bounding box center [237, 222] width 219 height 28
type input "7838200003"
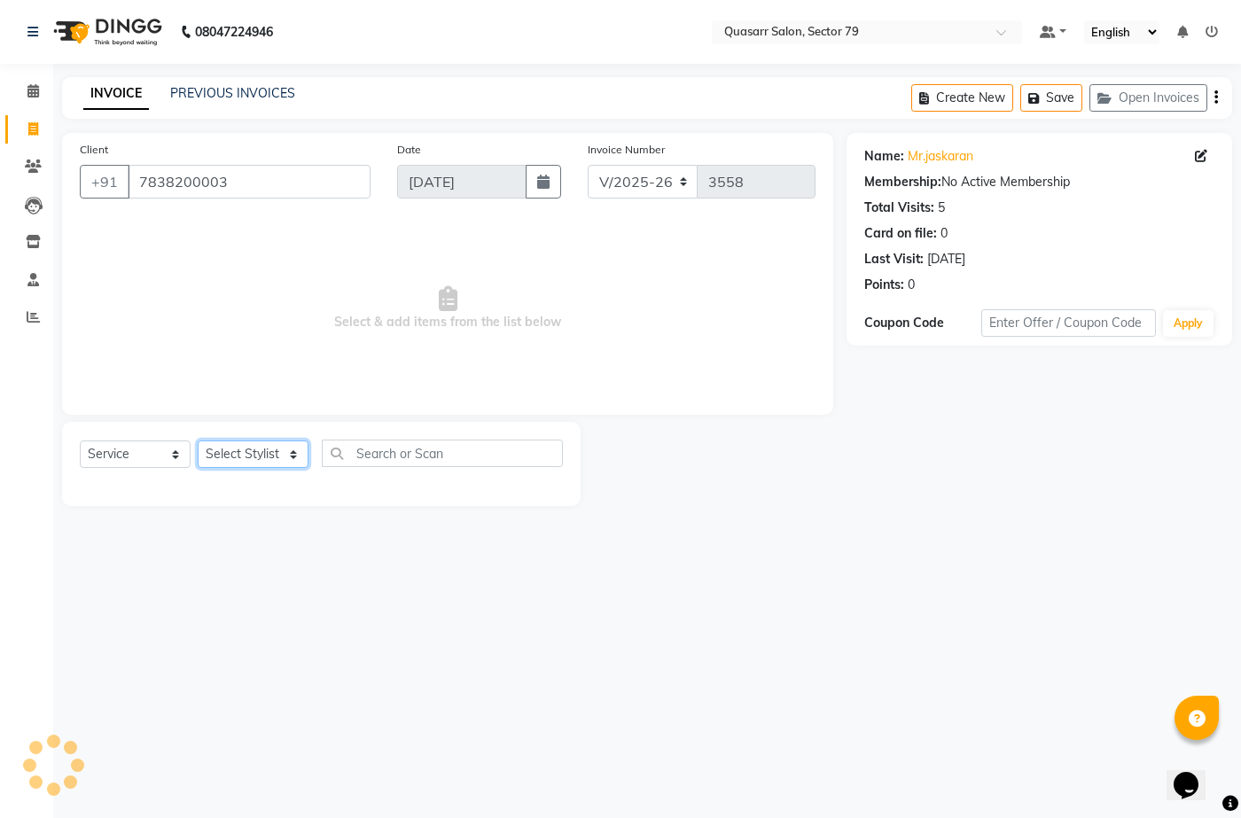
click at [262, 448] on select "Select Stylist ABOY ADDY MUA Aruna Rai BHAWNA DEEP DINA GAITRI DEVI JAANVEER JO…" at bounding box center [253, 454] width 111 height 27
select select "61608"
click at [198, 441] on select "Select Stylist ABOY ADDY MUA Aruna Rai BHAWNA DEEP DINA GAITRI DEVI JAANVEER JO…" at bounding box center [253, 454] width 111 height 27
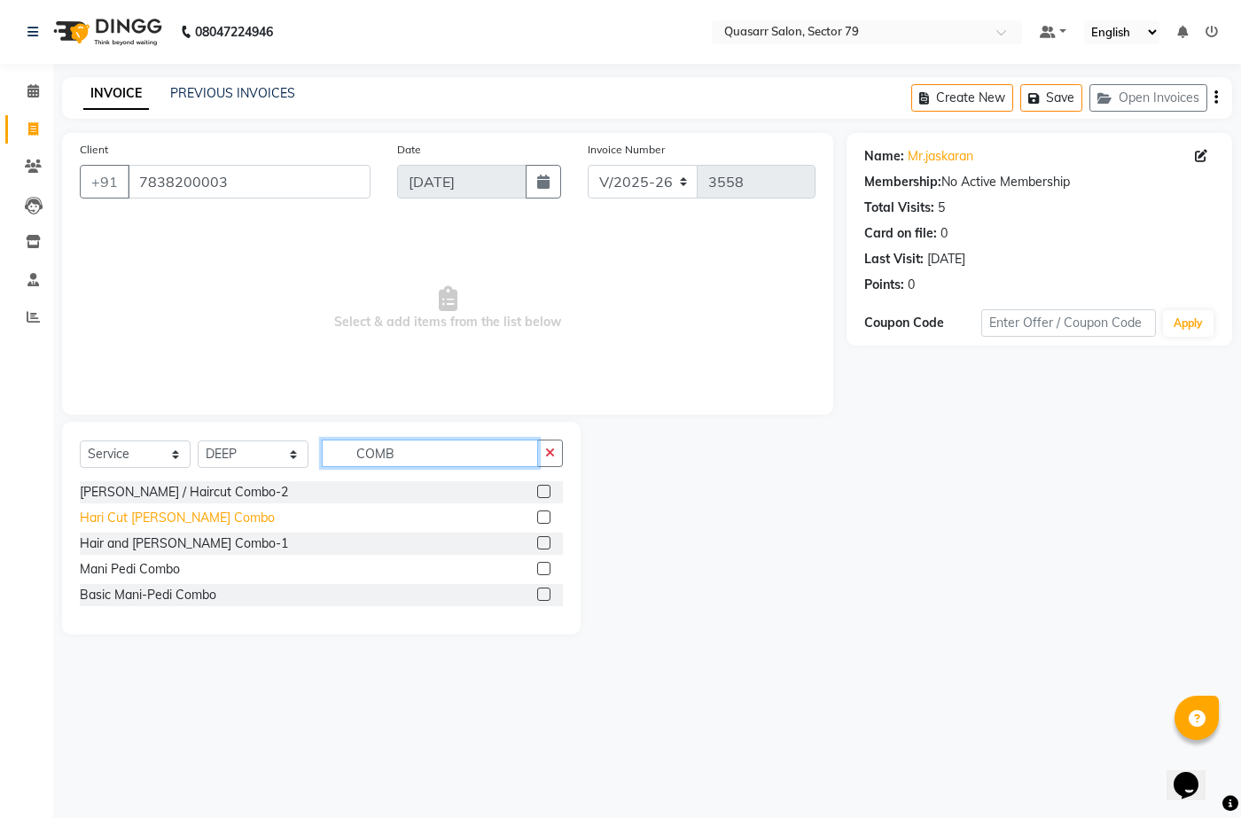
type input "COMB"
click at [173, 524] on div "Hari Cut Beard Combo" at bounding box center [177, 518] width 195 height 19
checkbox input "false"
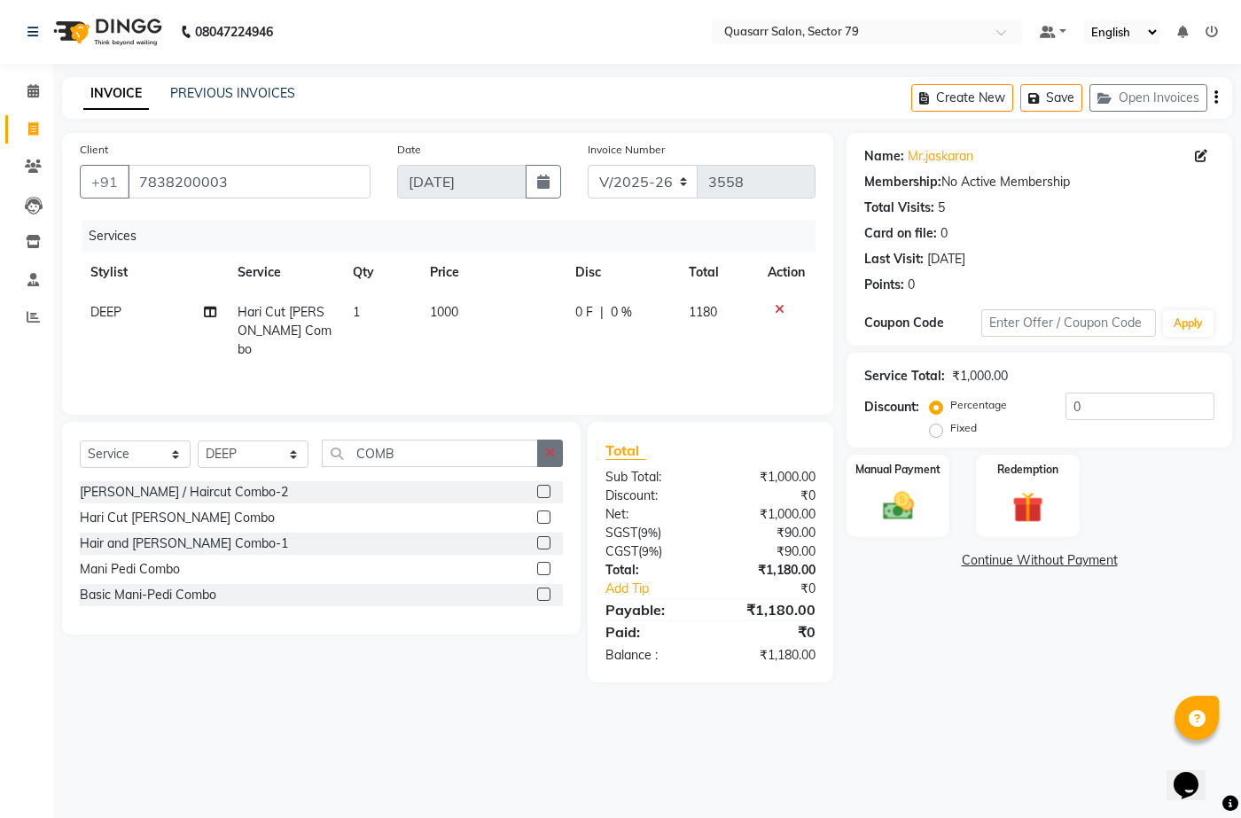
click at [547, 451] on icon "button" at bounding box center [550, 453] width 10 height 12
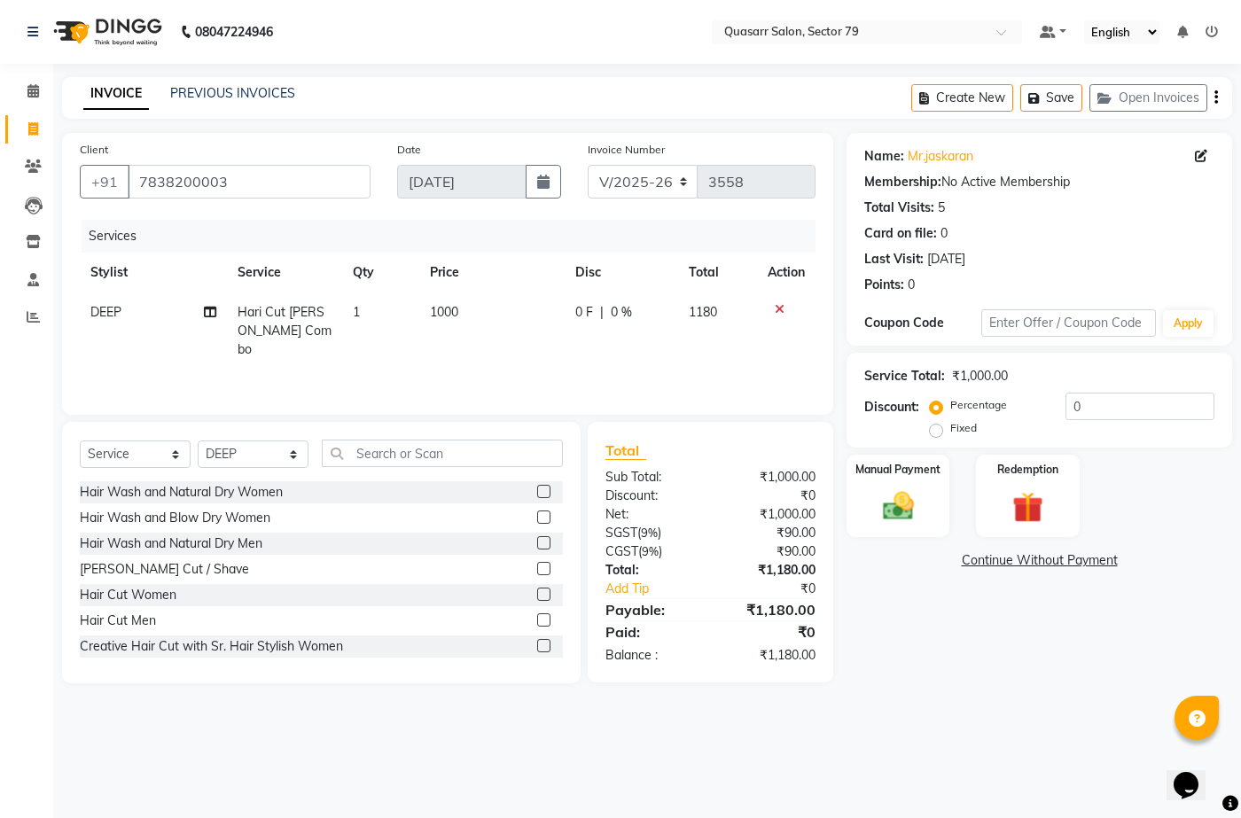
click at [518, 349] on td "1000" at bounding box center [491, 331] width 145 height 77
select select "61608"
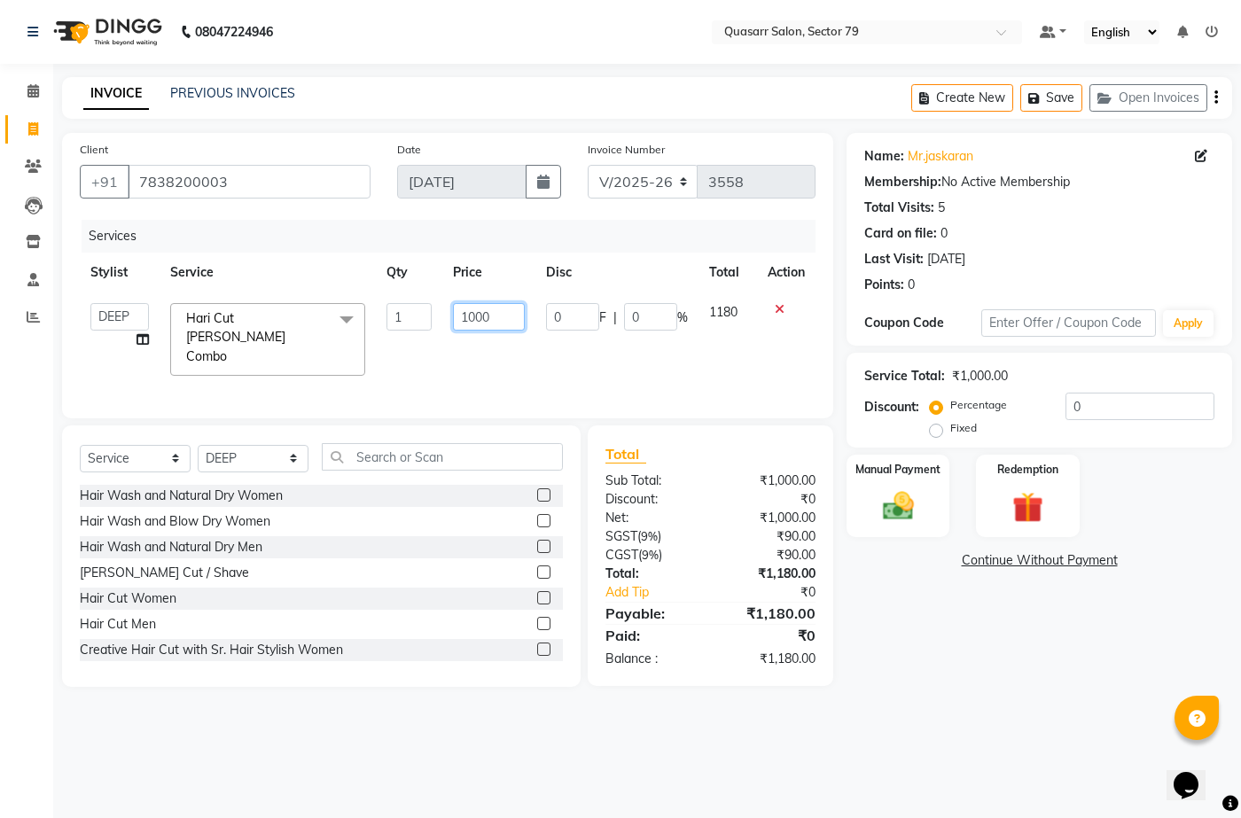
click at [460, 317] on input "1000" at bounding box center [489, 316] width 72 height 27
click at [480, 314] on input "1000" at bounding box center [489, 316] width 72 height 27
click at [929, 501] on div "Manual Payment" at bounding box center [898, 496] width 107 height 86
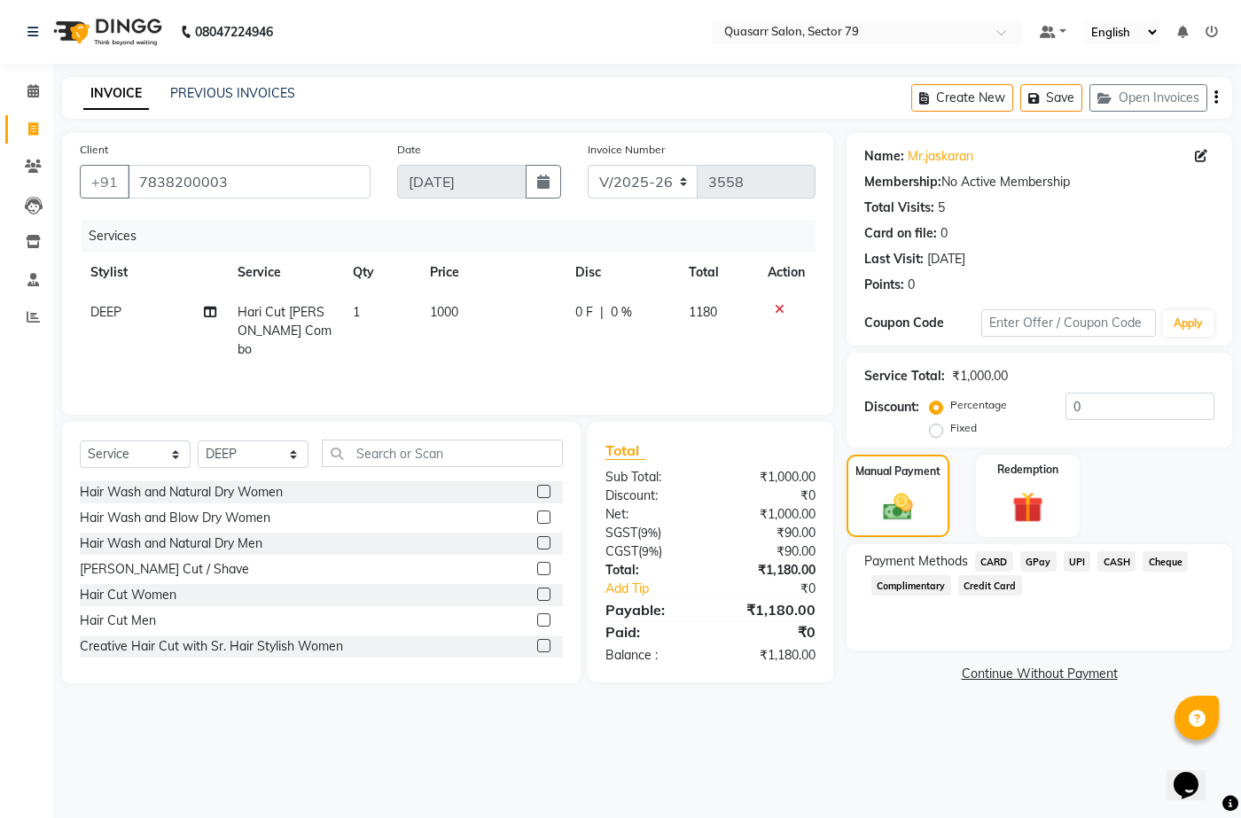
click at [445, 315] on span "1000" at bounding box center [444, 312] width 28 height 16
select select "61608"
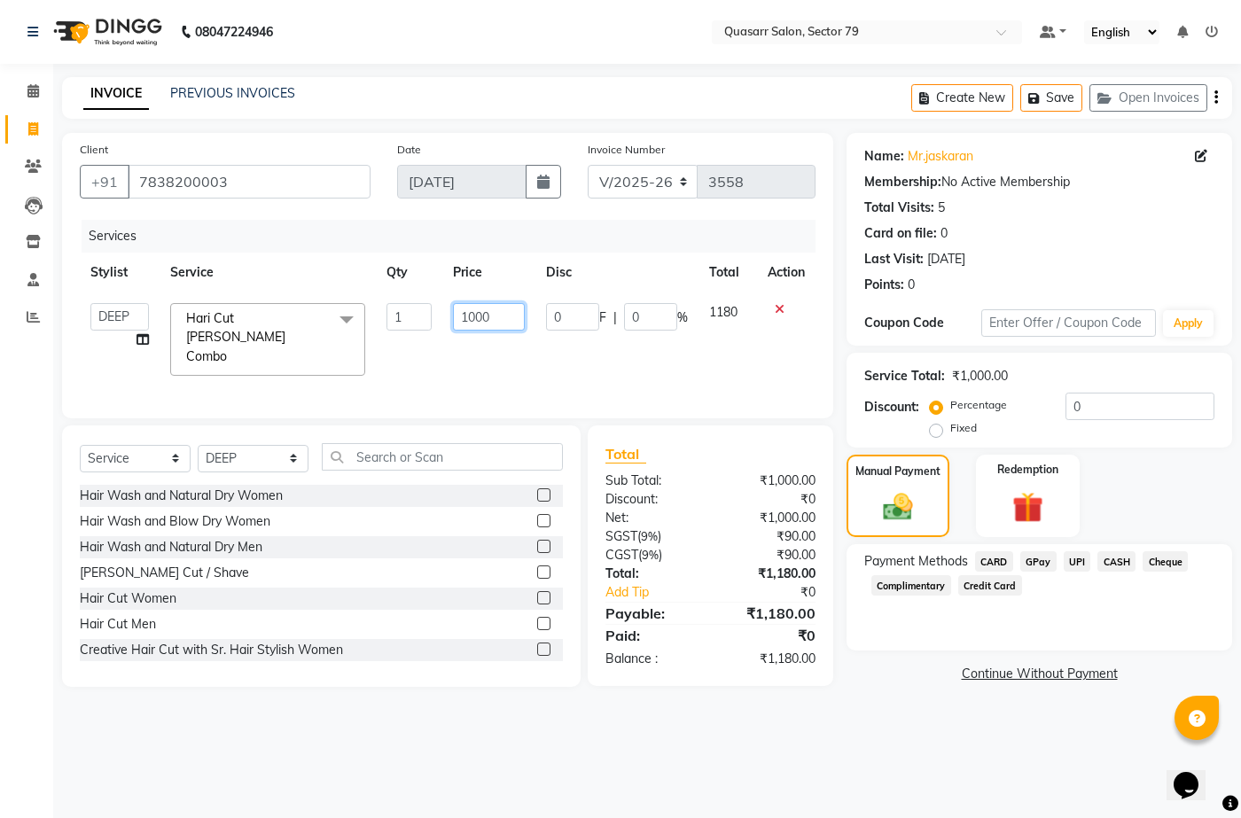
click at [463, 315] on input "1000" at bounding box center [489, 316] width 72 height 27
type input "847.45"
click at [444, 381] on div "Services Stylist Service Qty Price Disc Total Action ABOY ADDY MUA Aruna Rai BH…" at bounding box center [448, 310] width 736 height 181
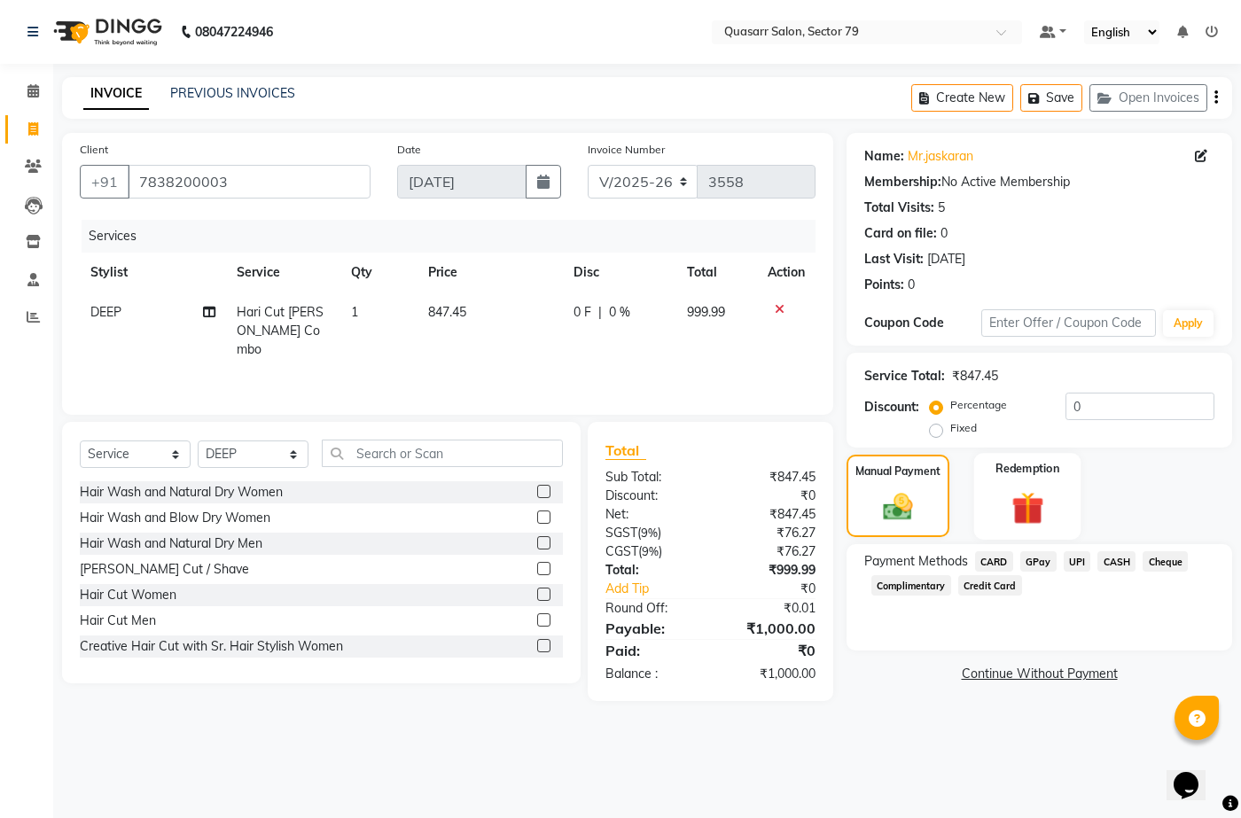
click at [1018, 500] on img at bounding box center [1028, 508] width 52 height 40
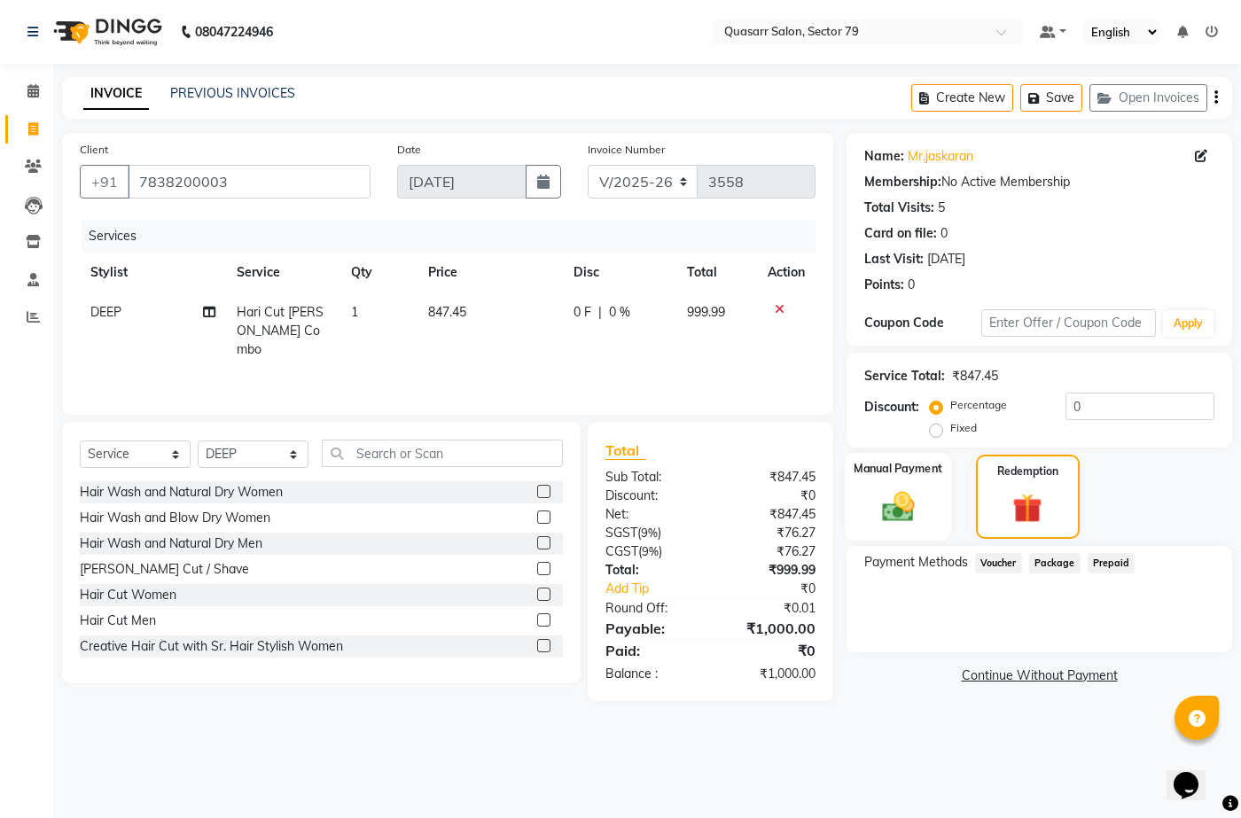
click at [883, 496] on img at bounding box center [897, 506] width 52 height 37
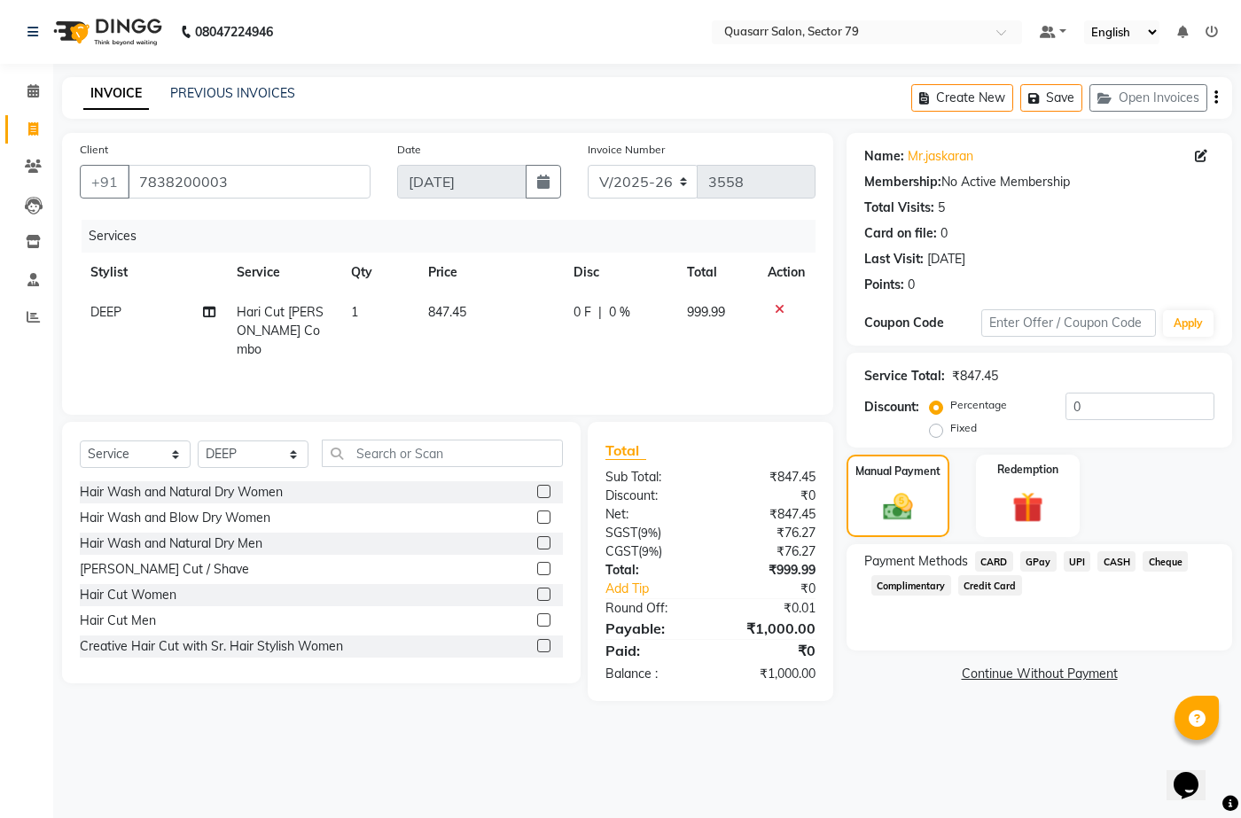
click at [1122, 562] on span "CASH" at bounding box center [1116, 561] width 38 height 20
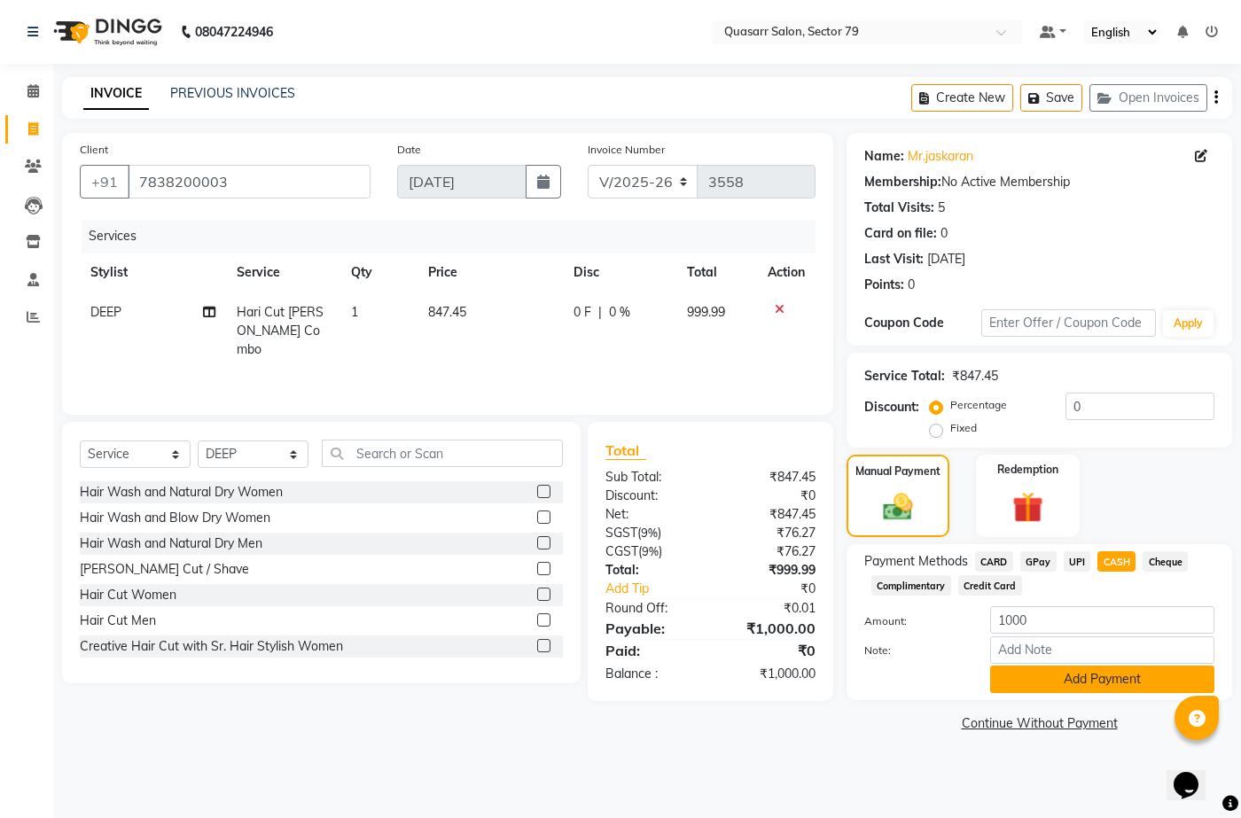
click at [1097, 691] on button "Add Payment" at bounding box center [1102, 679] width 224 height 27
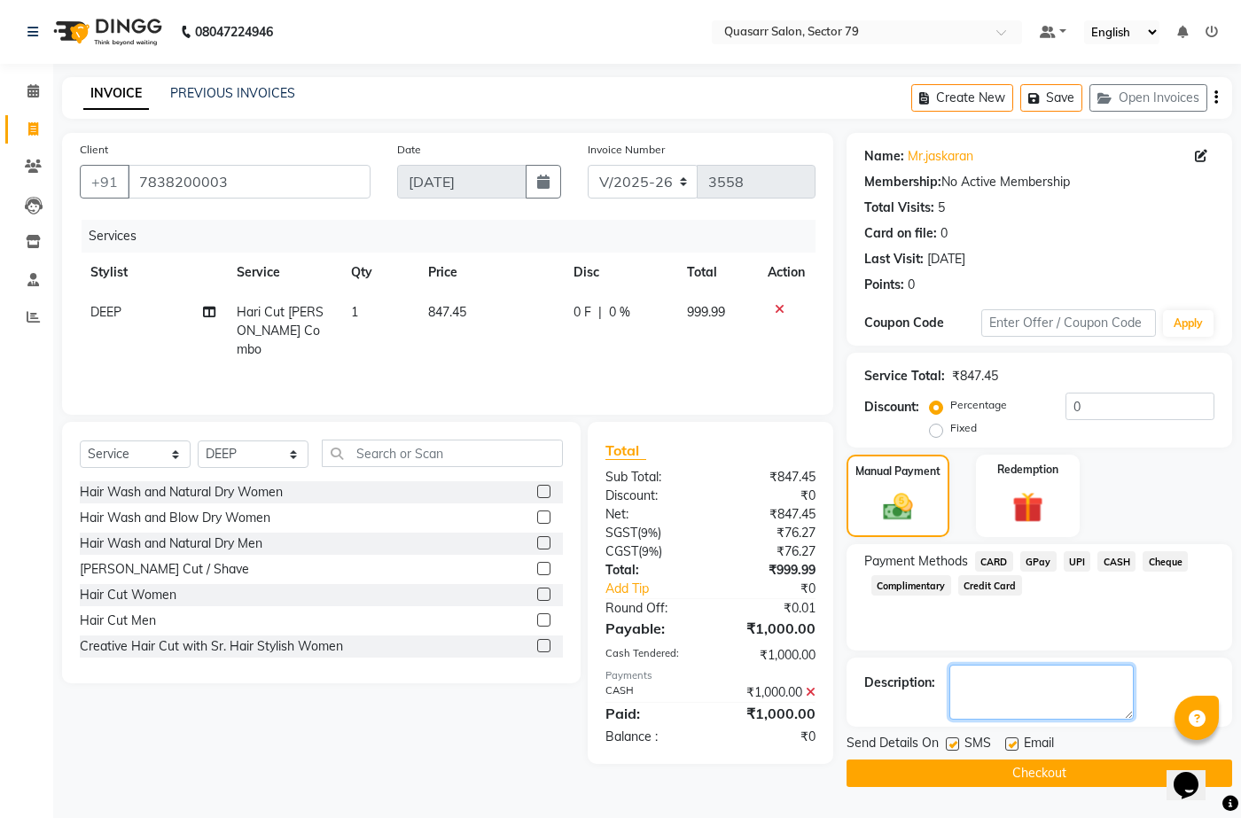
click at [1104, 683] on textarea at bounding box center [1041, 692] width 184 height 55
click at [960, 745] on div "SMS" at bounding box center [975, 745] width 59 height 22
click at [1019, 745] on div "Email" at bounding box center [1036, 745] width 63 height 22
click at [949, 753] on div at bounding box center [952, 746] width 12 height 19
click at [949, 744] on label at bounding box center [952, 743] width 13 height 13
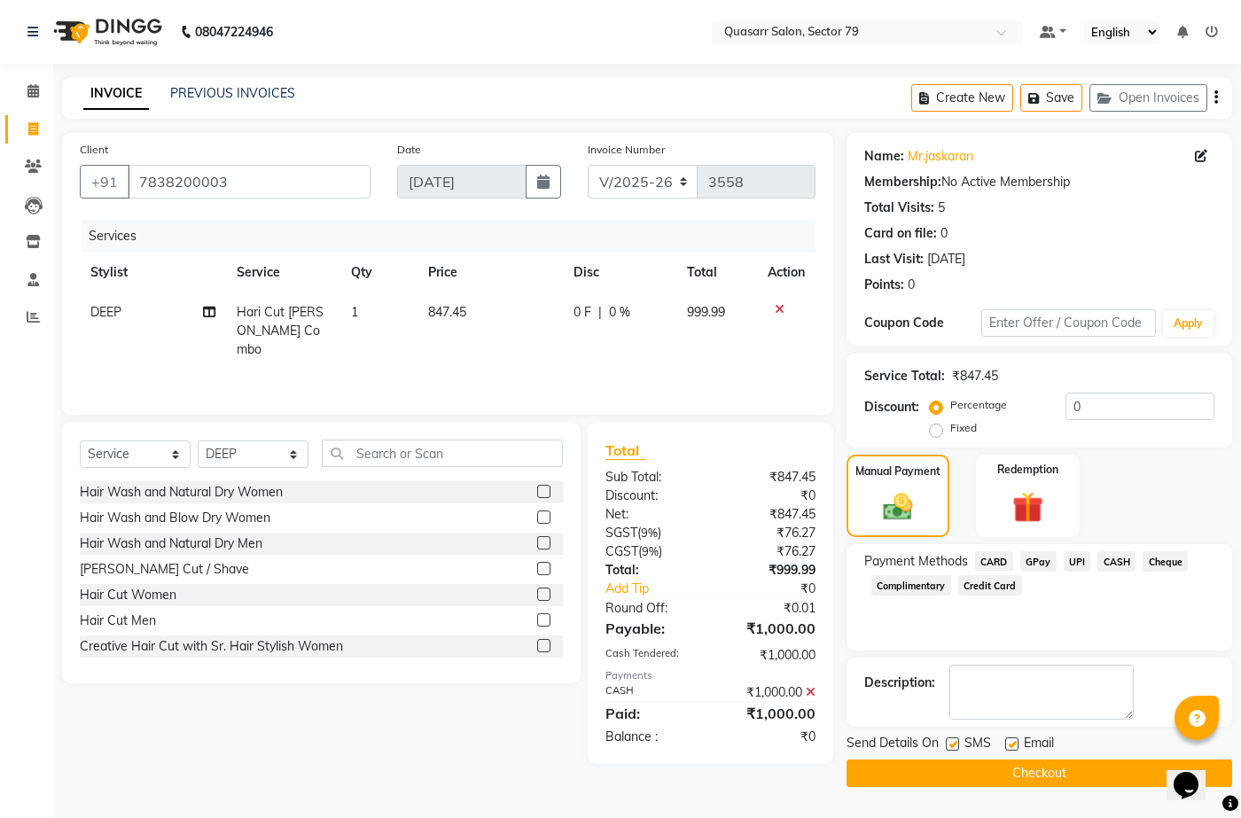
click at [949, 744] on input "checkbox" at bounding box center [952, 745] width 12 height 12
checkbox input "false"
click at [1022, 746] on div "Email" at bounding box center [1036, 745] width 63 height 22
click at [1010, 747] on label at bounding box center [1011, 743] width 13 height 13
click at [1010, 747] on input "checkbox" at bounding box center [1011, 745] width 12 height 12
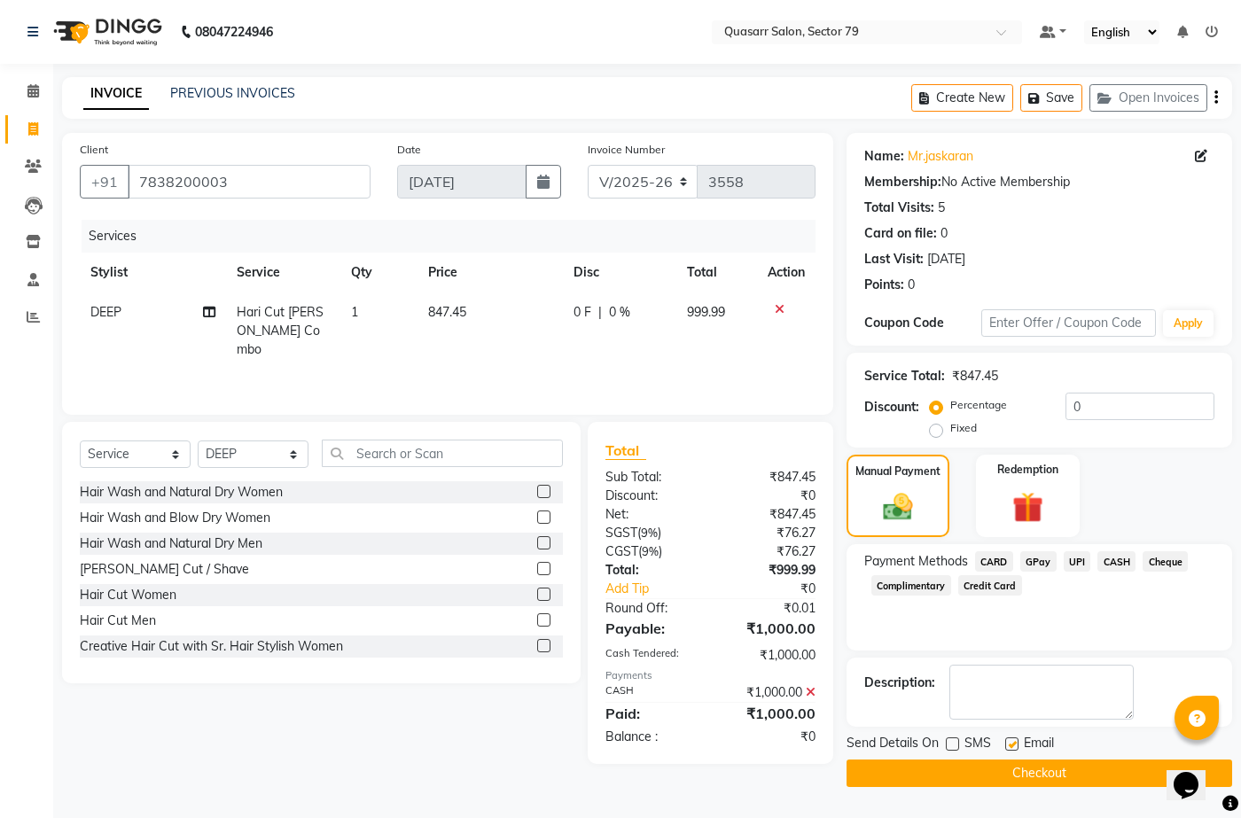
checkbox input "false"
click at [1035, 768] on button "Checkout" at bounding box center [1040, 773] width 386 height 27
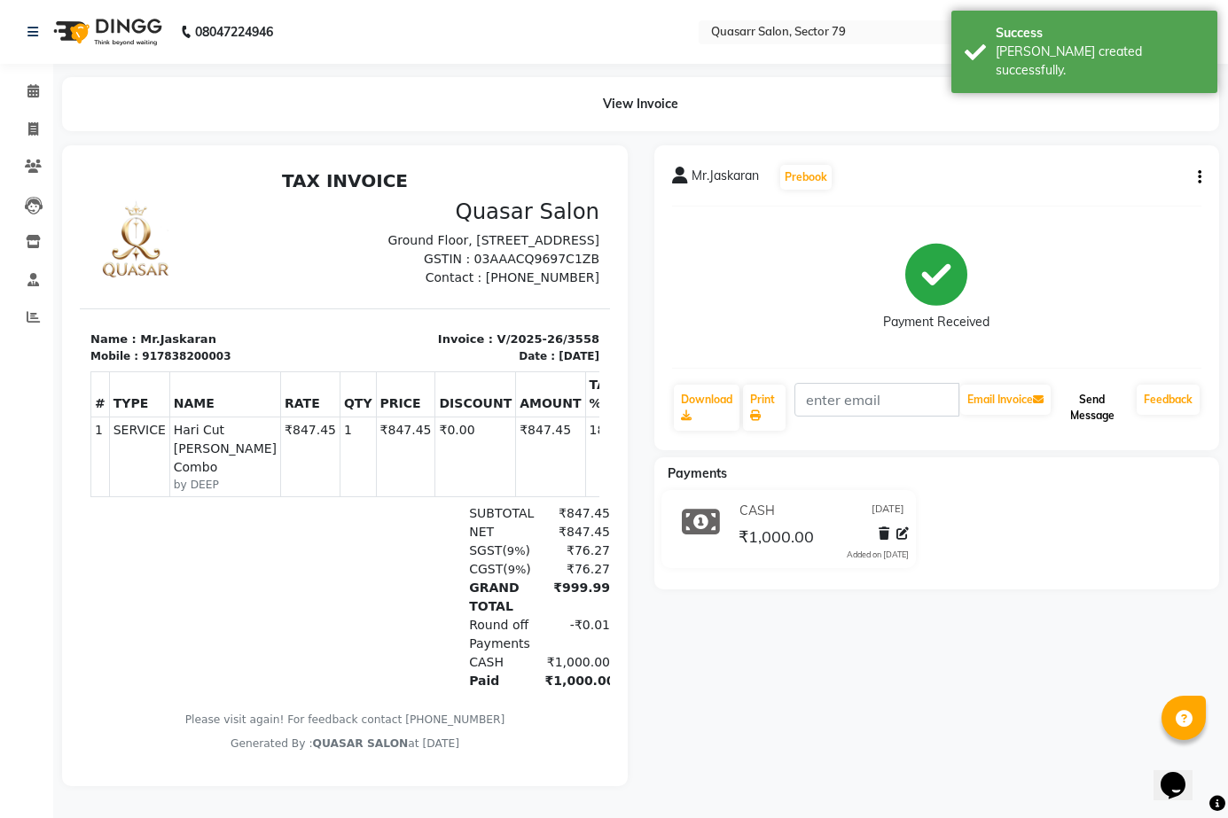
click at [1113, 413] on button "Send Message" at bounding box center [1091, 408] width 75 height 46
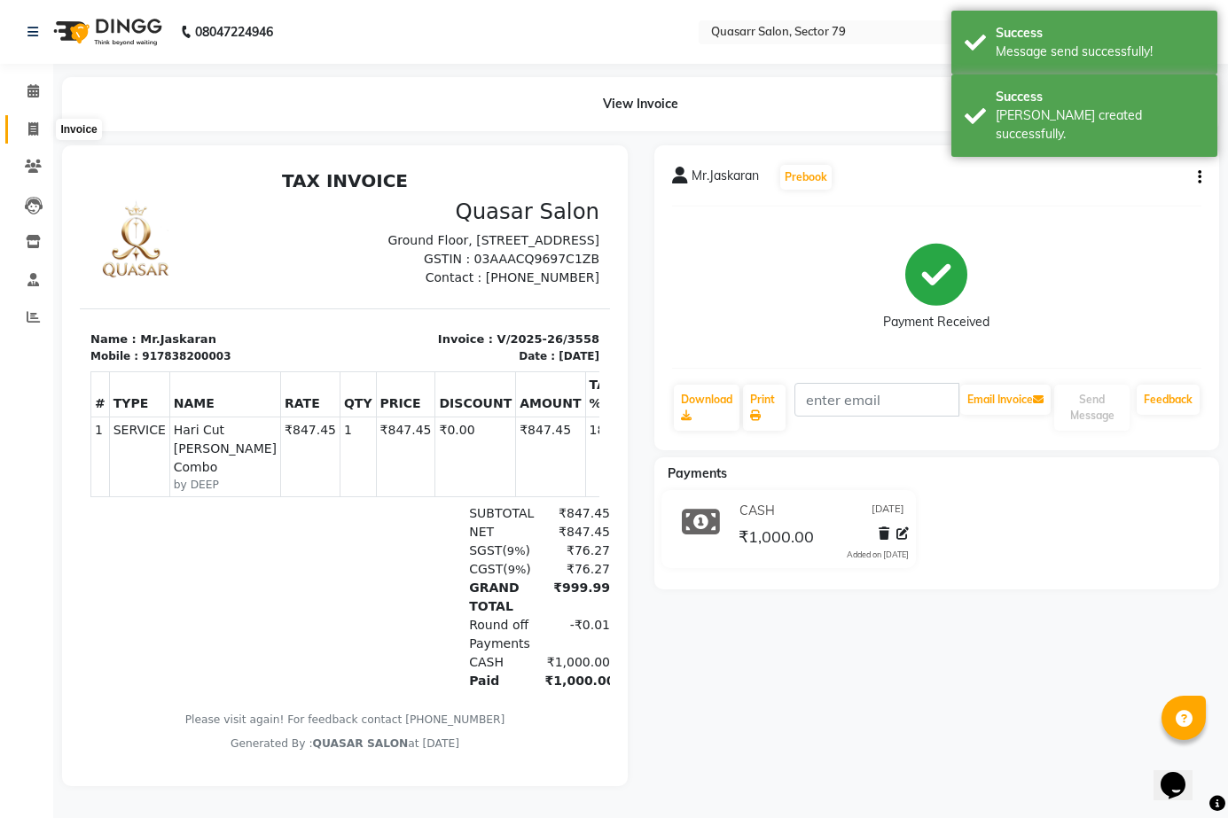
click at [43, 132] on span at bounding box center [33, 130] width 31 height 20
select select "service"
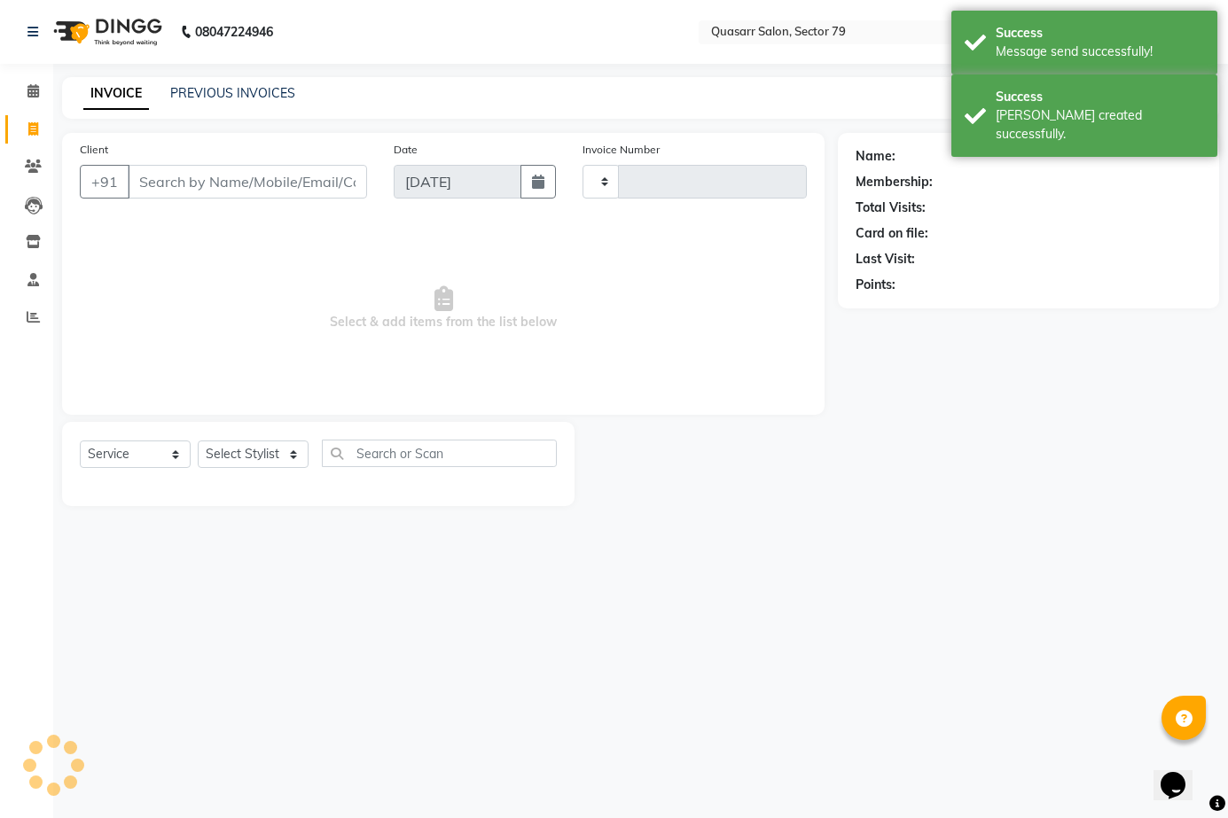
type input "3559"
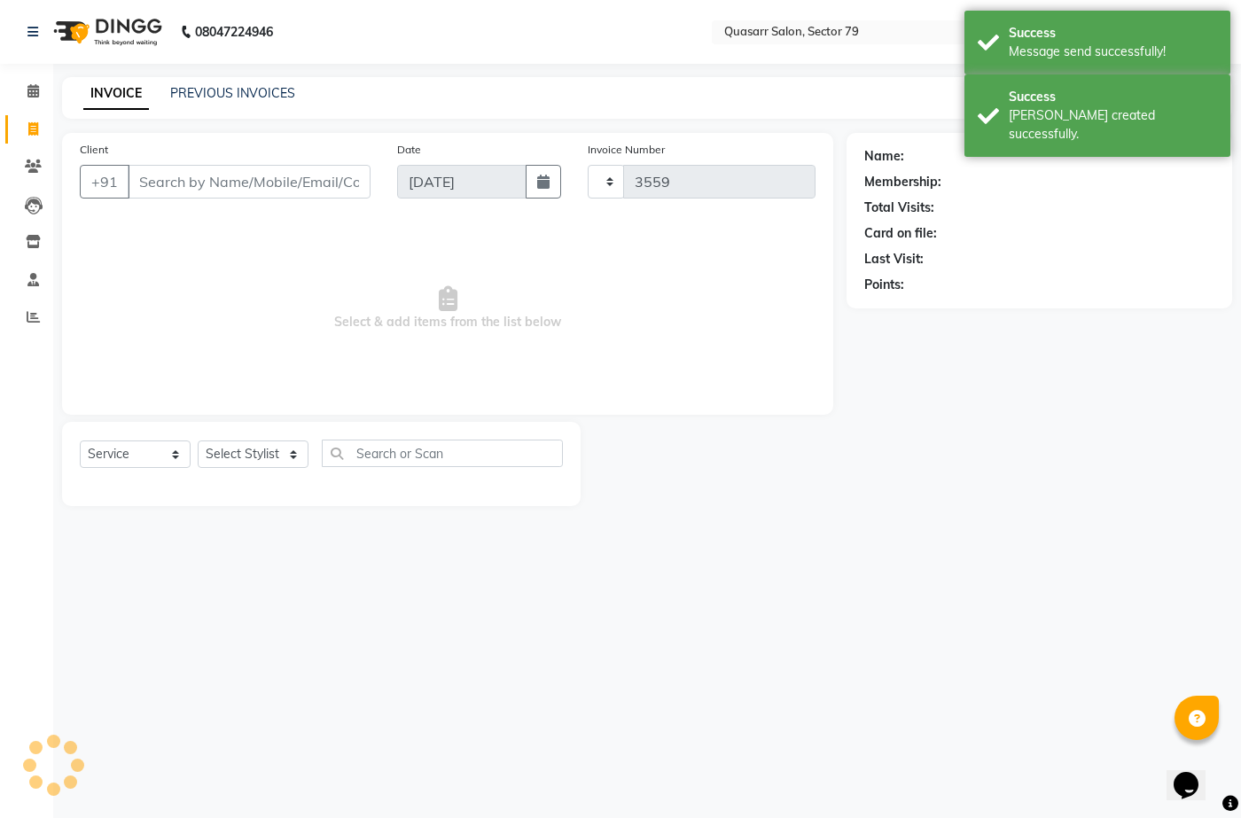
select select "7231"
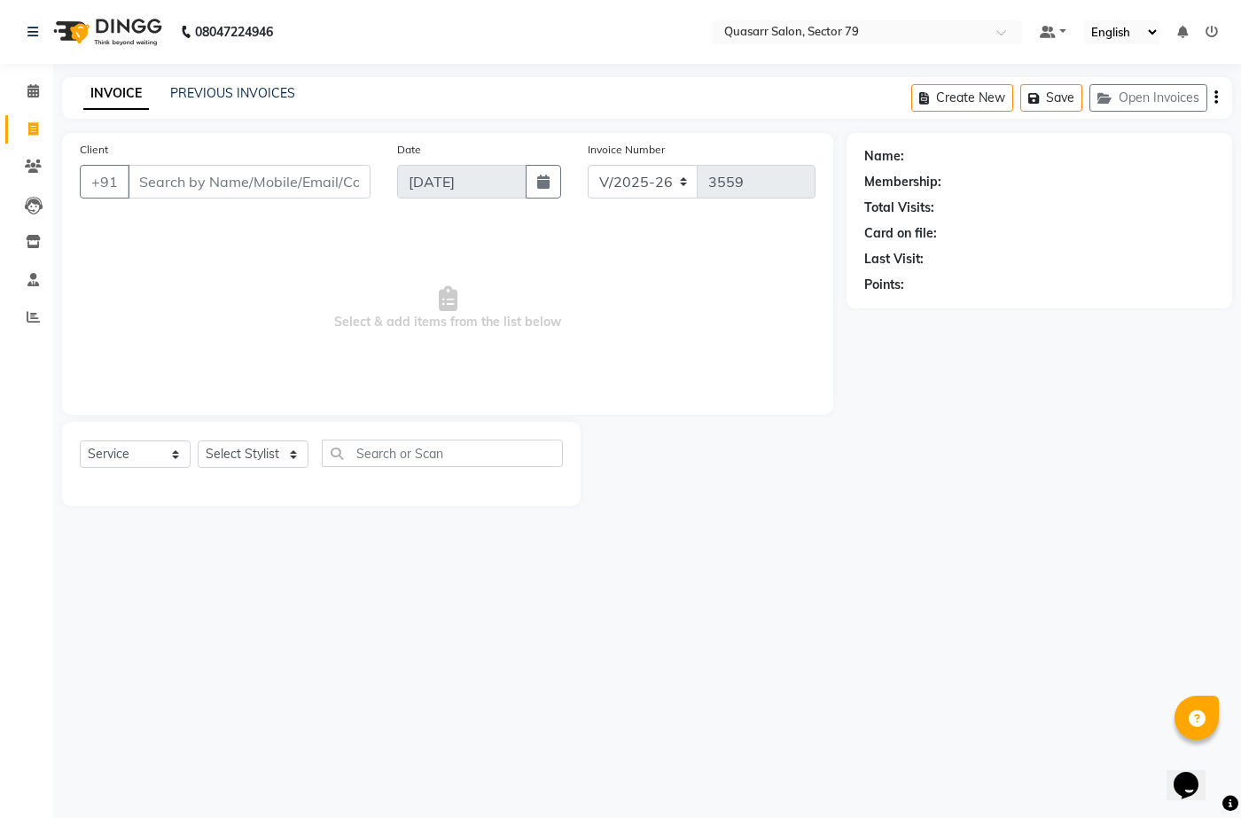
click at [581, 106] on div "INVOICE PREVIOUS INVOICES Create New Save Open Invoices" at bounding box center [647, 98] width 1170 height 42
click at [290, 179] on input "Client" at bounding box center [249, 182] width 243 height 34
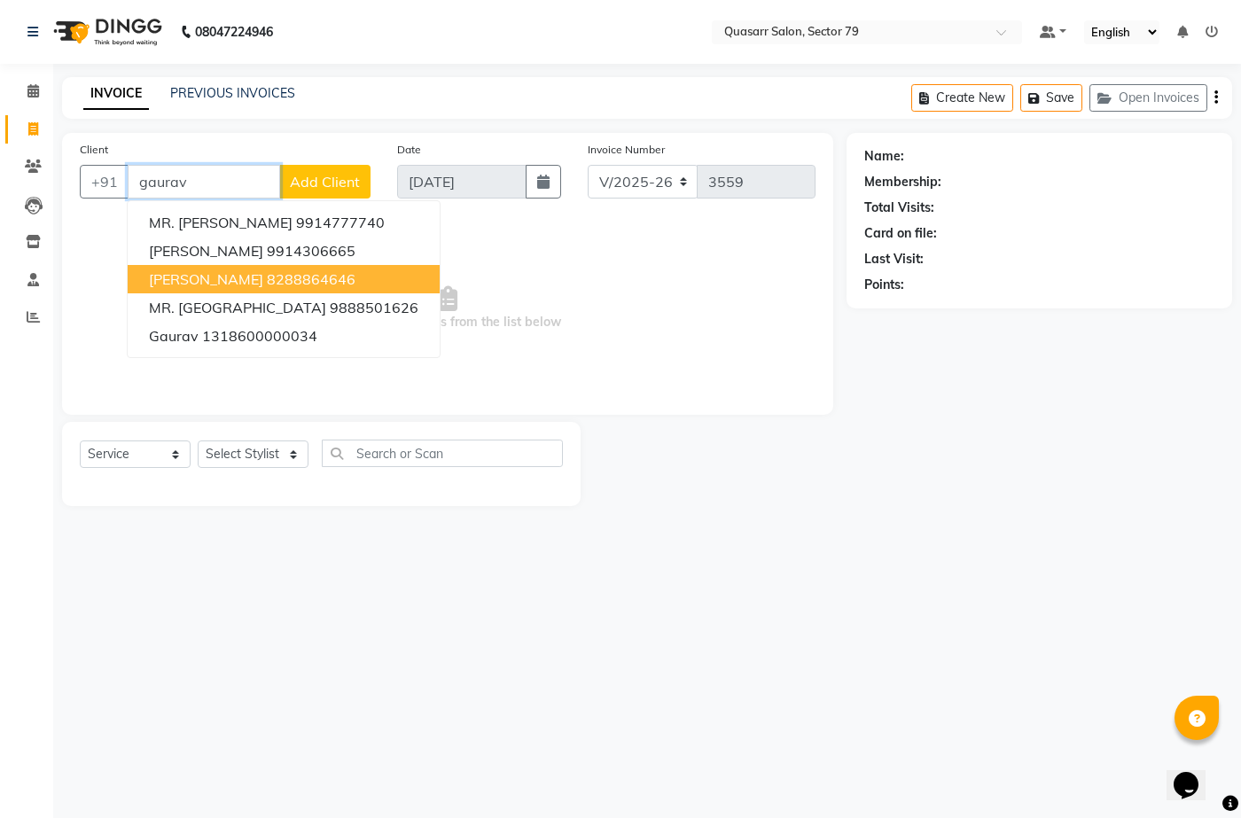
click at [317, 277] on ngb-highlight "8288864646" at bounding box center [311, 279] width 89 height 18
type input "8288864646"
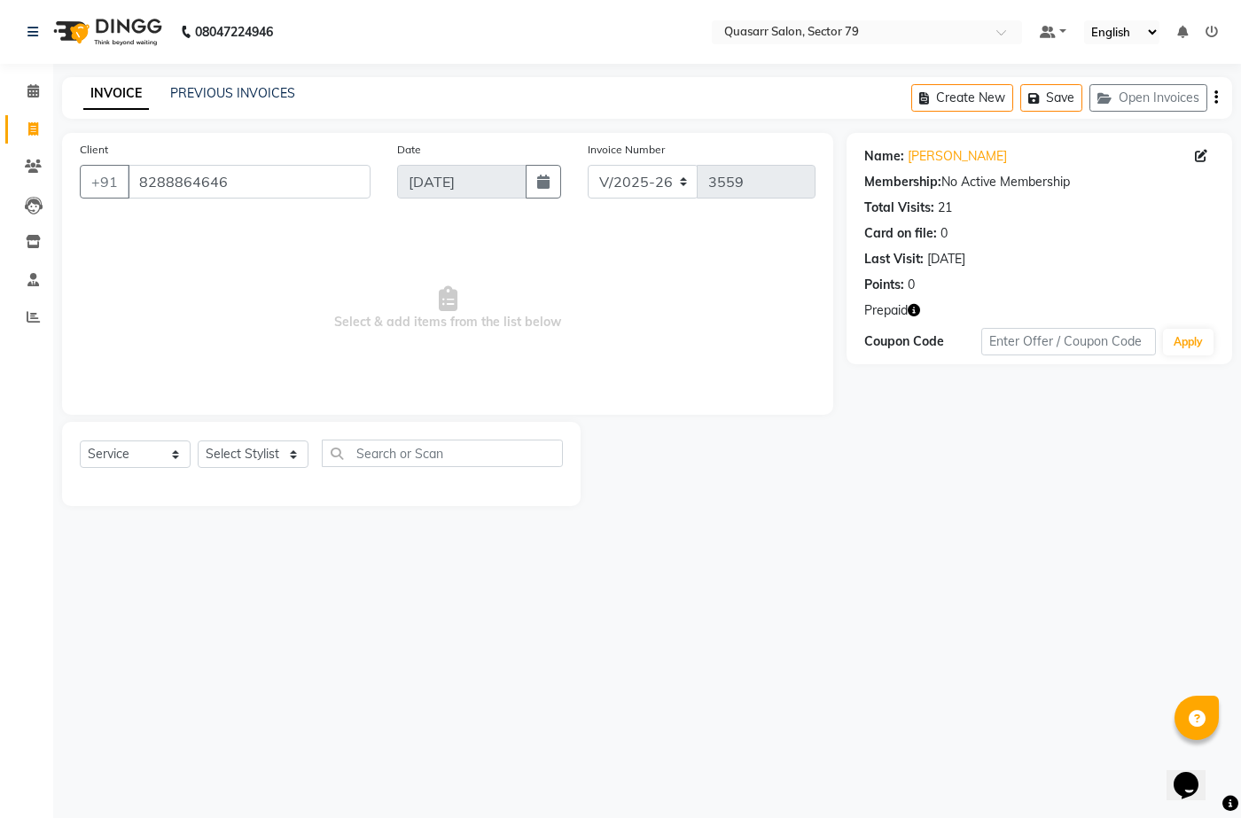
click at [916, 309] on icon "button" at bounding box center [914, 310] width 12 height 12
click at [404, 100] on div "INVOICE PREVIOUS INVOICES Create New Save Open Invoices" at bounding box center [647, 98] width 1170 height 42
click at [227, 98] on link "PREVIOUS INVOICES" at bounding box center [232, 93] width 125 height 16
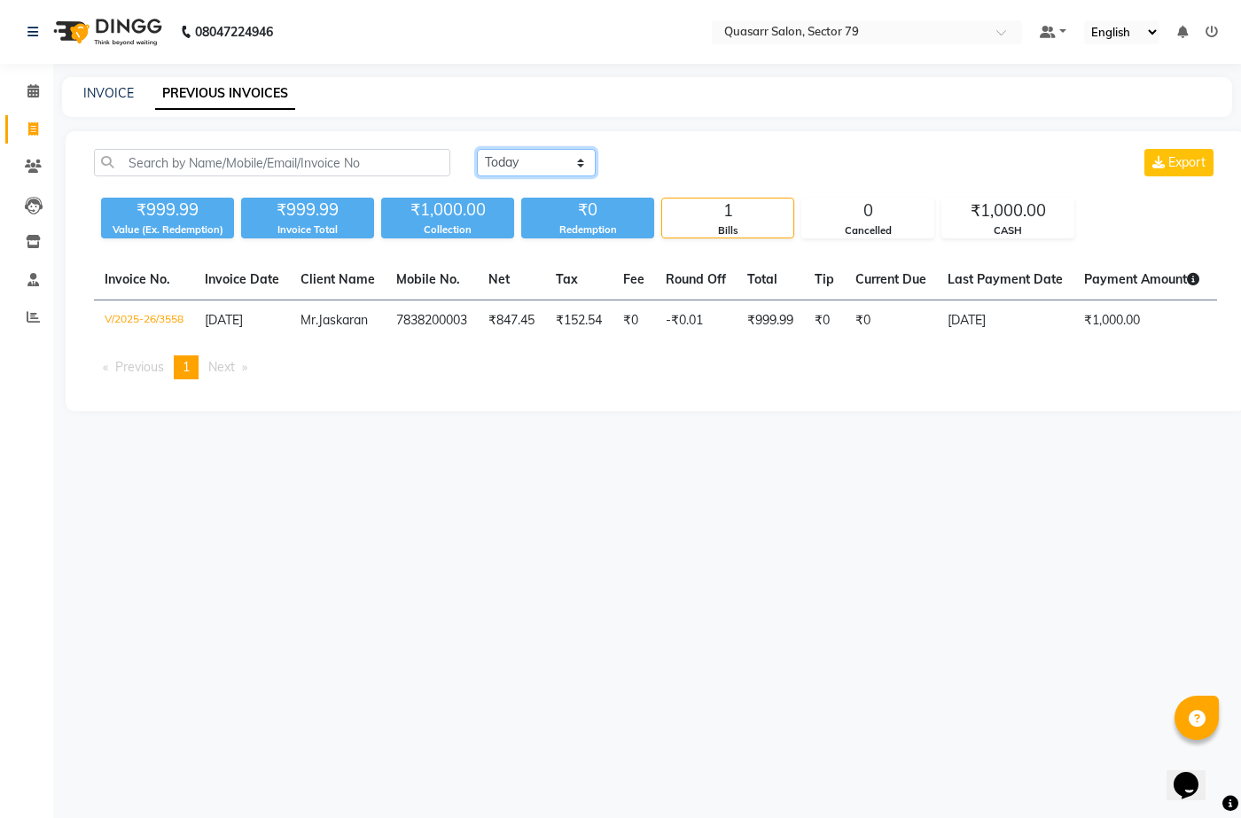
click at [500, 165] on select "Today Yesterday Custom Range" at bounding box center [536, 162] width 119 height 27
select select "yesterday"
click at [477, 149] on select "Today Yesterday Custom Range" at bounding box center [536, 162] width 119 height 27
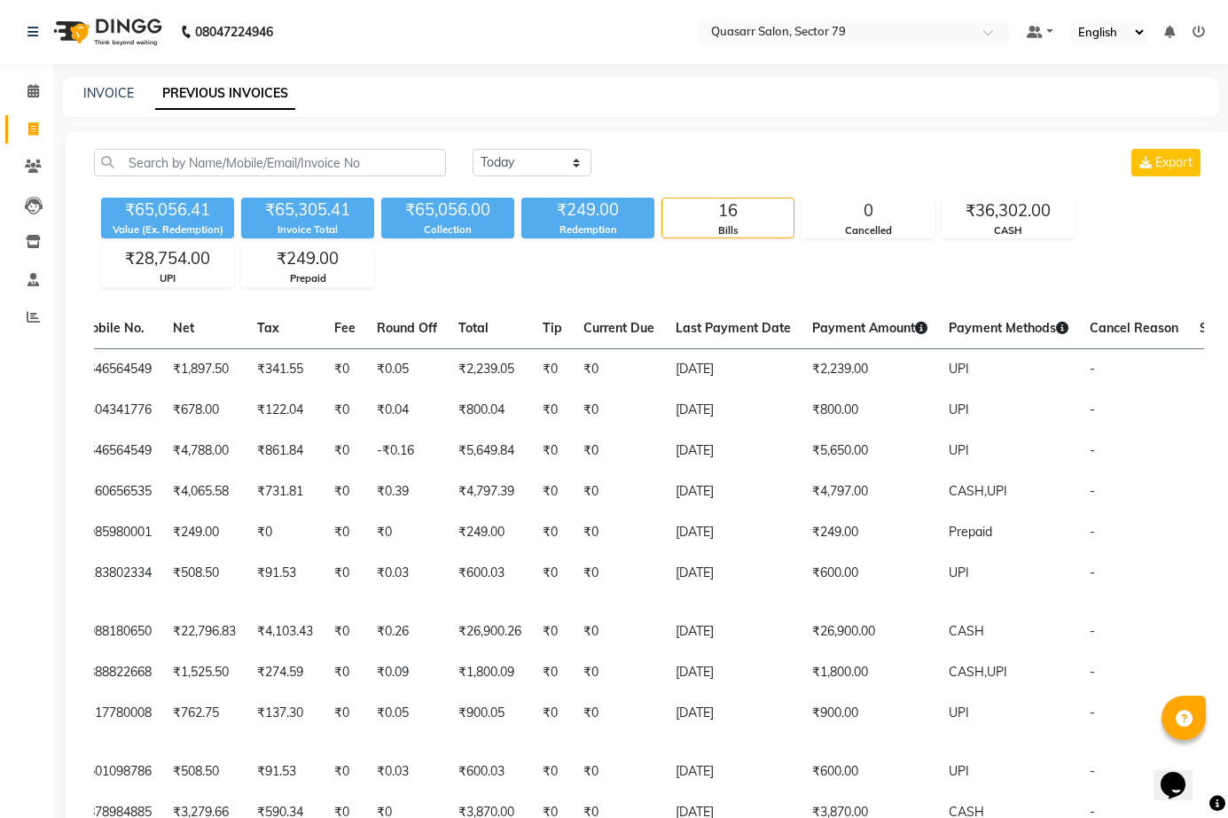
click at [457, 39] on nav "08047224946 Select Location × Quasarr Salon, Sector 79 Default Panel My Panel E…" at bounding box center [614, 32] width 1228 height 64
click at [20, 138] on span at bounding box center [33, 130] width 31 height 20
select select "service"
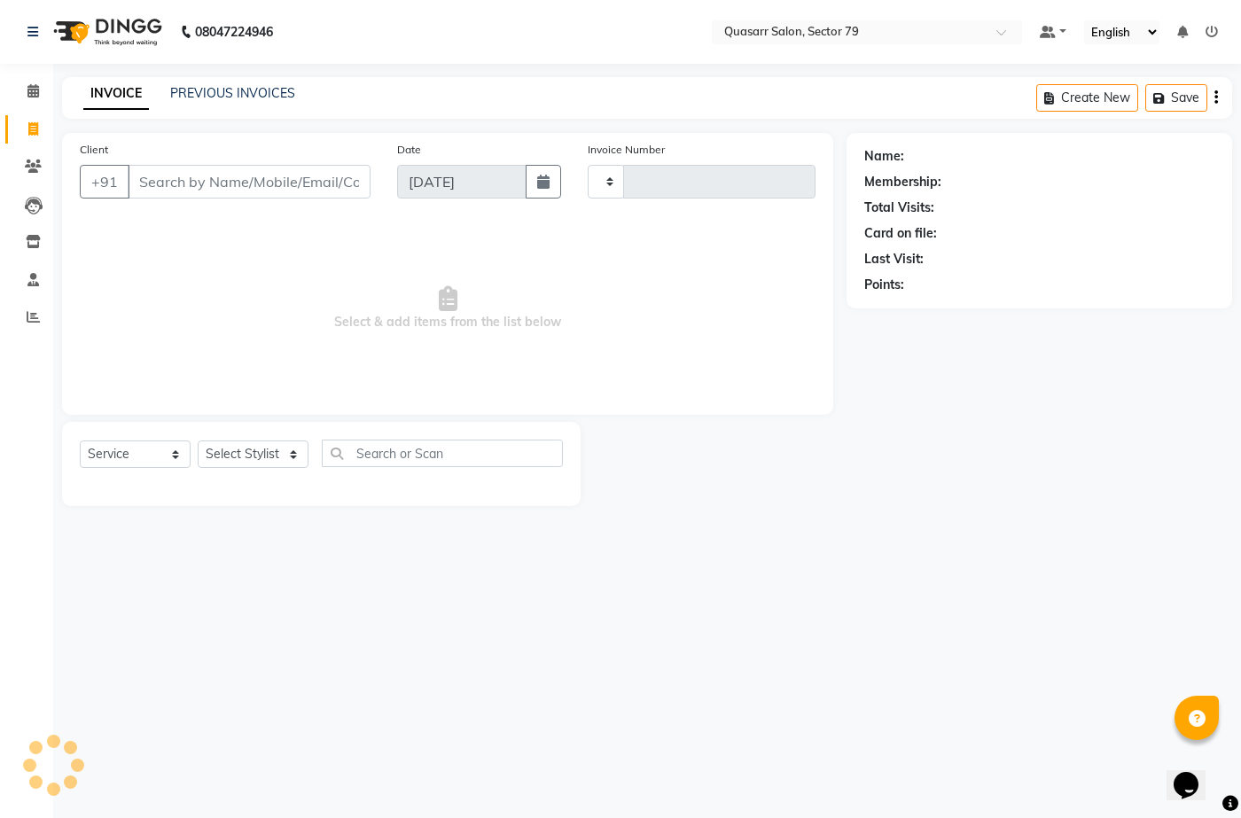
type input "3559"
select select "7231"
click at [406, 92] on div "INVOICE PREVIOUS INVOICES Create New Save Open Invoices" at bounding box center [647, 98] width 1170 height 42
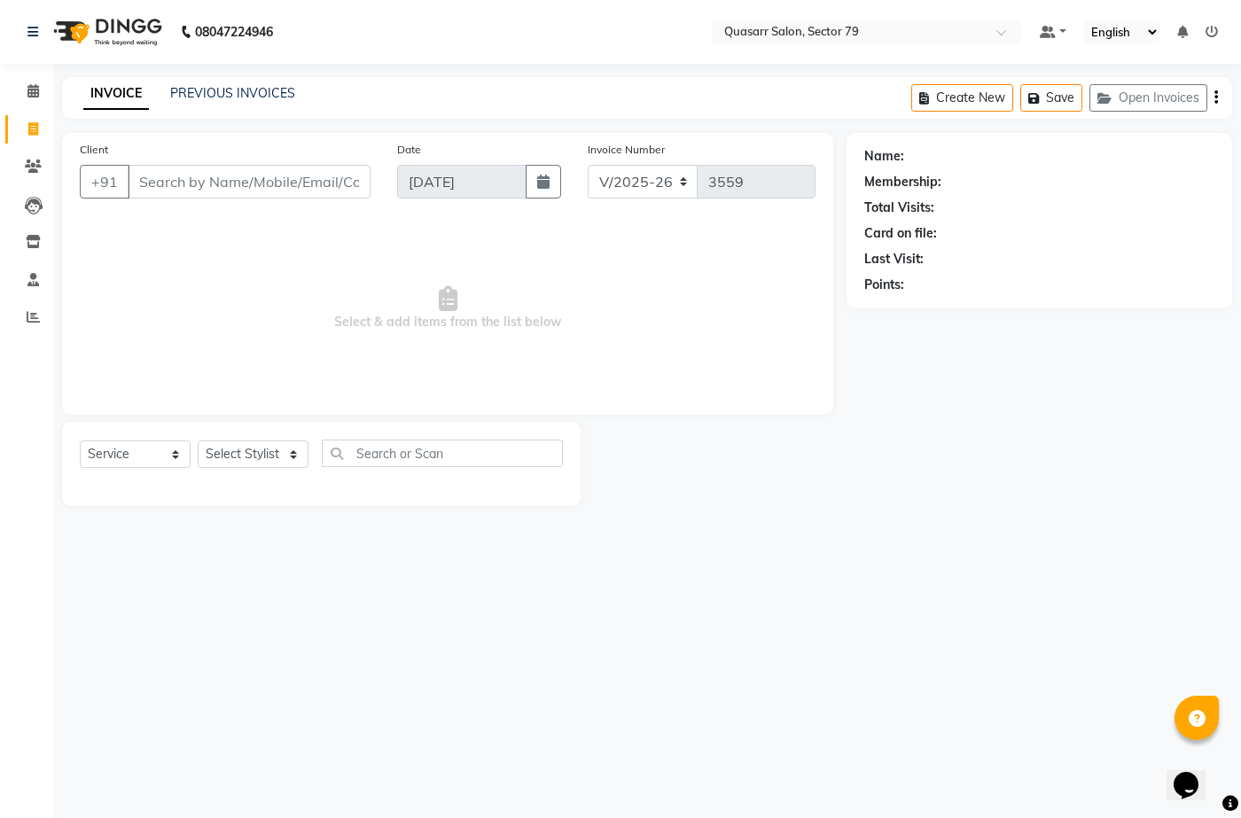
click at [515, 49] on nav "08047224946 Select Location × Quasarr Salon, Sector 79 Default Panel My Panel E…" at bounding box center [620, 32] width 1241 height 64
click at [425, 41] on nav "08047224946 Select Location × Quasarr Salon, Sector 79 Default Panel My Panel E…" at bounding box center [620, 32] width 1241 height 64
click at [467, 107] on div "INVOICE PREVIOUS INVOICES Create New Save Open Invoices" at bounding box center [647, 98] width 1170 height 42
click at [697, 90] on div "INVOICE PREVIOUS INVOICES Create New Save Open Invoices" at bounding box center [647, 98] width 1170 height 42
click at [280, 187] on input "Client" at bounding box center [249, 182] width 243 height 34
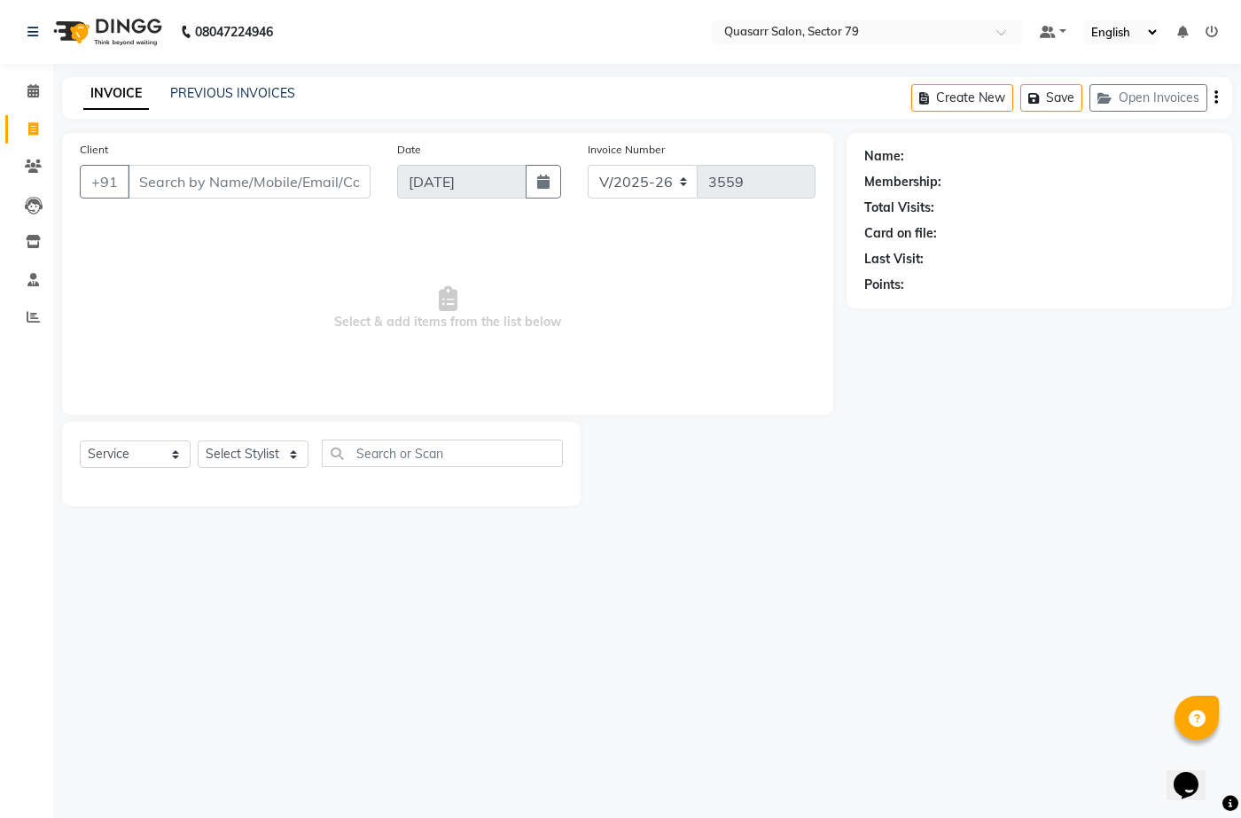
click at [465, 88] on div "INVOICE PREVIOUS INVOICES Create New Save Open Invoices" at bounding box center [647, 98] width 1170 height 42
click at [475, 61] on nav "08047224946 Select Location × Quasarr Salon, Sector 79 Default Panel My Panel E…" at bounding box center [620, 32] width 1241 height 64
click at [272, 185] on input "Client" at bounding box center [249, 182] width 243 height 34
click at [478, 102] on div "INVOICE PREVIOUS INVOICES Create New Save Open Invoices" at bounding box center [647, 98] width 1170 height 42
click at [252, 195] on input "Client" at bounding box center [249, 182] width 243 height 34
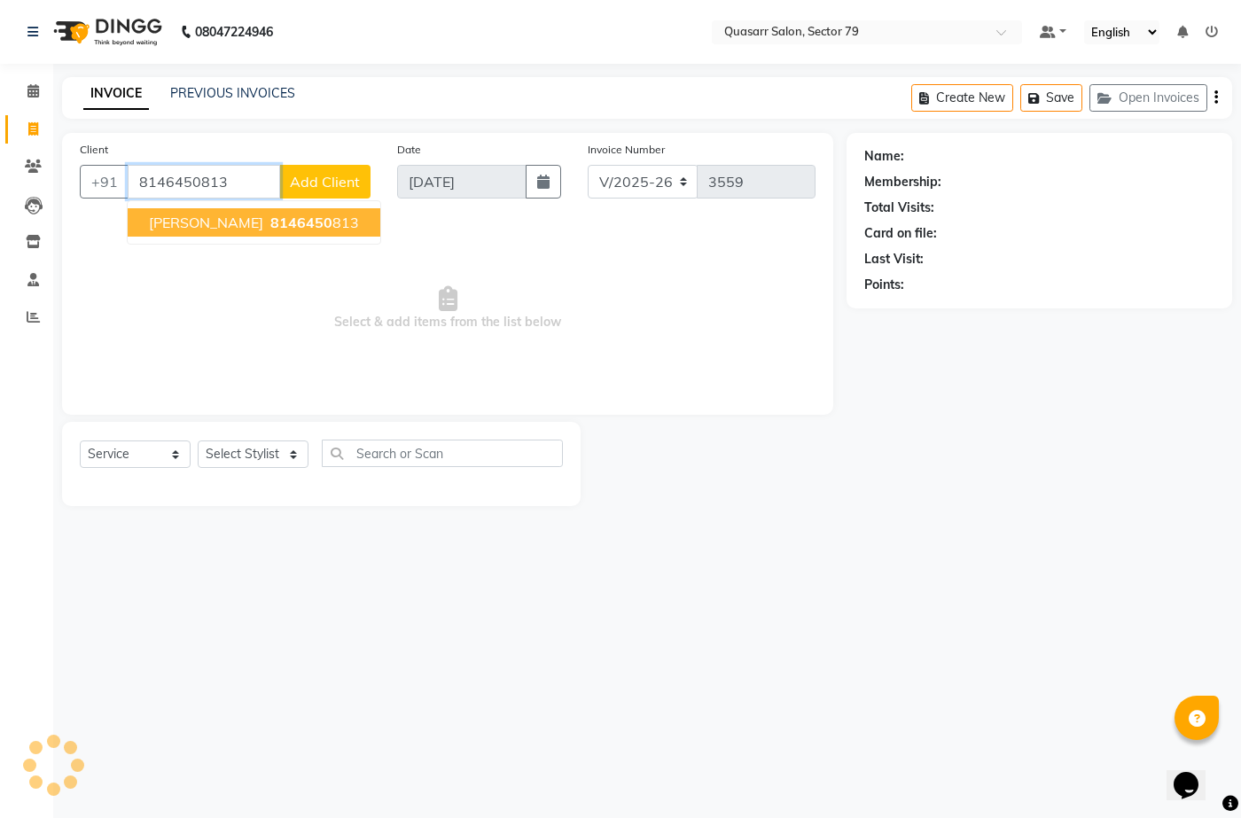
type input "8146450813"
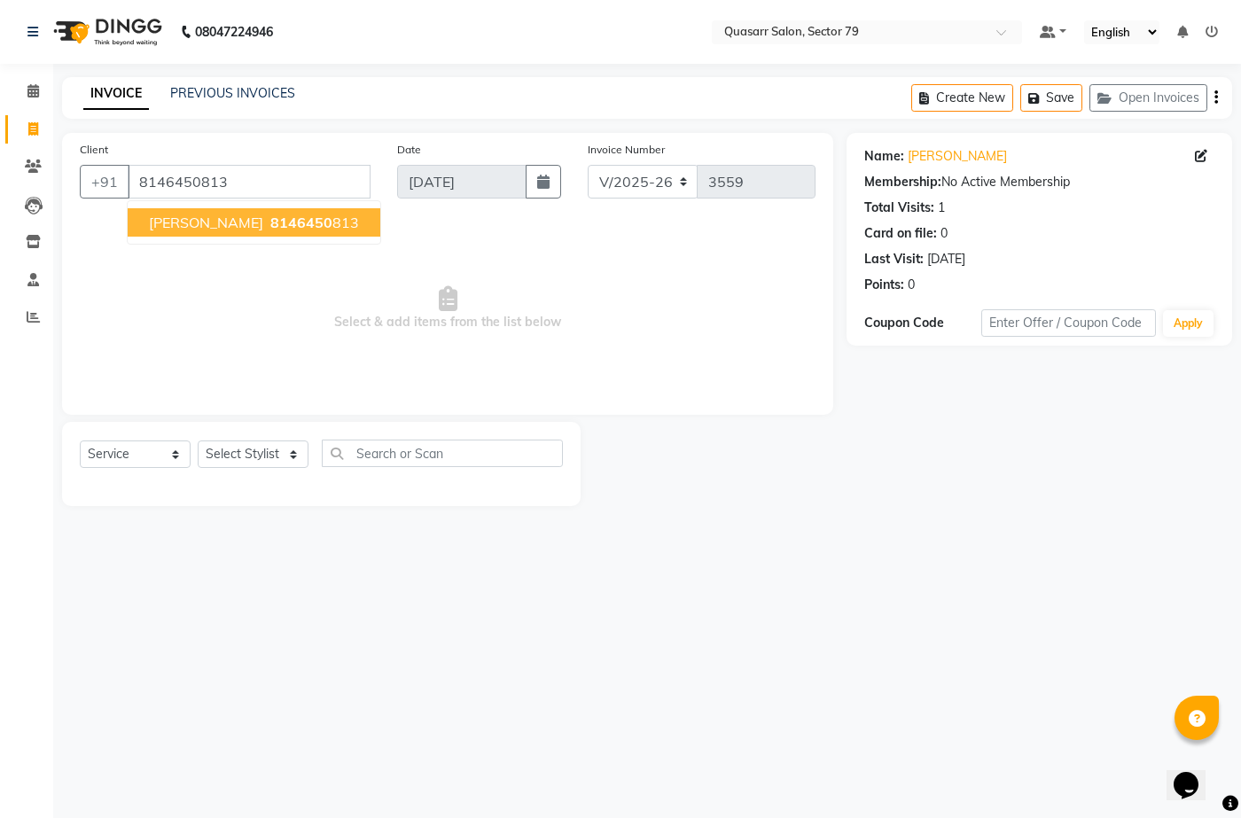
click at [270, 222] on span "8146450" at bounding box center [301, 223] width 62 height 18
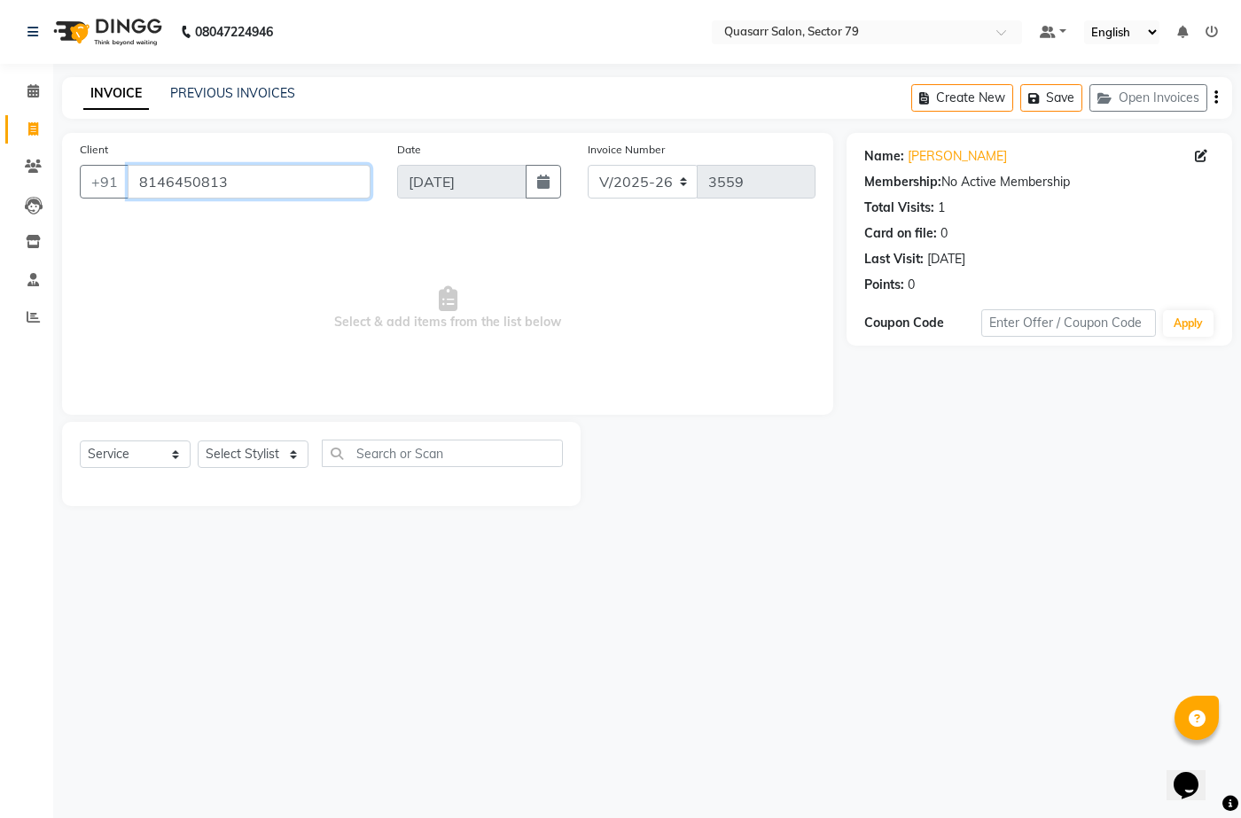
click at [181, 176] on input "8146450813" at bounding box center [249, 182] width 243 height 34
click at [238, 95] on link "PREVIOUS INVOICES" at bounding box center [232, 93] width 125 height 16
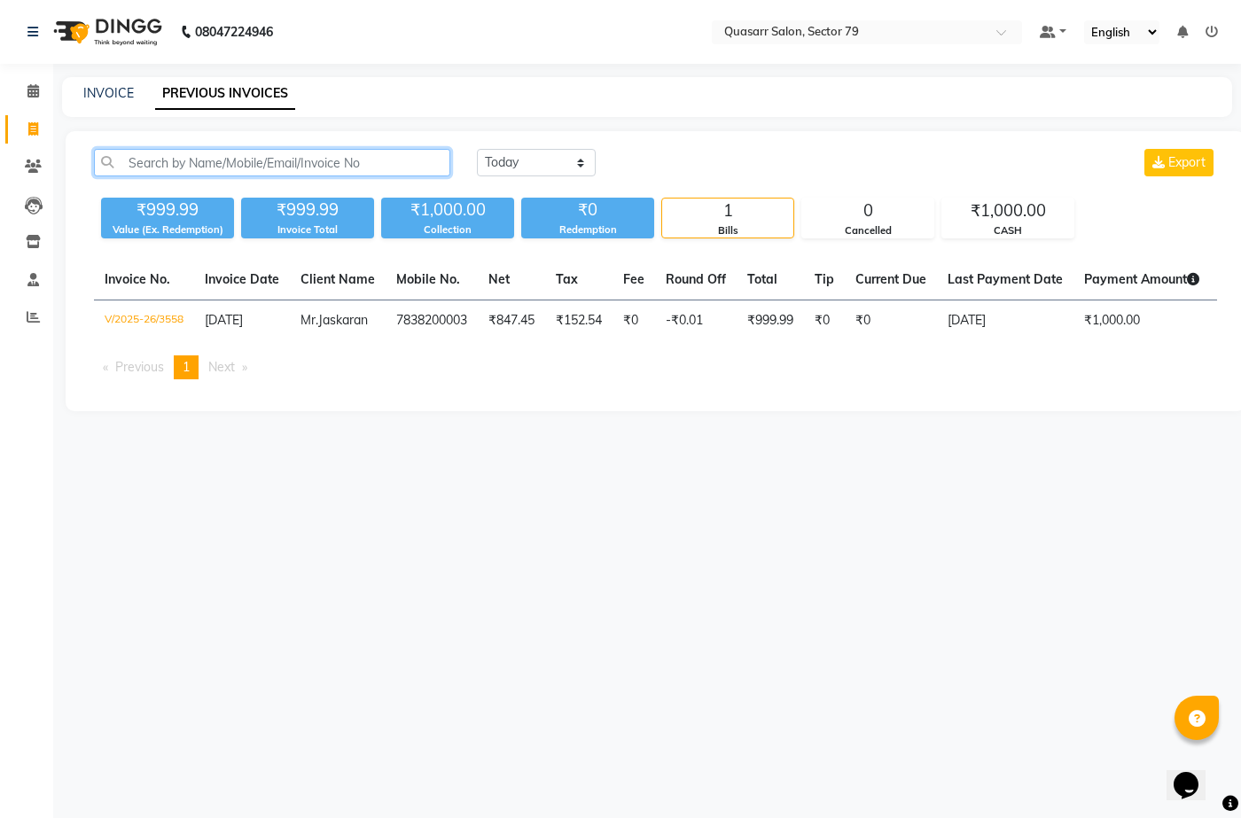
click at [261, 154] on input "text" at bounding box center [272, 162] width 356 height 27
paste input "8146450813"
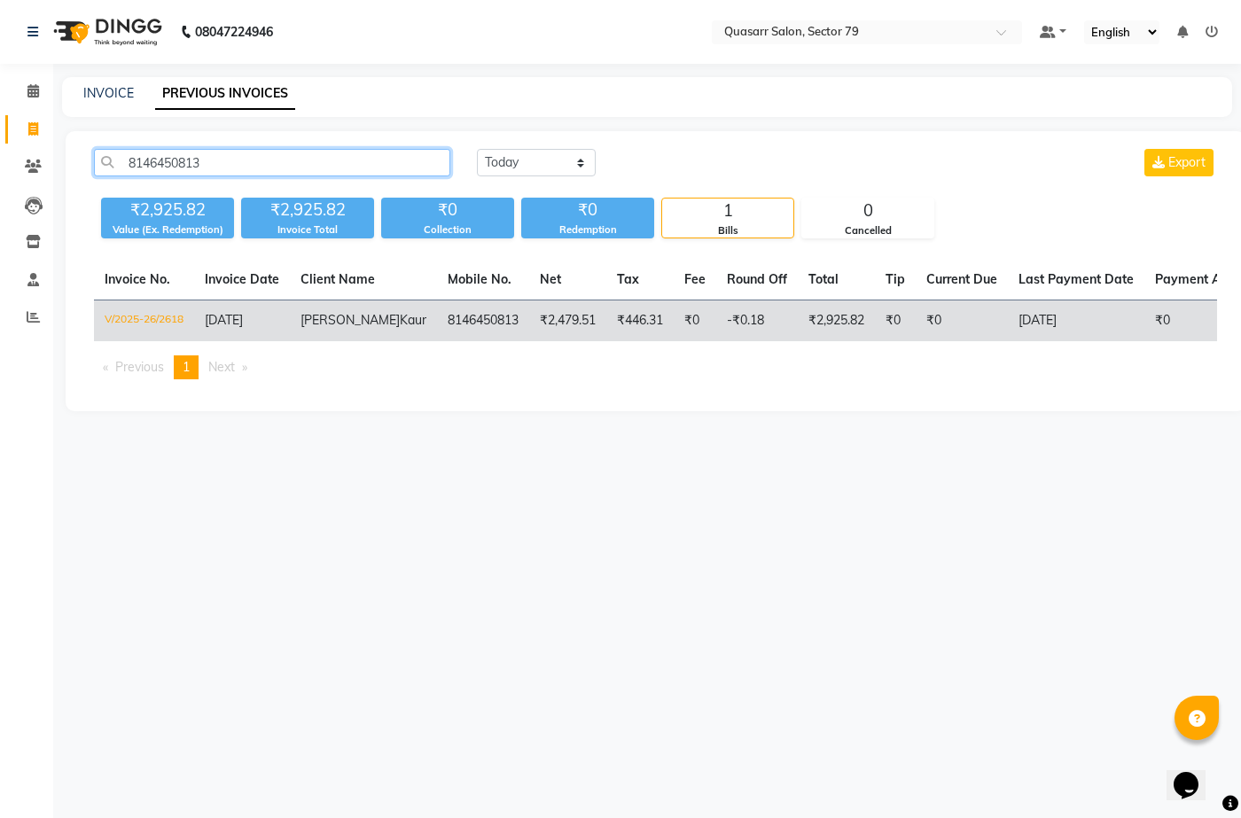
type input "8146450813"
click at [529, 318] on td "₹2,479.51" at bounding box center [567, 321] width 77 height 42
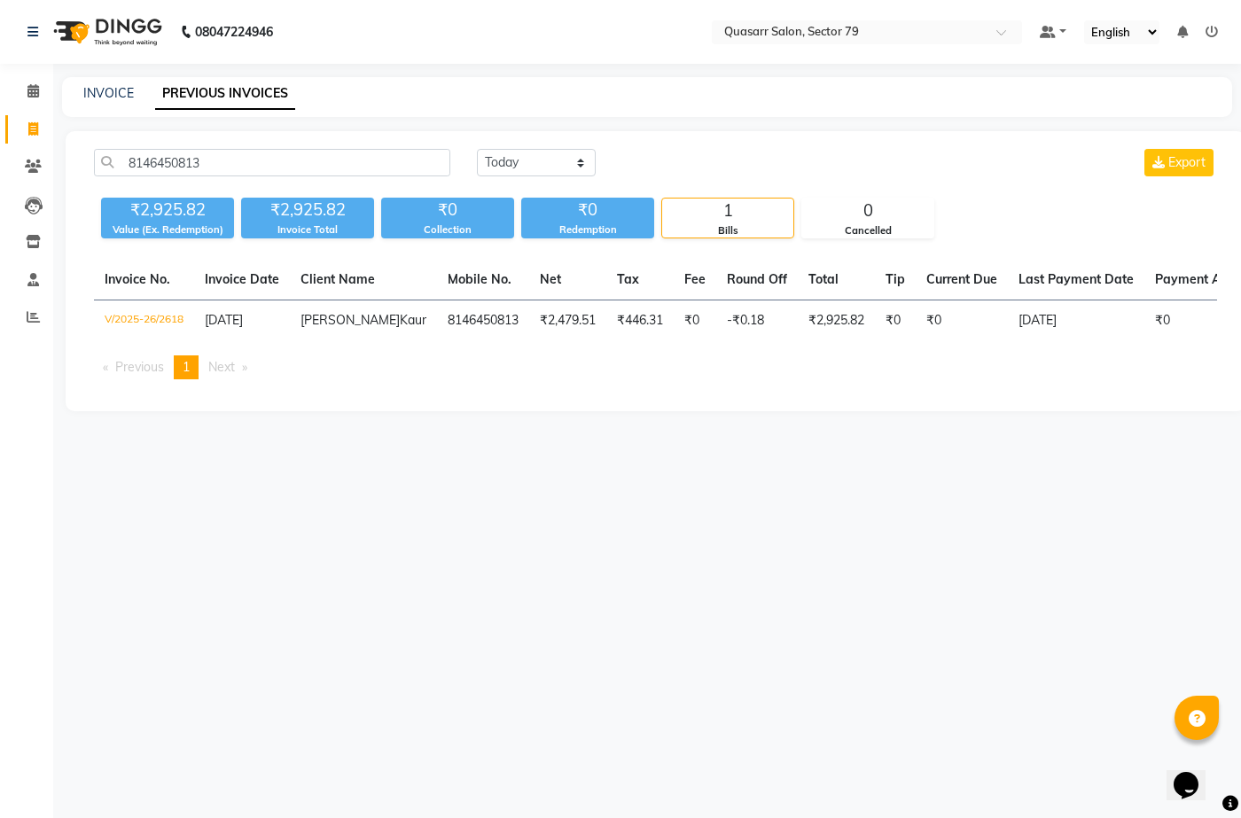
drag, startPoint x: 43, startPoint y: 144, endPoint x: 34, endPoint y: 141, distance: 9.5
click at [42, 145] on li "Invoice" at bounding box center [26, 130] width 53 height 38
click at [32, 137] on span at bounding box center [33, 130] width 31 height 20
select select "service"
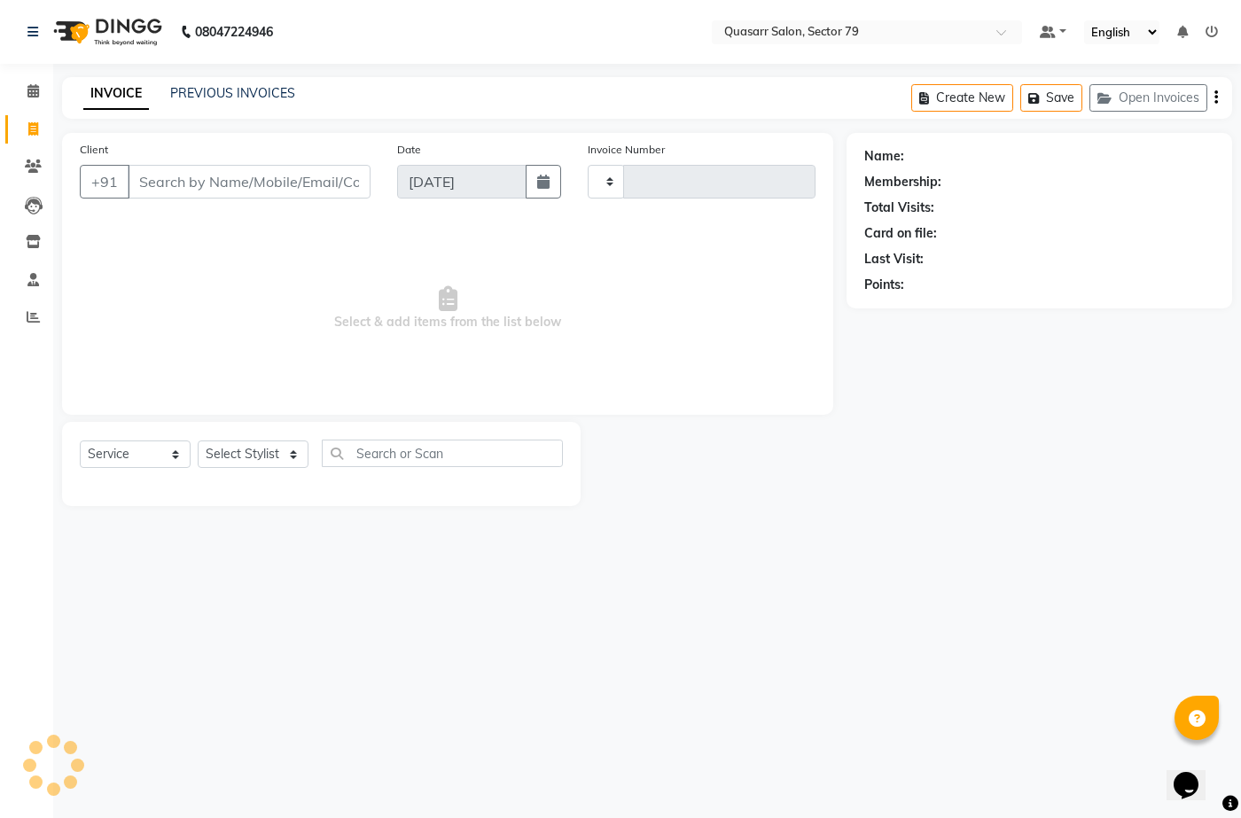
click at [540, 57] on nav "08047224946 Select Location × Quasarr Salon, Sector 79 Default Panel My Panel E…" at bounding box center [620, 32] width 1241 height 64
type input "3559"
select select "7231"
click at [554, 53] on nav "08047224946 Select Location × Quasarr Salon, Sector 79 Default Panel My Panel E…" at bounding box center [620, 32] width 1241 height 64
click at [735, 292] on span "Select & add items from the list below" at bounding box center [448, 308] width 736 height 177
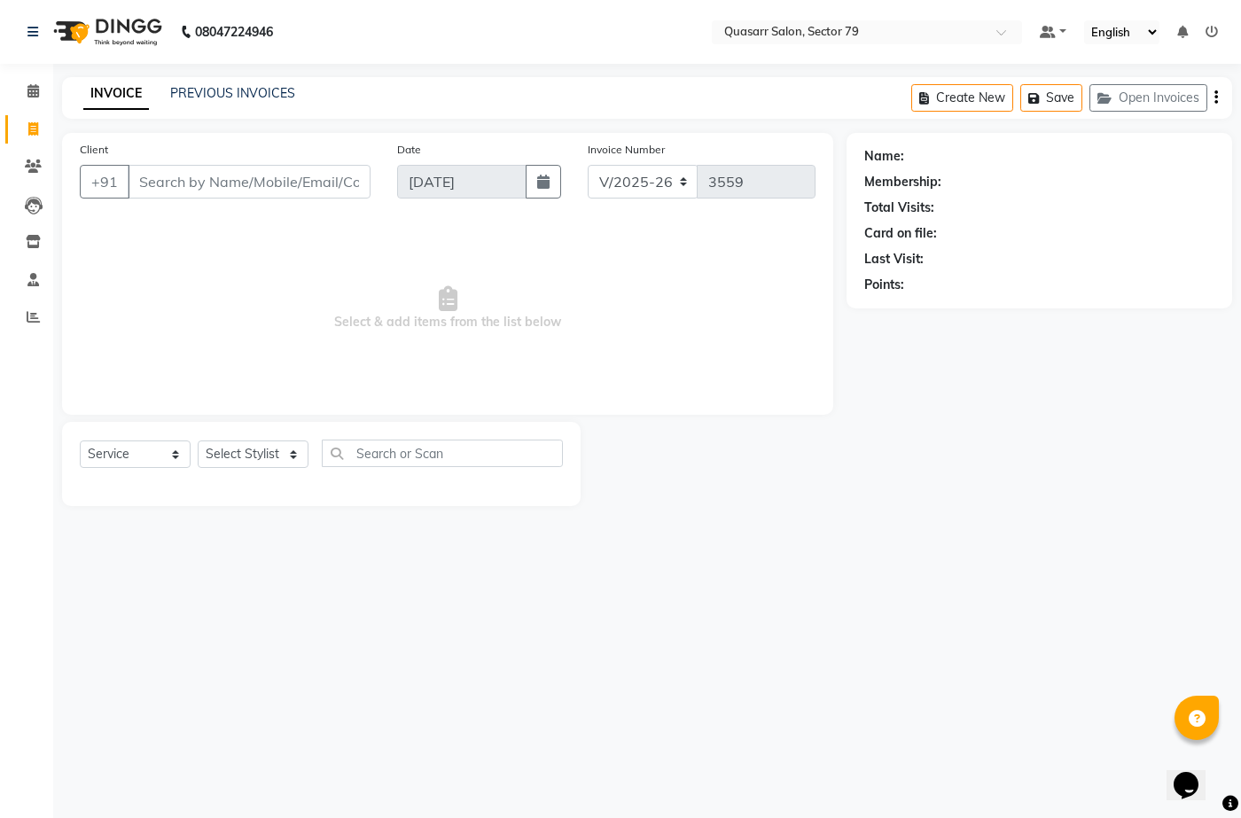
click at [484, 86] on div "INVOICE PREVIOUS INVOICES Create New Save Open Invoices" at bounding box center [647, 98] width 1170 height 42
click at [496, 43] on nav "08047224946 Select Location × Quasarr Salon, Sector 79 Default Panel My Panel E…" at bounding box center [620, 32] width 1241 height 64
click at [503, 19] on nav "08047224946 Select Location × Quasarr Salon, Sector 79 Default Panel My Panel E…" at bounding box center [620, 32] width 1241 height 64
click at [447, 96] on div "INVOICE PREVIOUS INVOICES Create New Save Open Invoices" at bounding box center [647, 98] width 1170 height 42
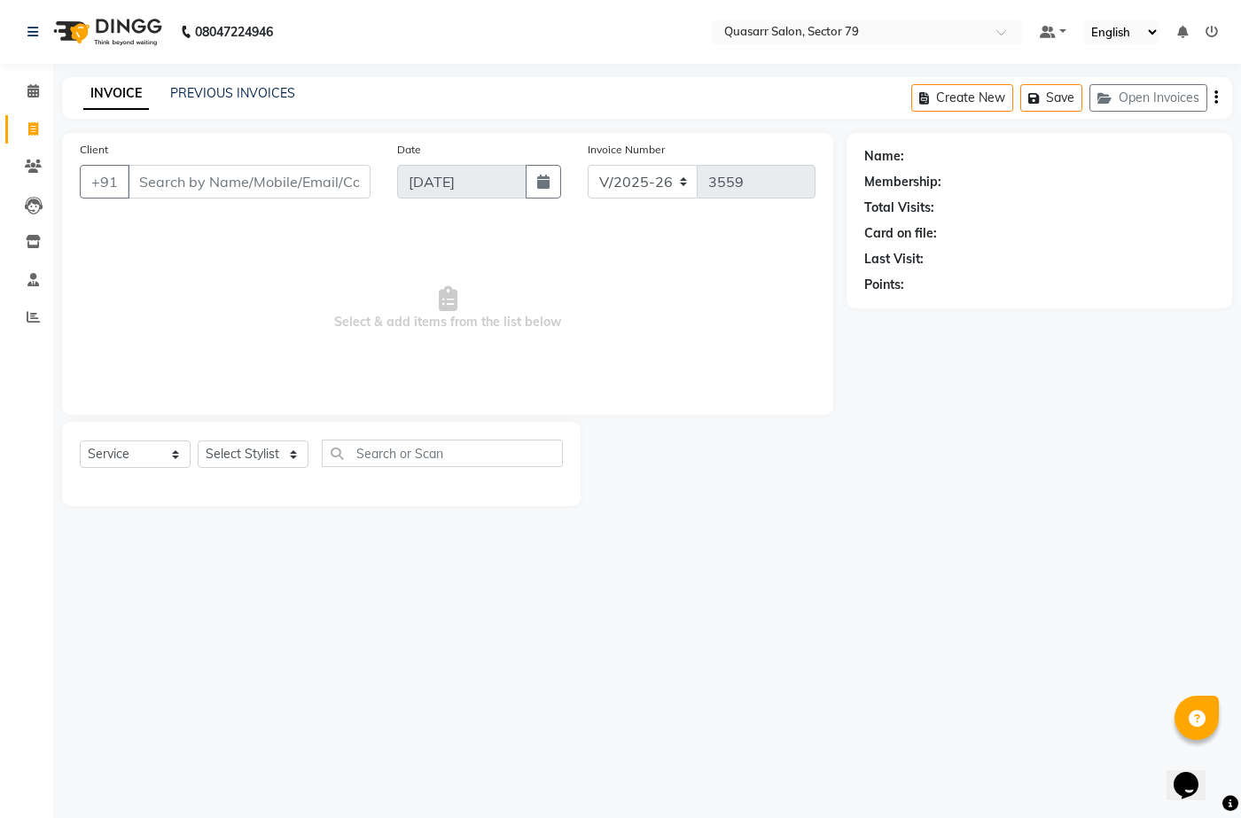
click at [362, 82] on div "INVOICE PREVIOUS INVOICES Create New Save Open Invoices" at bounding box center [647, 98] width 1170 height 42
click at [445, 40] on nav "08047224946 Select Location × Quasarr Salon, Sector 79 Default Panel My Panel E…" at bounding box center [620, 32] width 1241 height 64
click at [419, 32] on nav "08047224946 Select Location × Quasarr Salon, Sector 79 Default Panel My Panel E…" at bounding box center [620, 32] width 1241 height 64
click at [508, 43] on nav "08047224946 Select Location × Quasarr Salon, Sector 79 Default Panel My Panel E…" at bounding box center [620, 32] width 1241 height 64
click at [496, 48] on nav "08047224946 Select Location × Quasarr Salon, Sector 79 Default Panel My Panel E…" at bounding box center [620, 32] width 1241 height 64
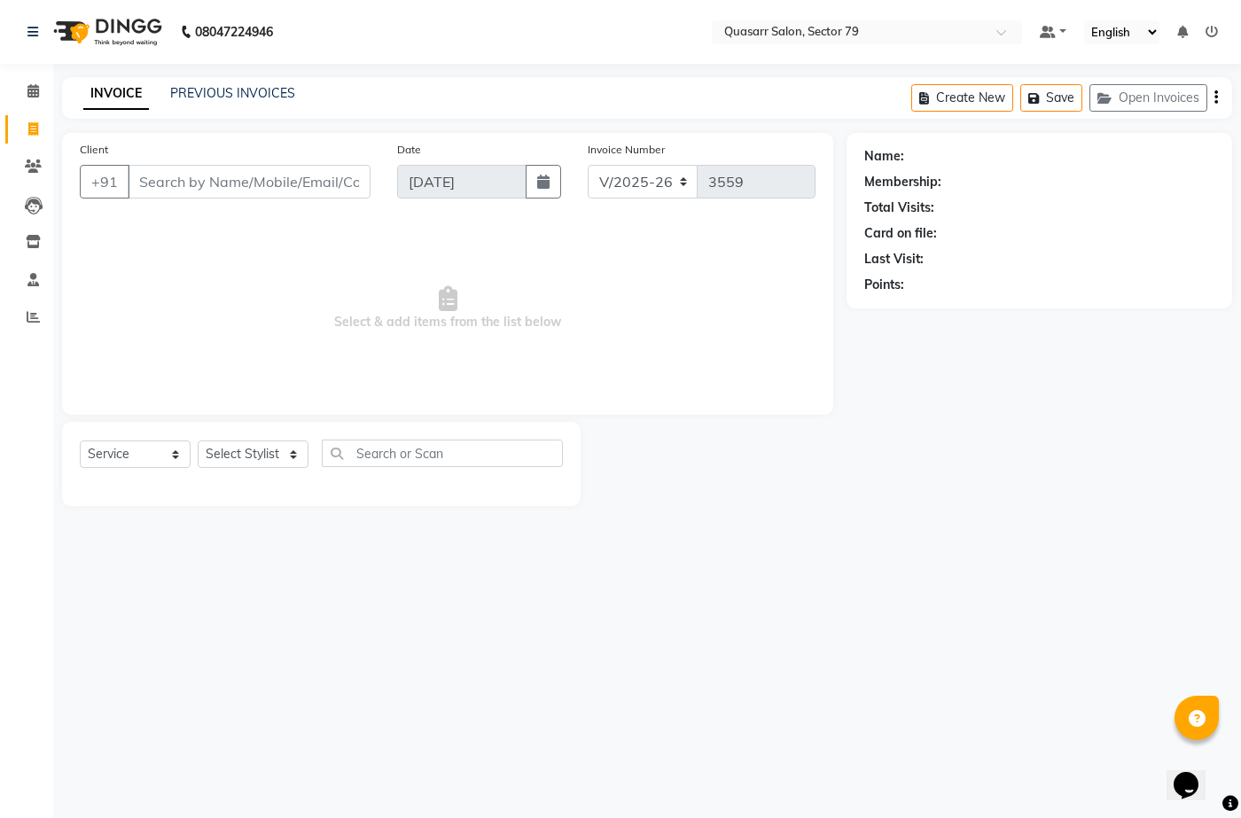
click at [505, 51] on nav "08047224946 Select Location × Quasarr Salon, Sector 79 Default Panel My Panel E…" at bounding box center [620, 32] width 1241 height 64
click at [602, 56] on nav "08047224946 Select Location × Quasarr Salon, Sector 79 Default Panel My Panel E…" at bounding box center [620, 32] width 1241 height 64
click at [452, 74] on div "08047224946 Select Location × Quasarr Salon, Sector 79 Default Panel My Panel E…" at bounding box center [620, 409] width 1241 height 818
click at [1212, 28] on icon at bounding box center [1212, 32] width 12 height 12
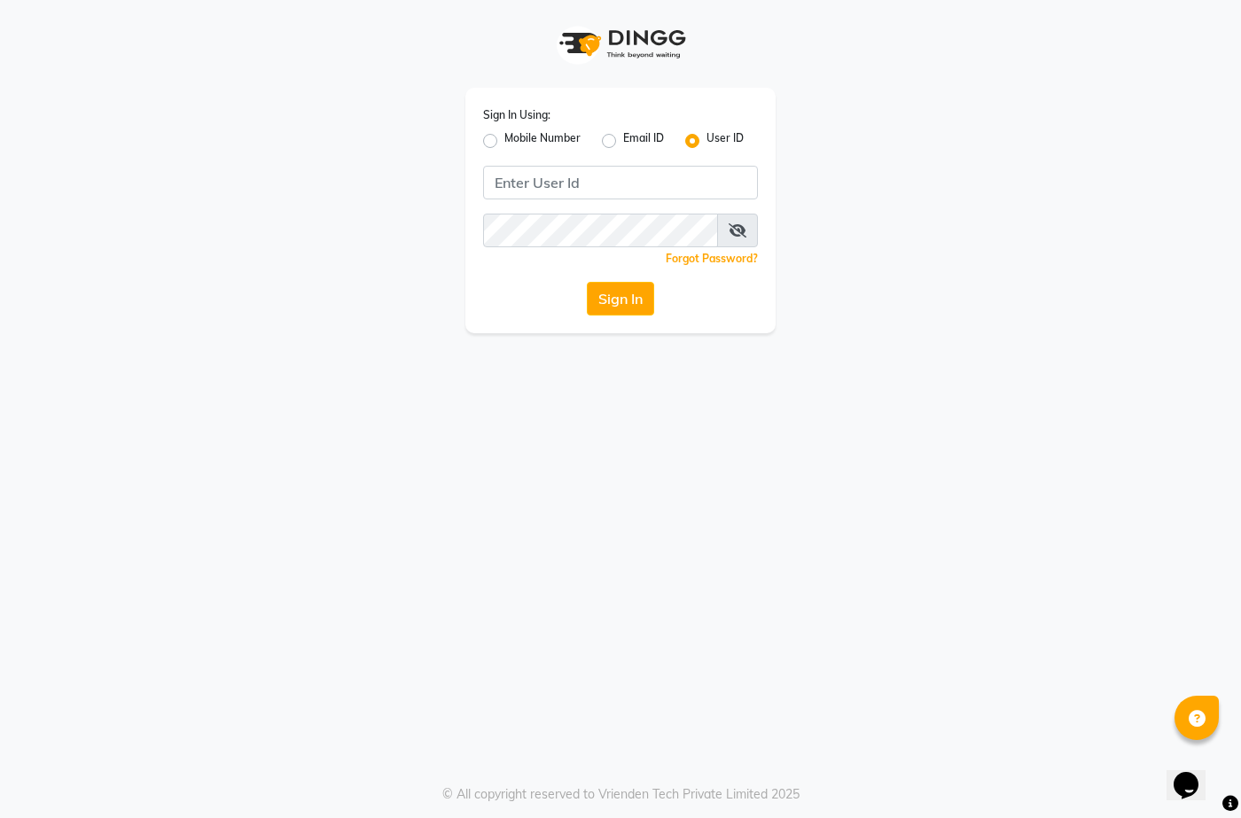
click at [500, 140] on div "Mobile Number" at bounding box center [532, 140] width 98 height 21
drag, startPoint x: 551, startPoint y: 137, endPoint x: 611, endPoint y: 190, distance: 79.1
click at [553, 137] on label "Mobile Number" at bounding box center [542, 140] width 76 height 21
click at [516, 137] on input "Mobile Number" at bounding box center [510, 136] width 12 height 12
radio input "true"
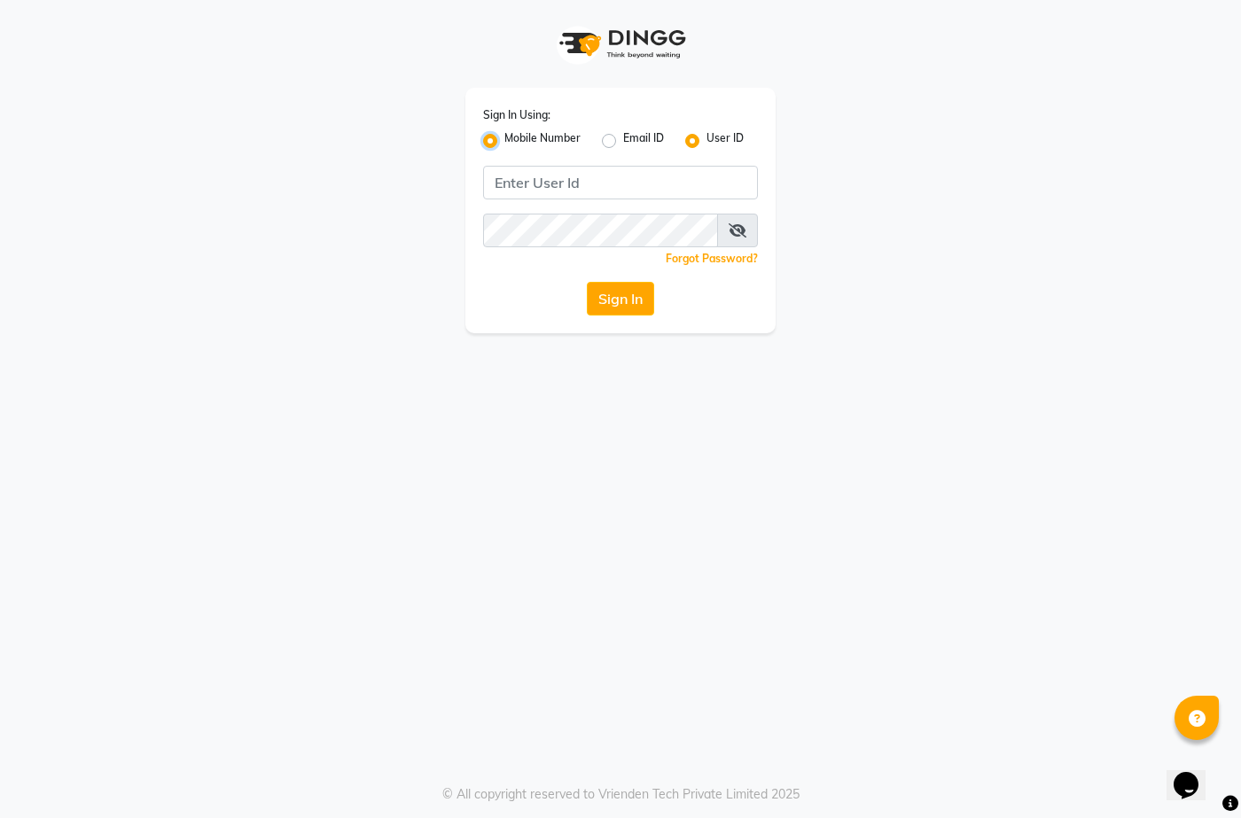
radio input "false"
click at [634, 186] on input "Username" at bounding box center [649, 183] width 215 height 34
type input "9855544769"
click at [626, 306] on button "Sign In" at bounding box center [620, 299] width 67 height 34
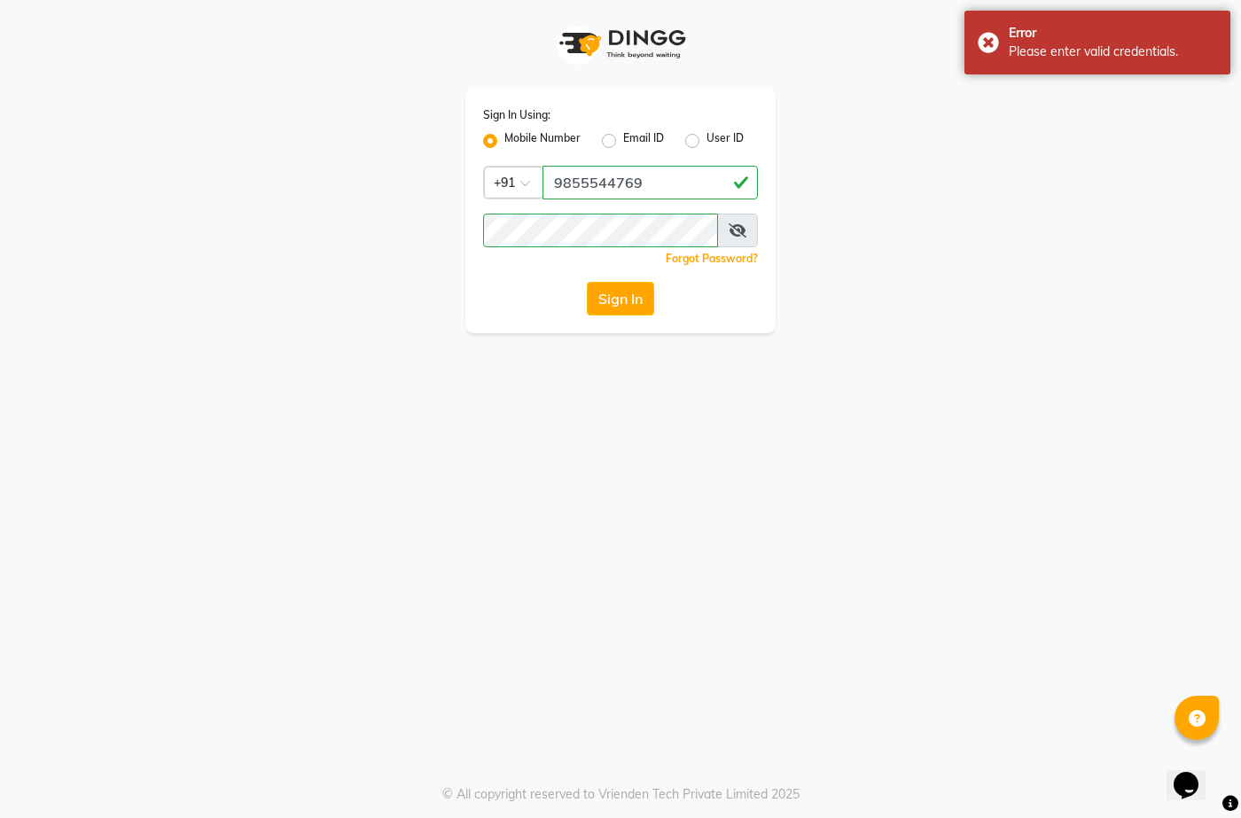
click at [745, 226] on icon at bounding box center [738, 230] width 18 height 14
click at [628, 311] on button "Sign In" at bounding box center [620, 299] width 67 height 34
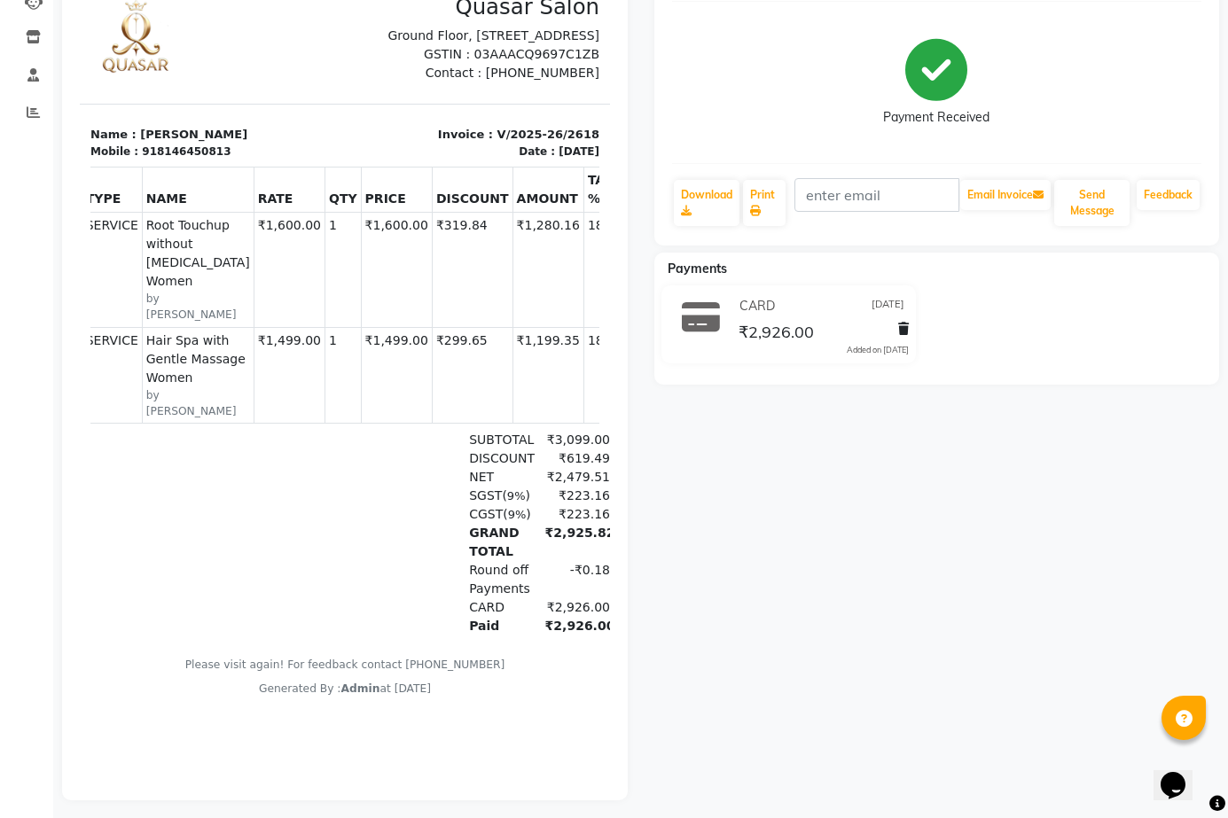
scroll to position [227, 0]
